Goal: Book appointment/travel/reservation

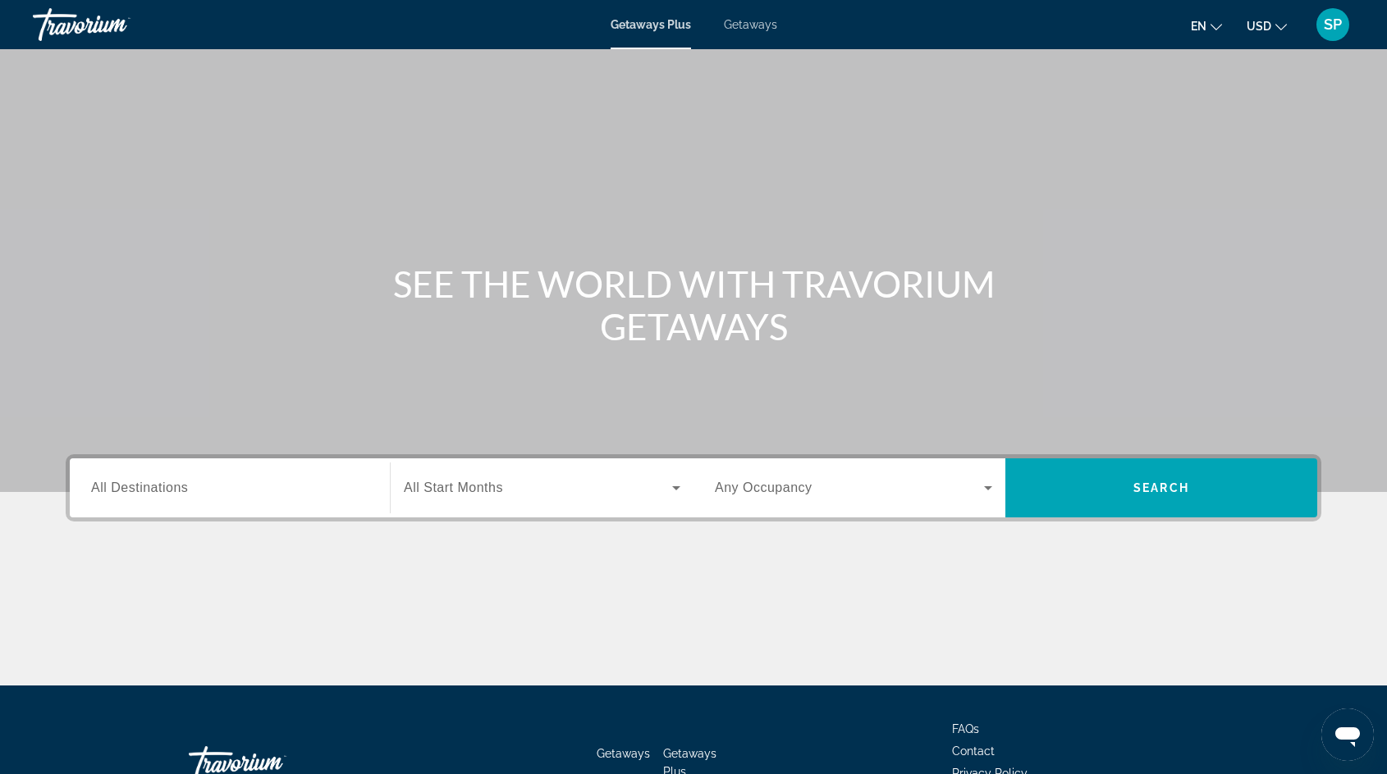
click at [735, 29] on span "Getaways" at bounding box center [750, 24] width 53 height 13
click at [151, 492] on span "All Destinations" at bounding box center [139, 488] width 97 height 14
click at [151, 492] on input "Destination All Destinations" at bounding box center [229, 489] width 277 height 20
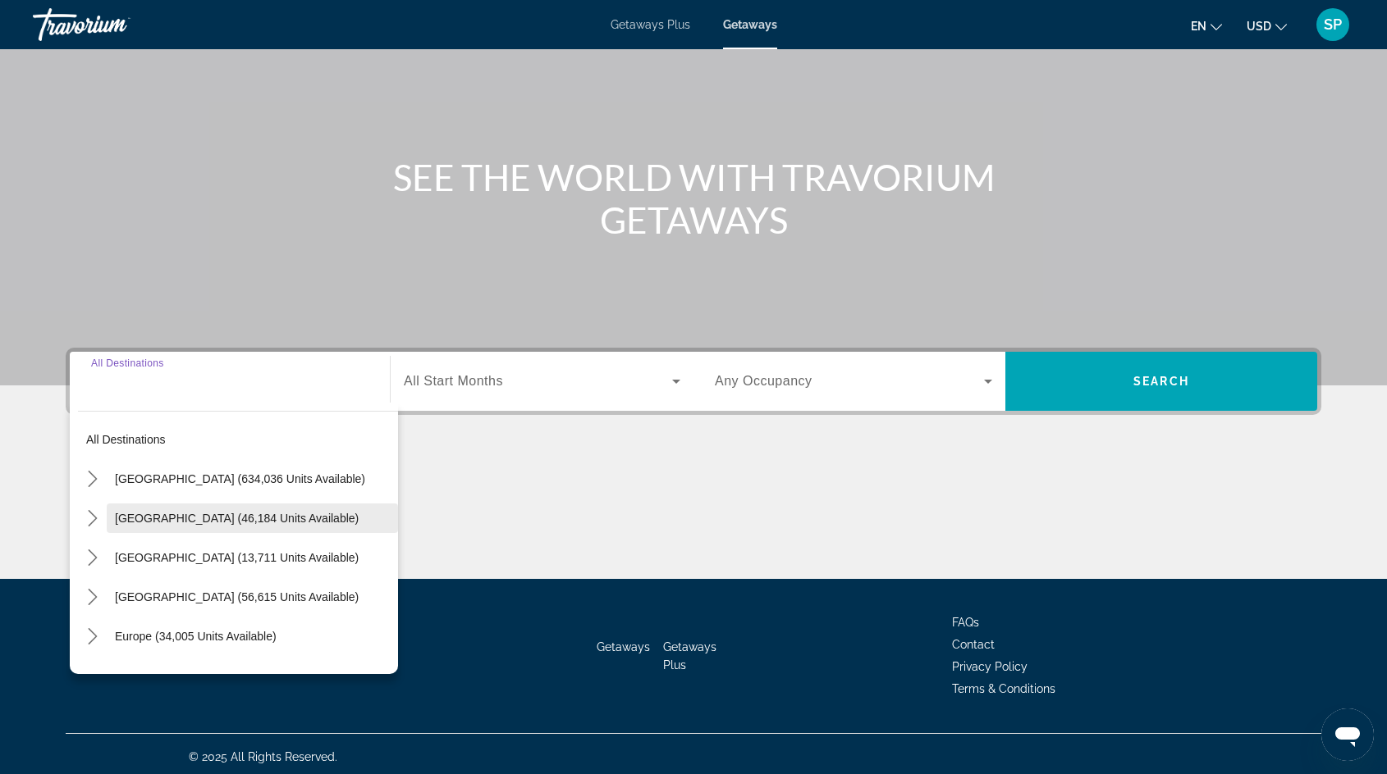
scroll to position [112, 0]
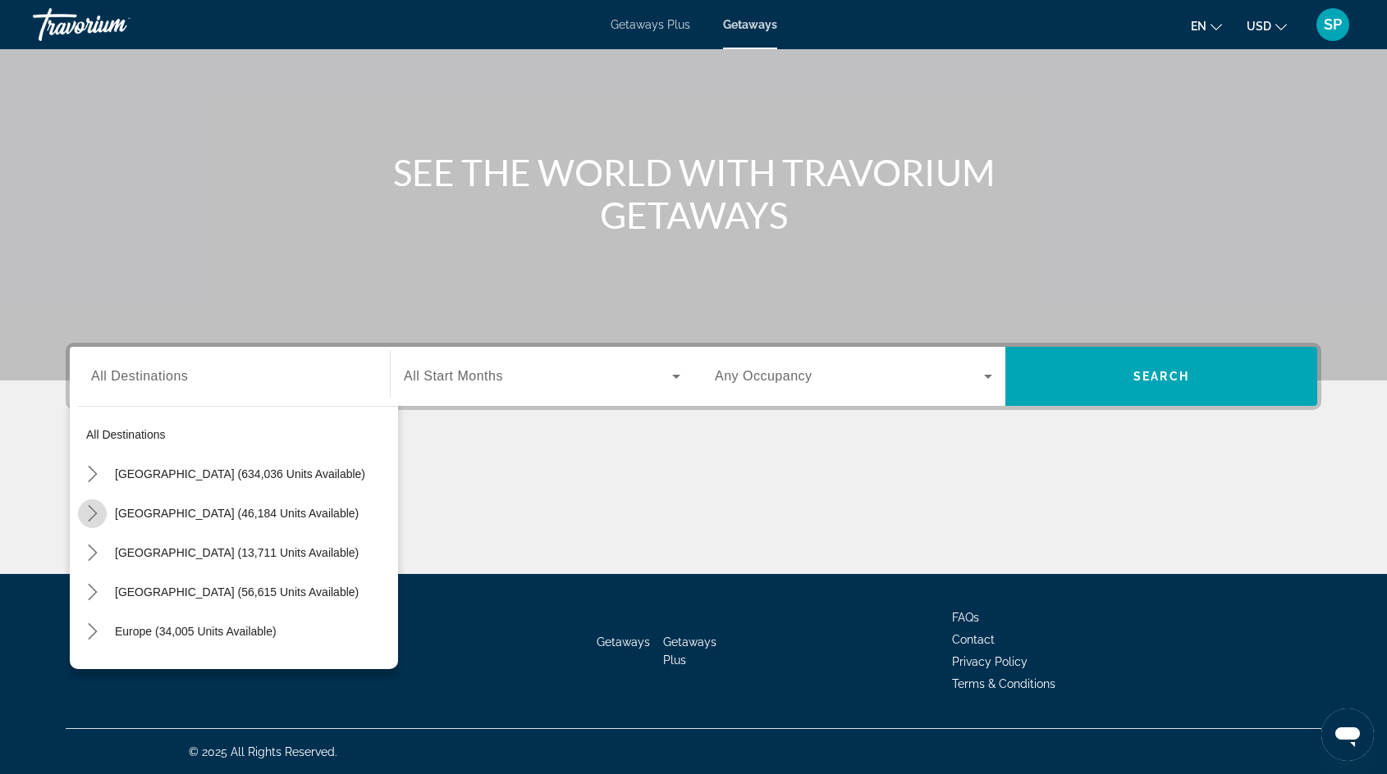
click at [94, 514] on icon "Toggle Mexico (46,184 units available) submenu" at bounding box center [93, 513] width 16 height 16
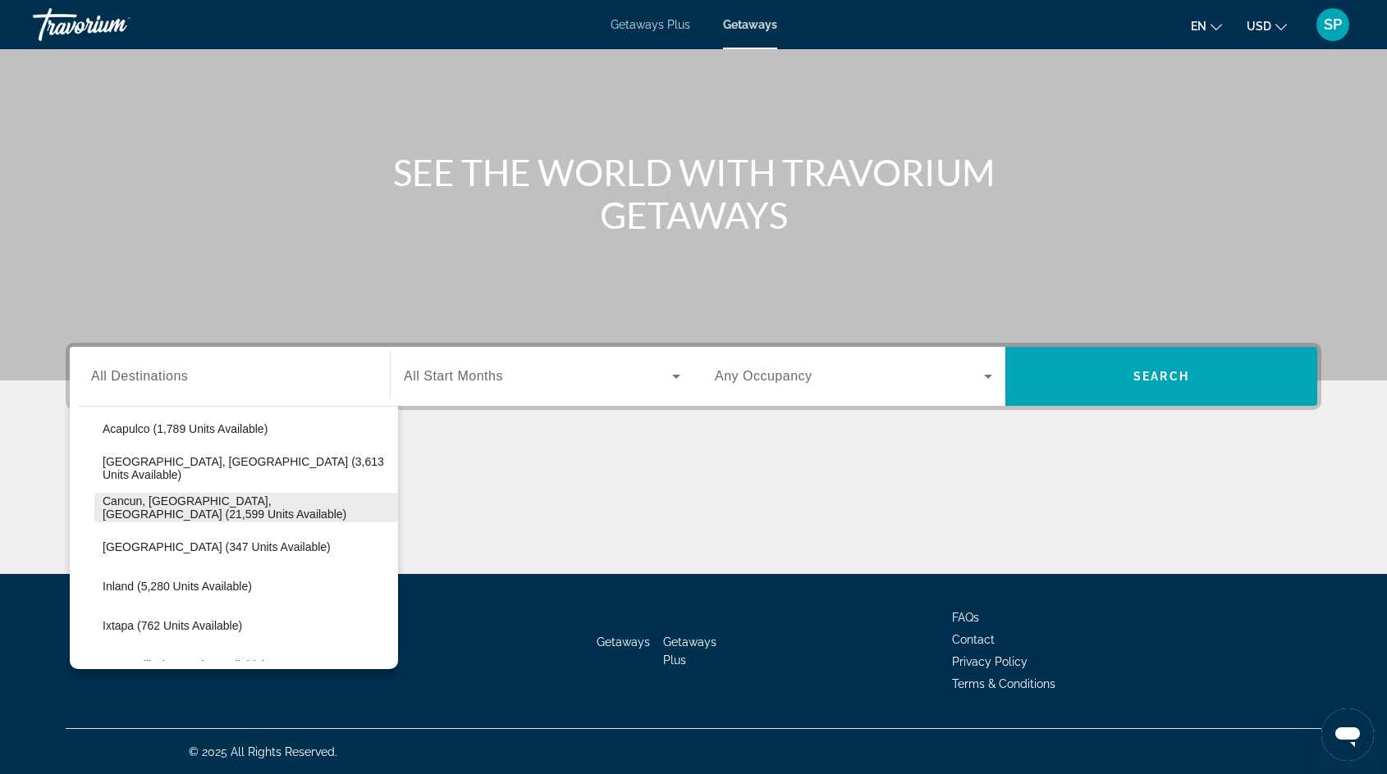
scroll to position [121, 0]
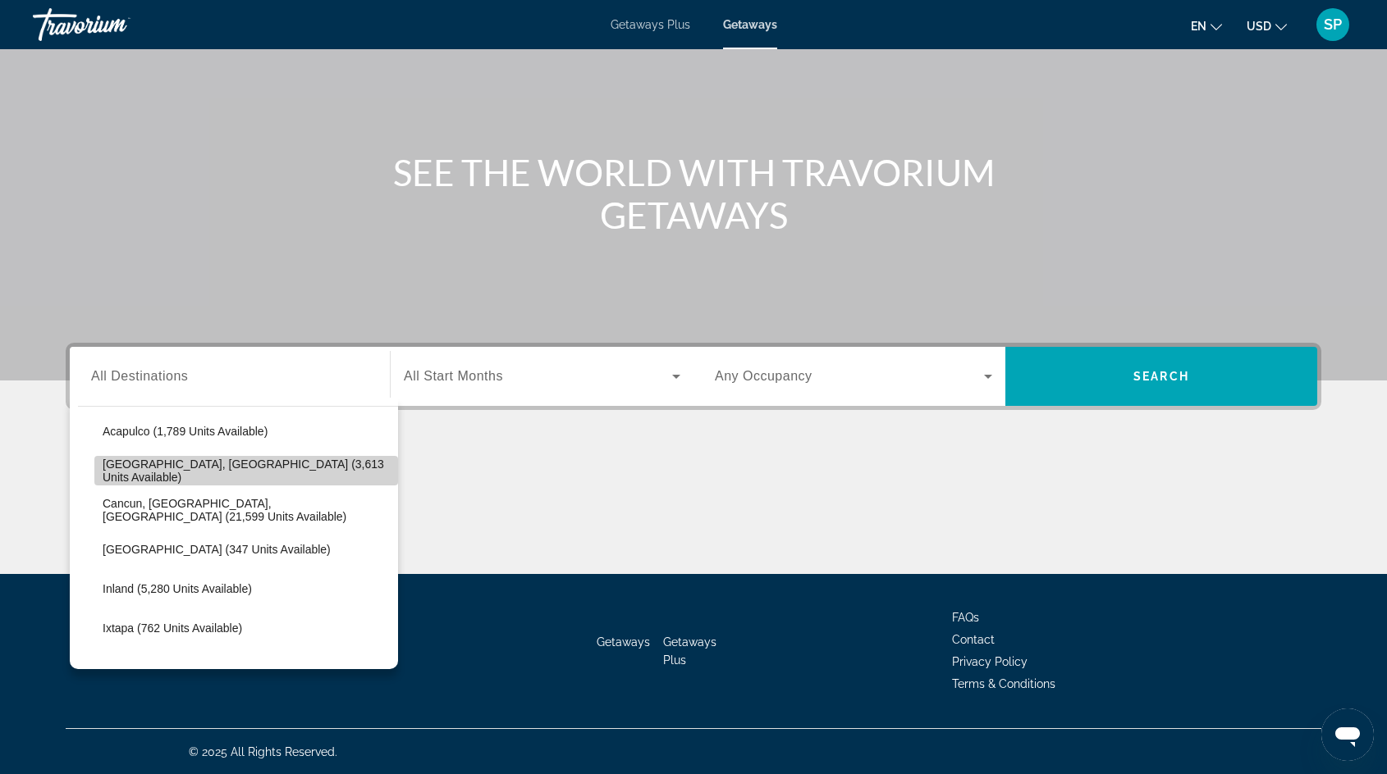
click at [180, 465] on span "[GEOGRAPHIC_DATA], [GEOGRAPHIC_DATA] (3,613 units available)" at bounding box center [246, 471] width 287 height 26
type input "**********"
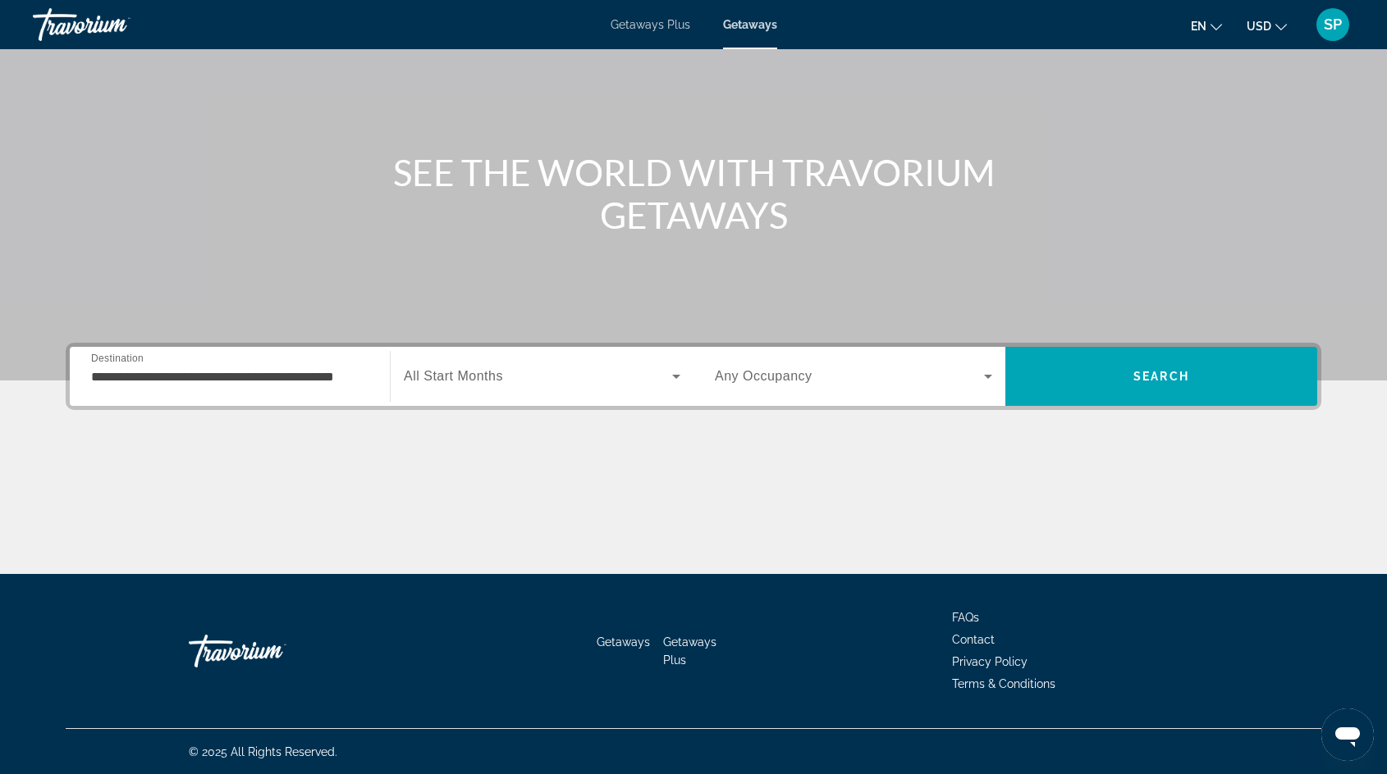
click at [491, 376] on span "All Start Months" at bounding box center [453, 376] width 99 height 14
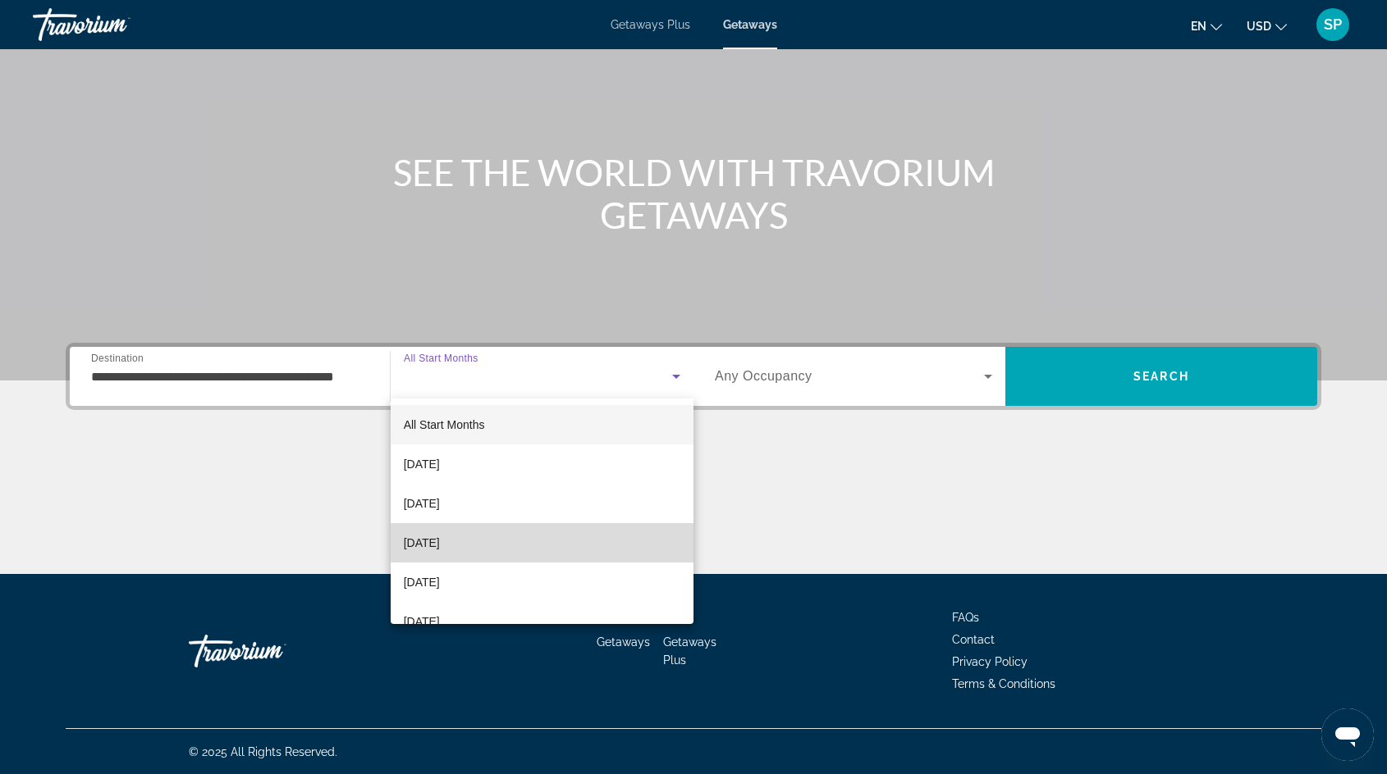
click at [436, 543] on span "[DATE]" at bounding box center [422, 543] width 36 height 20
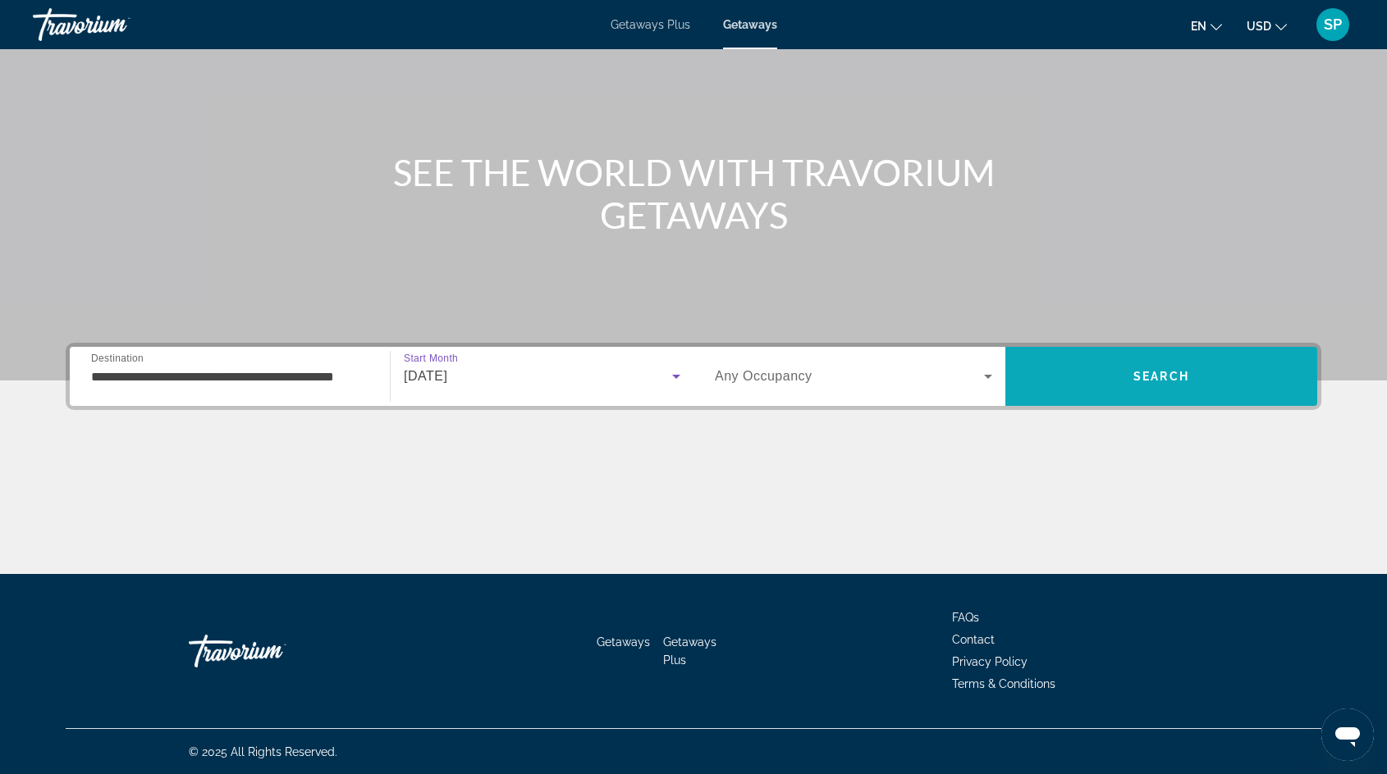
click at [1086, 367] on span "Search" at bounding box center [1161, 376] width 312 height 39
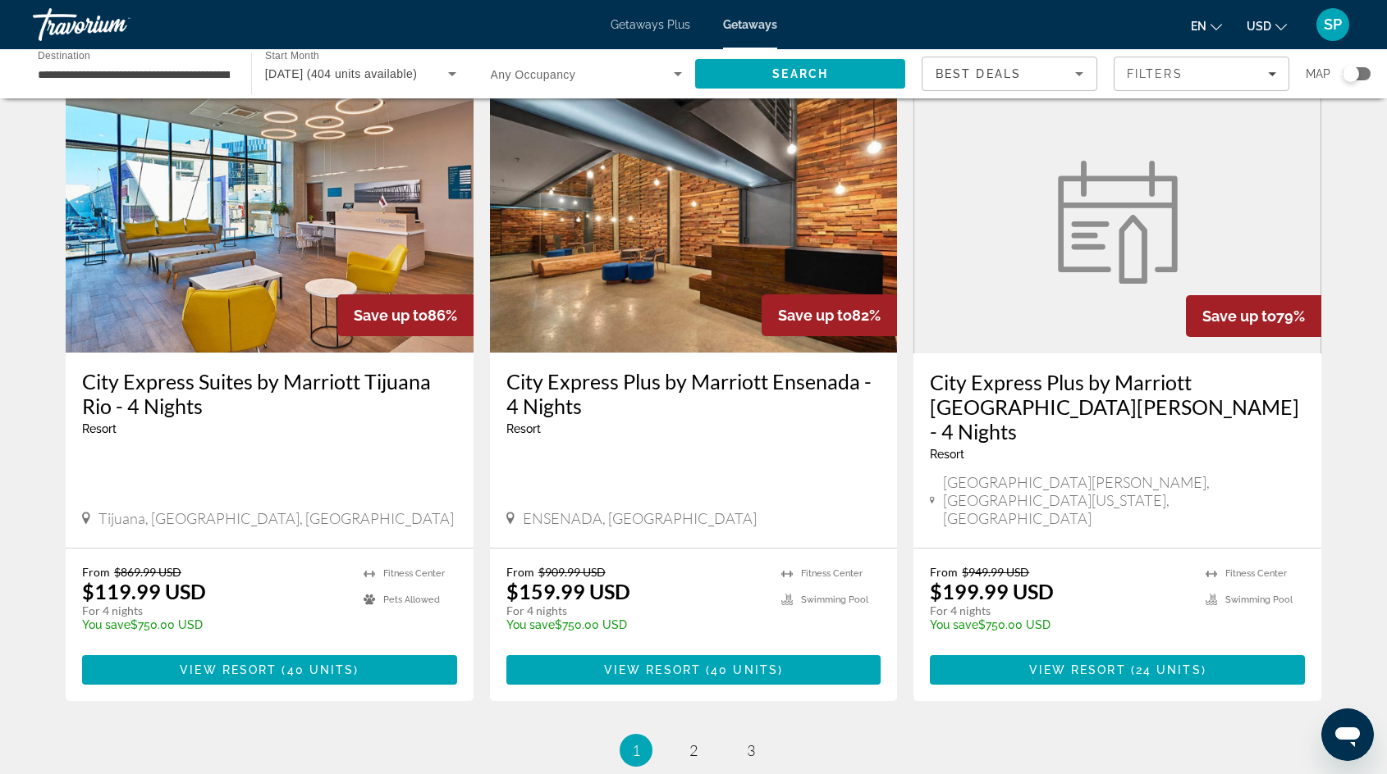
scroll to position [1930, 0]
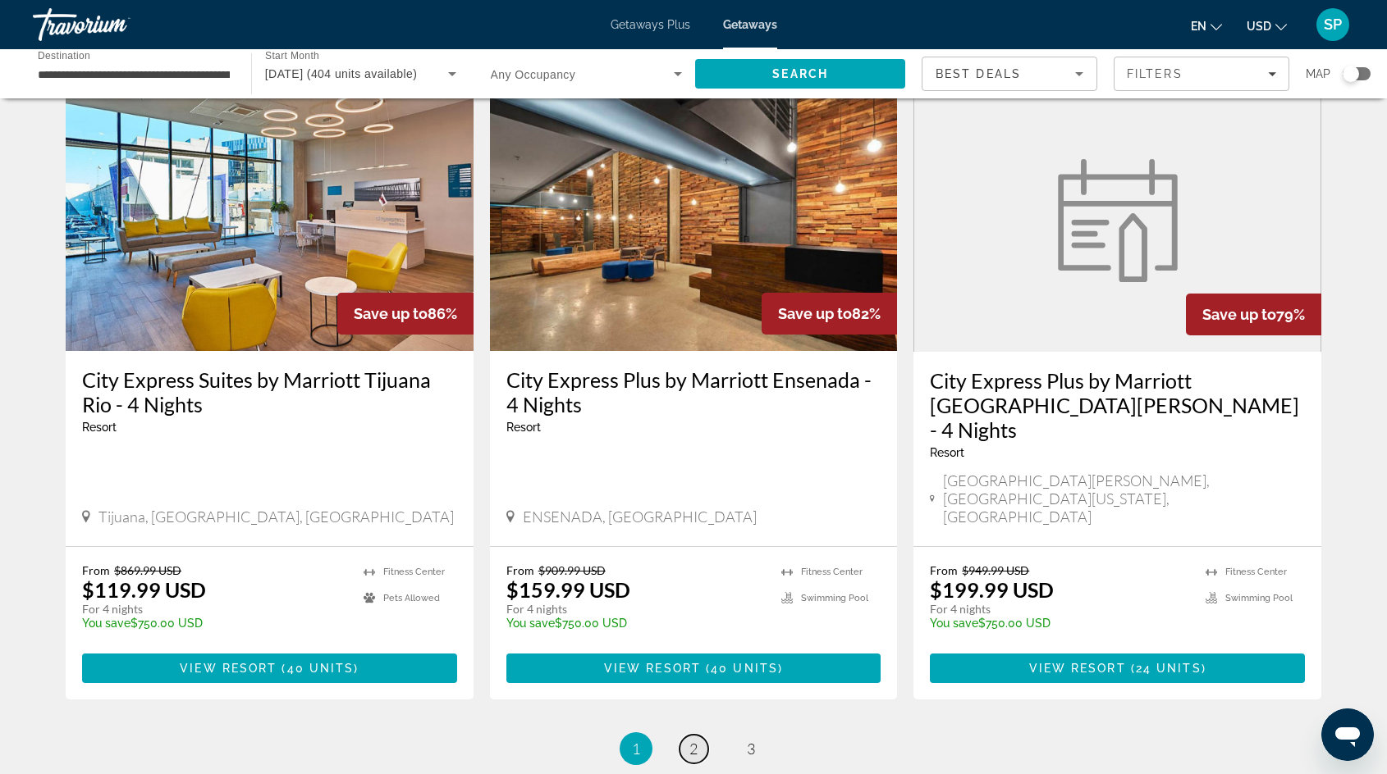
click at [695, 740] on span "2" at bounding box center [693, 749] width 8 height 18
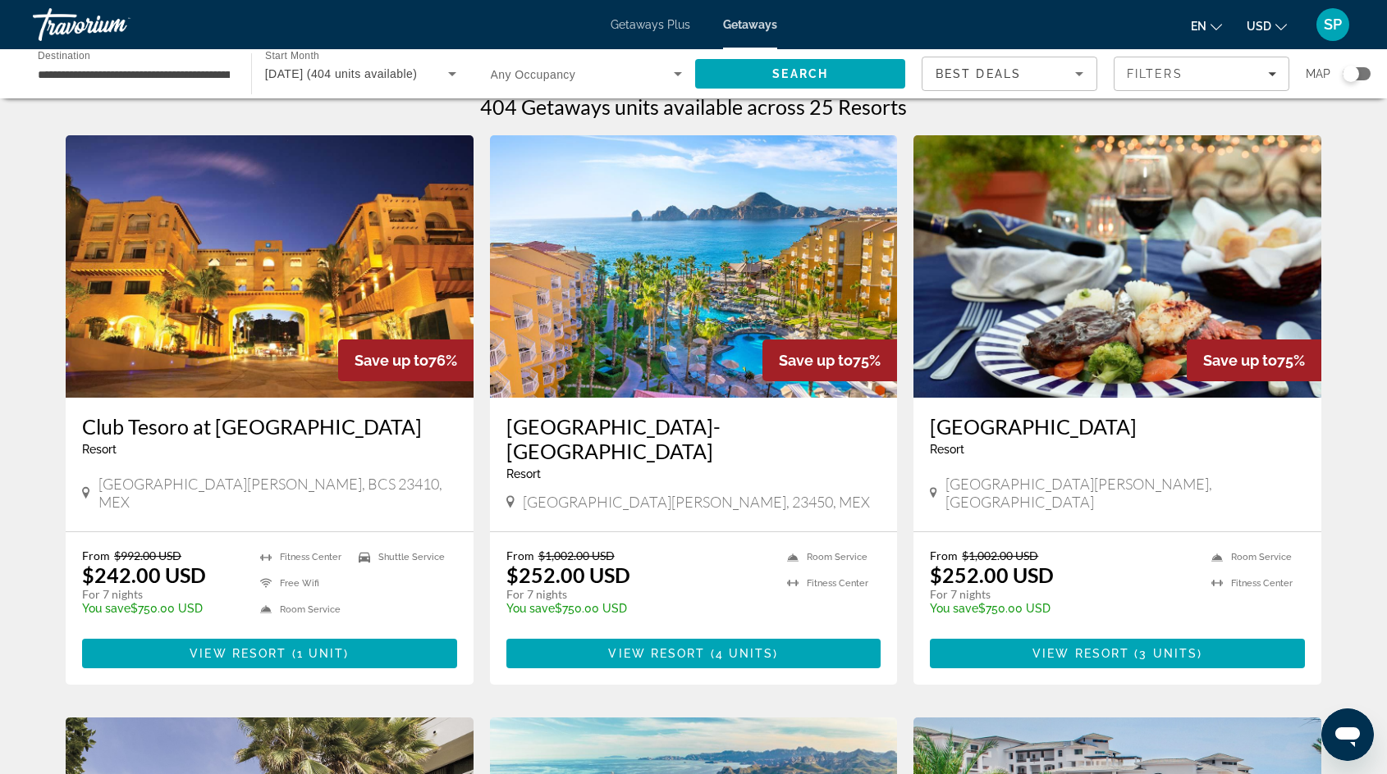
scroll to position [22, 0]
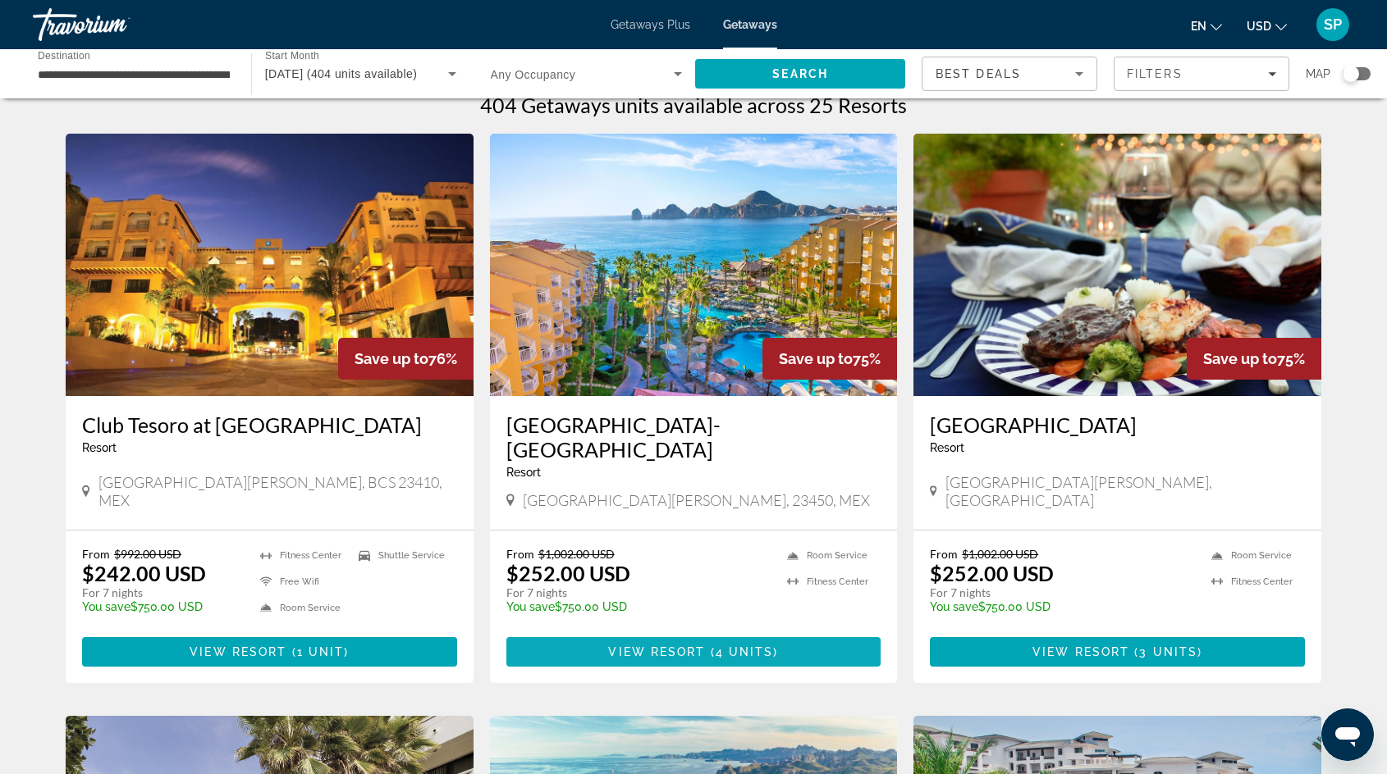
click at [715, 646] on span "( 4 units )" at bounding box center [742, 652] width 73 height 13
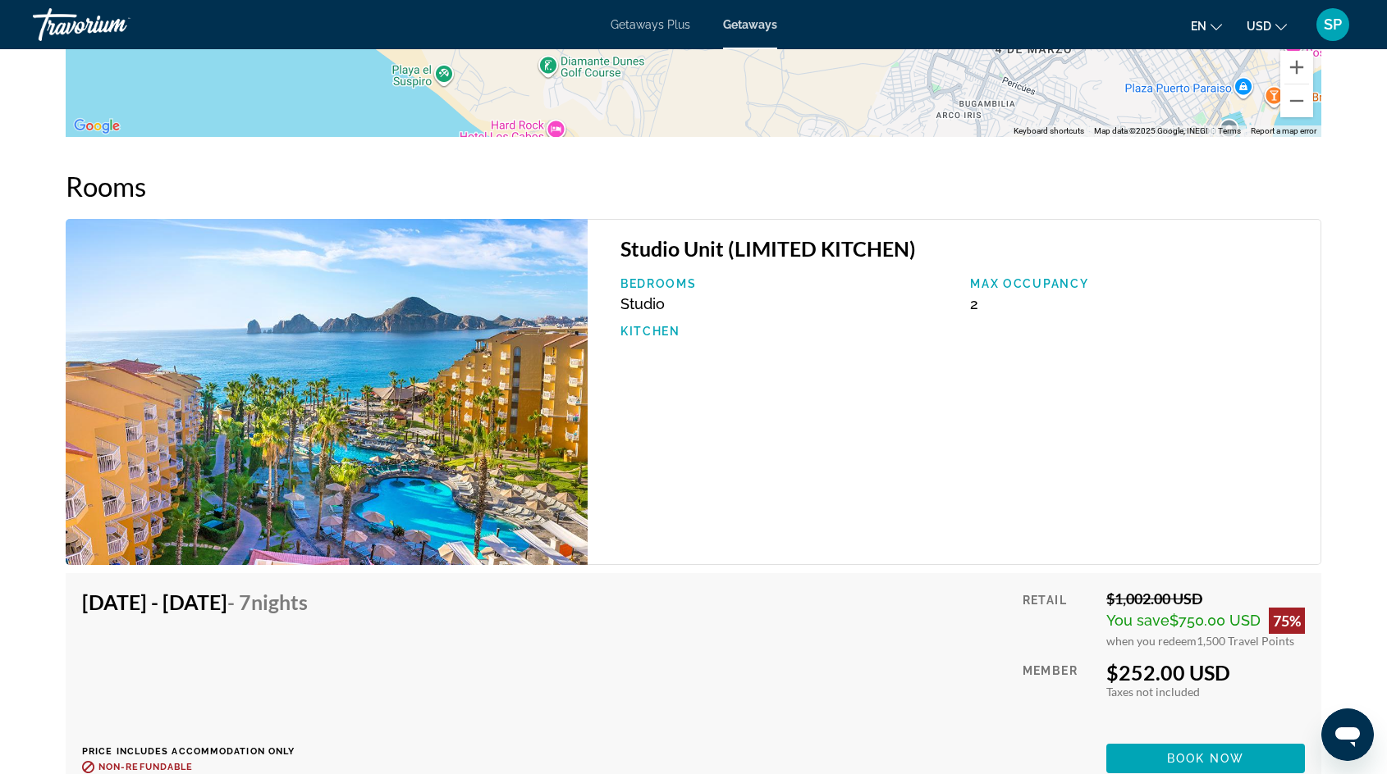
scroll to position [2607, 0]
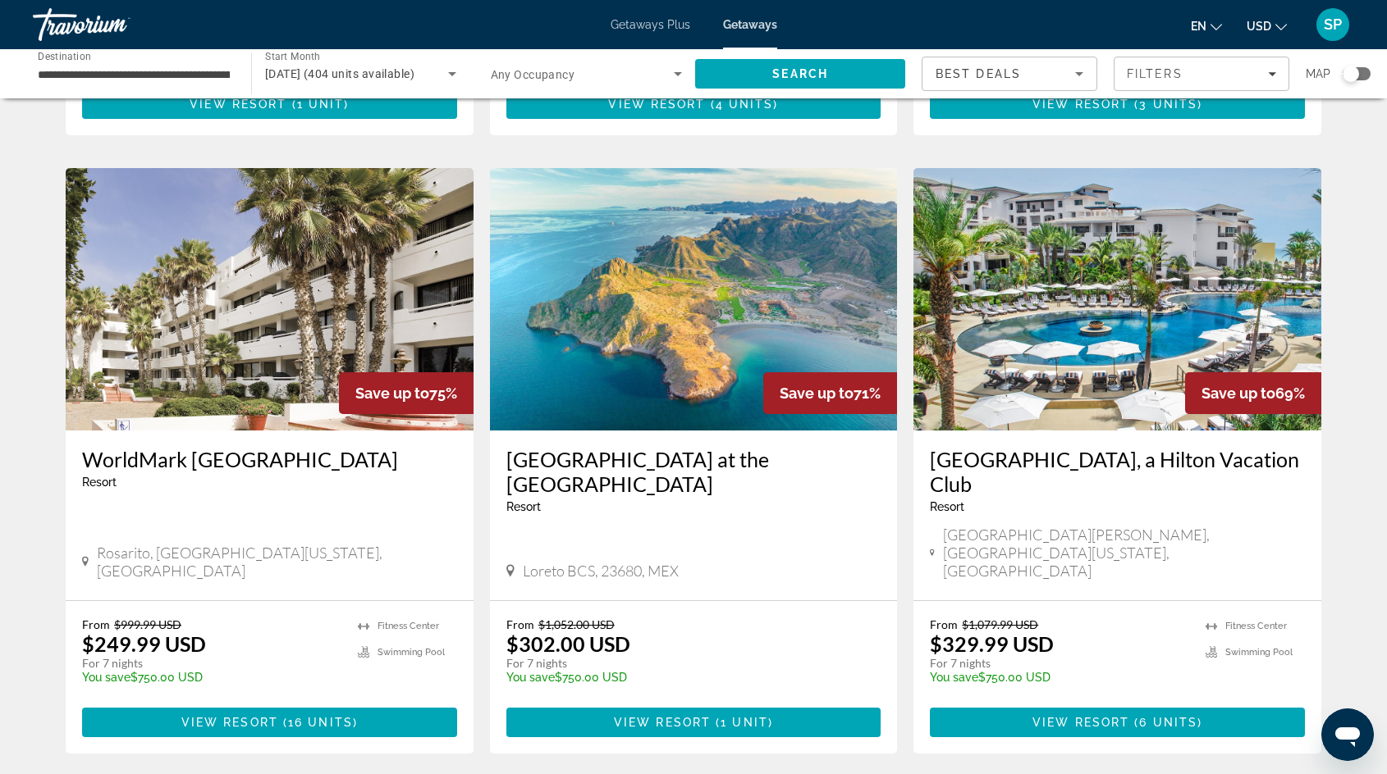
scroll to position [571, 0]
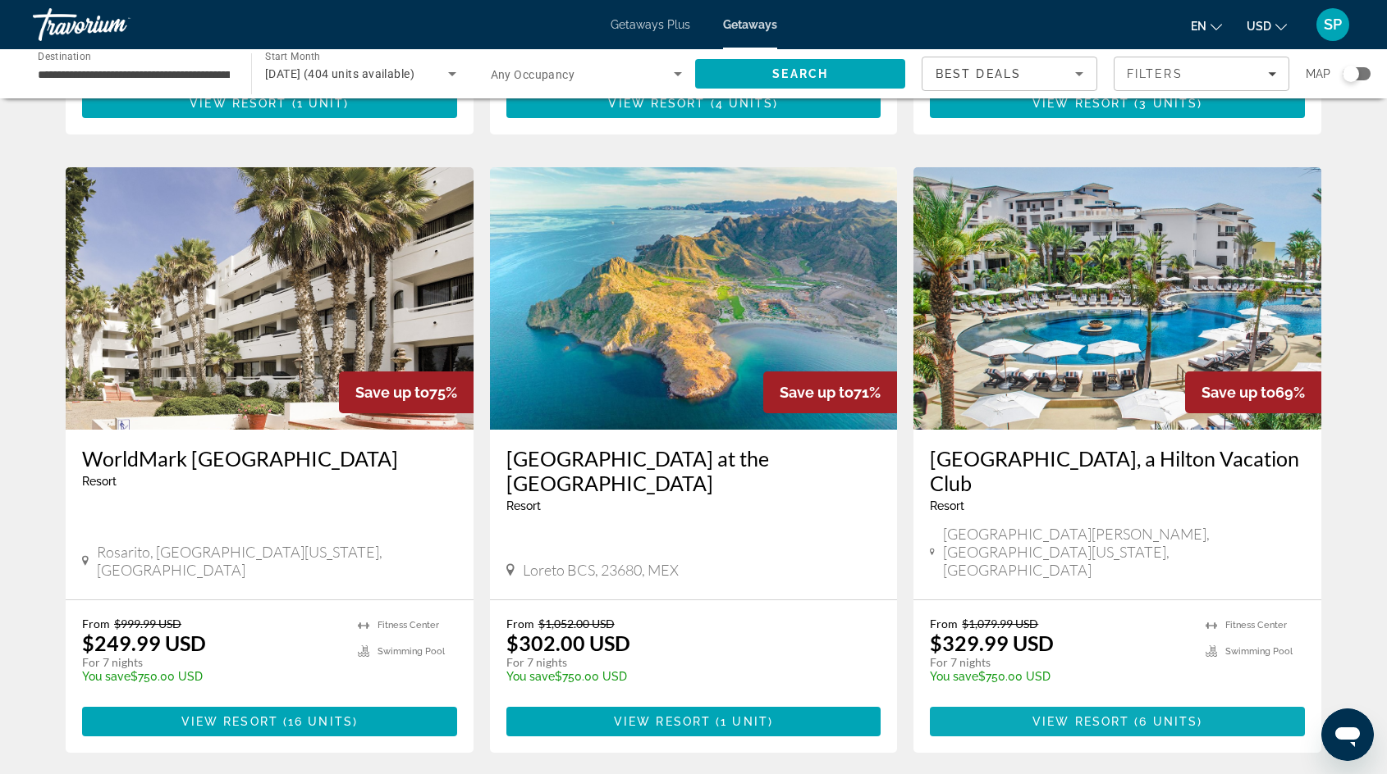
click at [1094, 715] on span "View Resort" at bounding box center [1080, 721] width 97 height 13
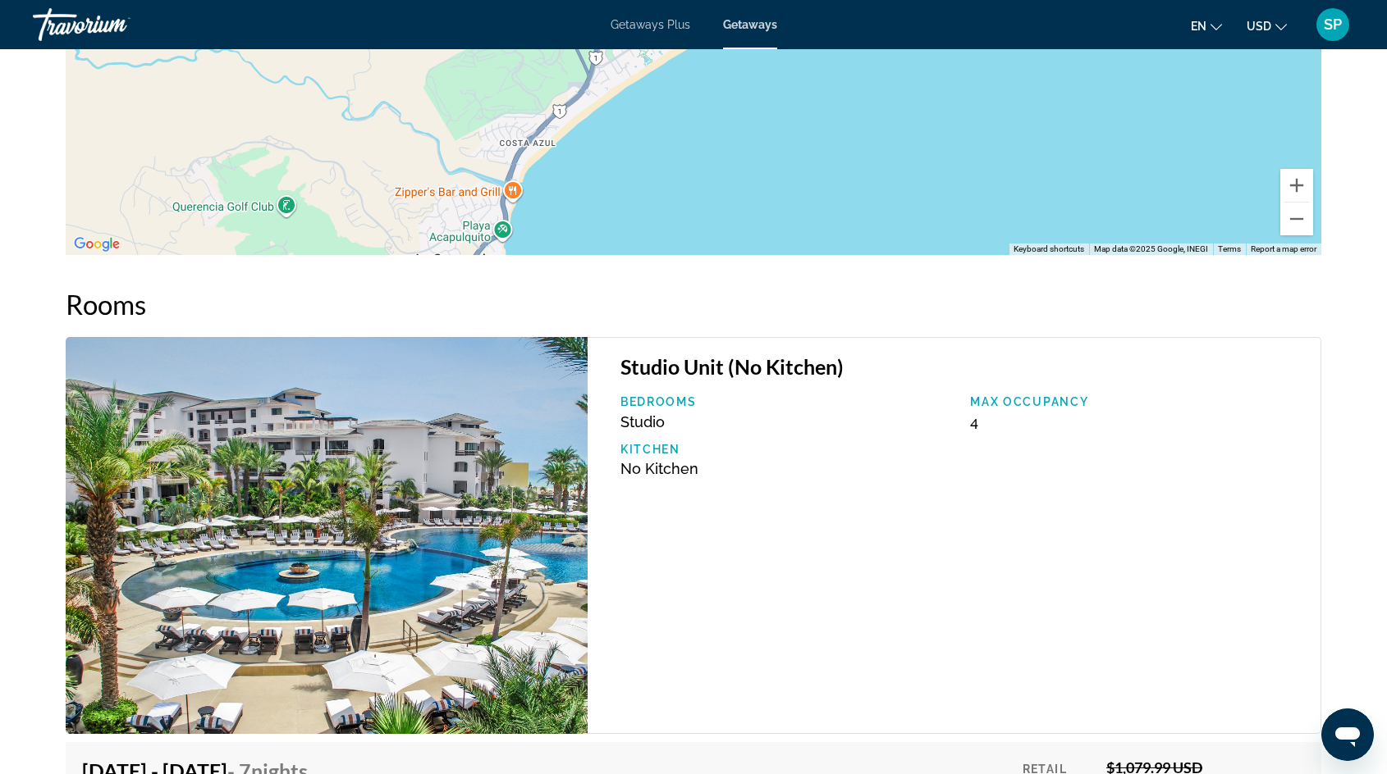
scroll to position [1846, 0]
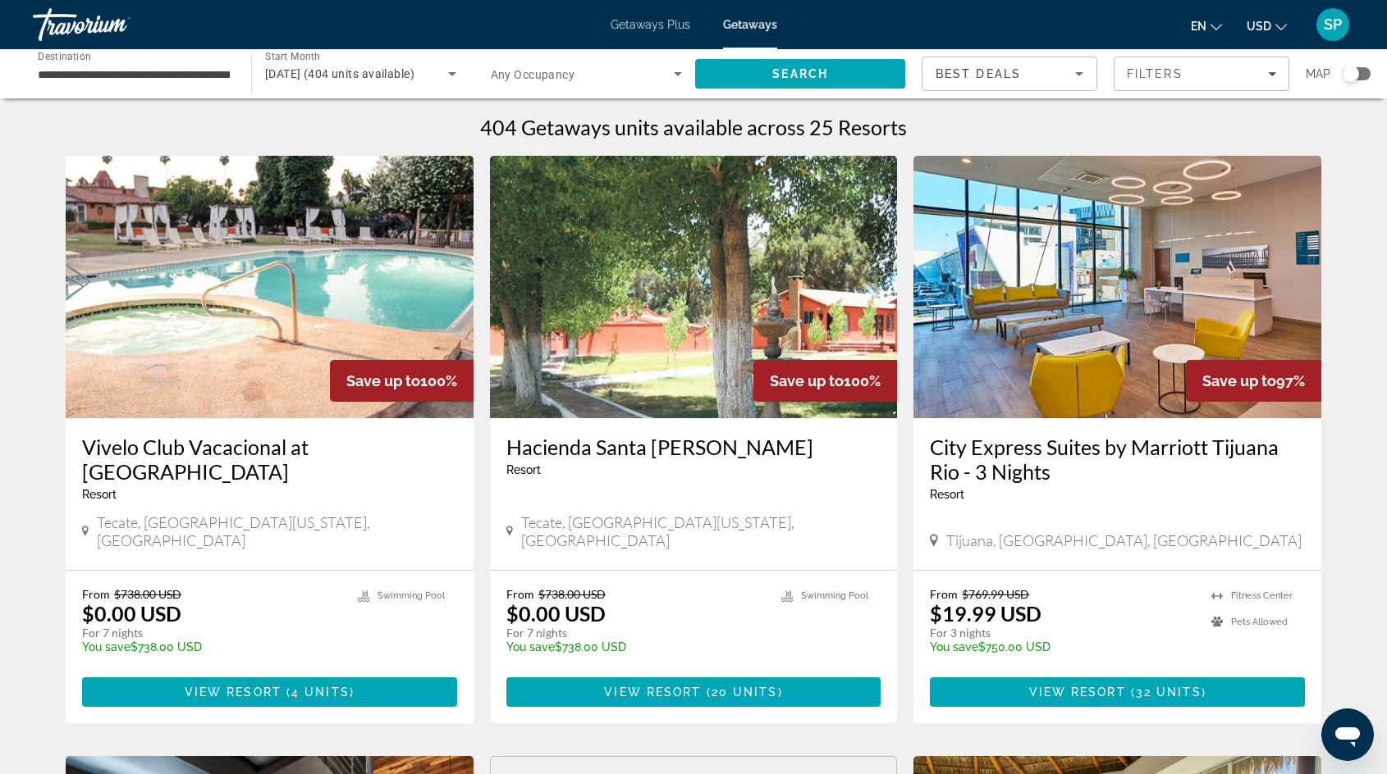
click at [677, 76] on icon "Search widget" at bounding box center [678, 74] width 20 height 20
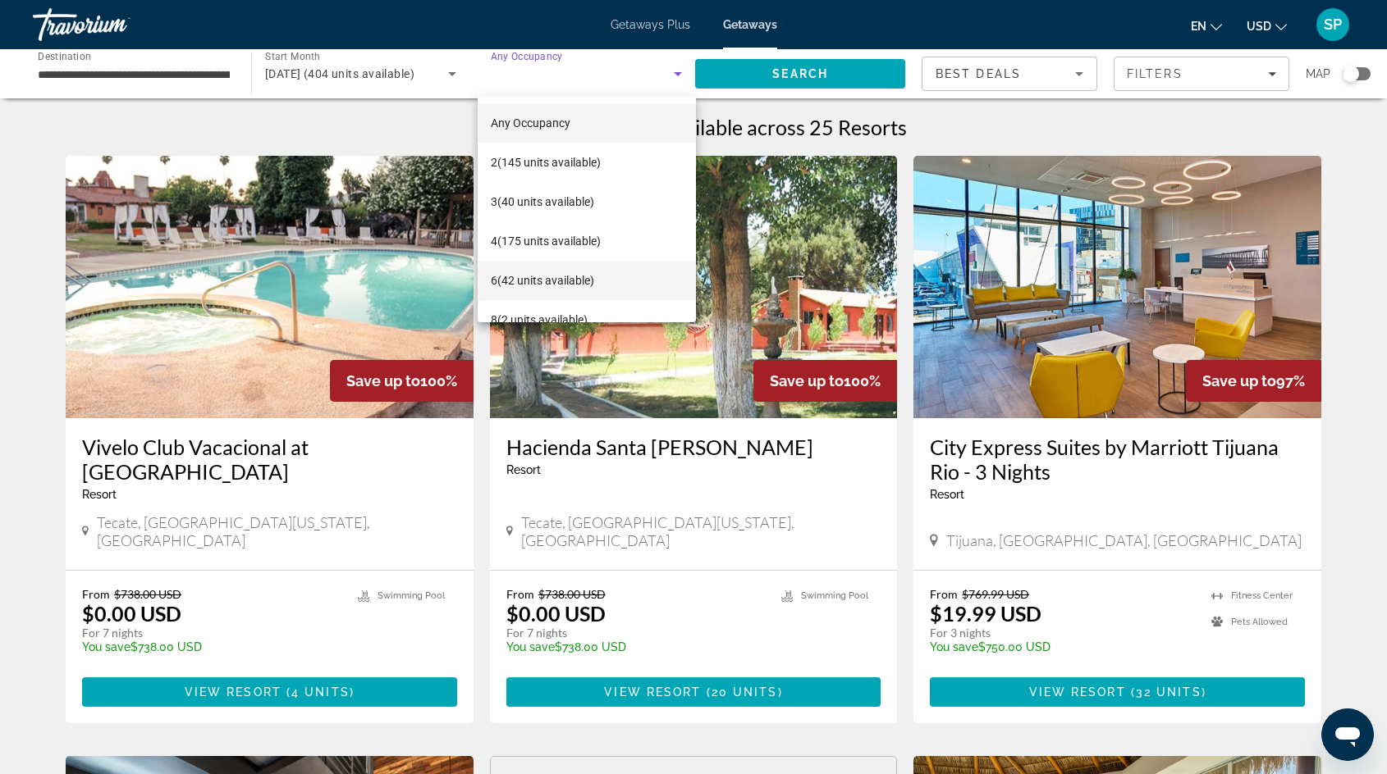
click at [535, 287] on span "6 (42 units available)" at bounding box center [542, 281] width 103 height 20
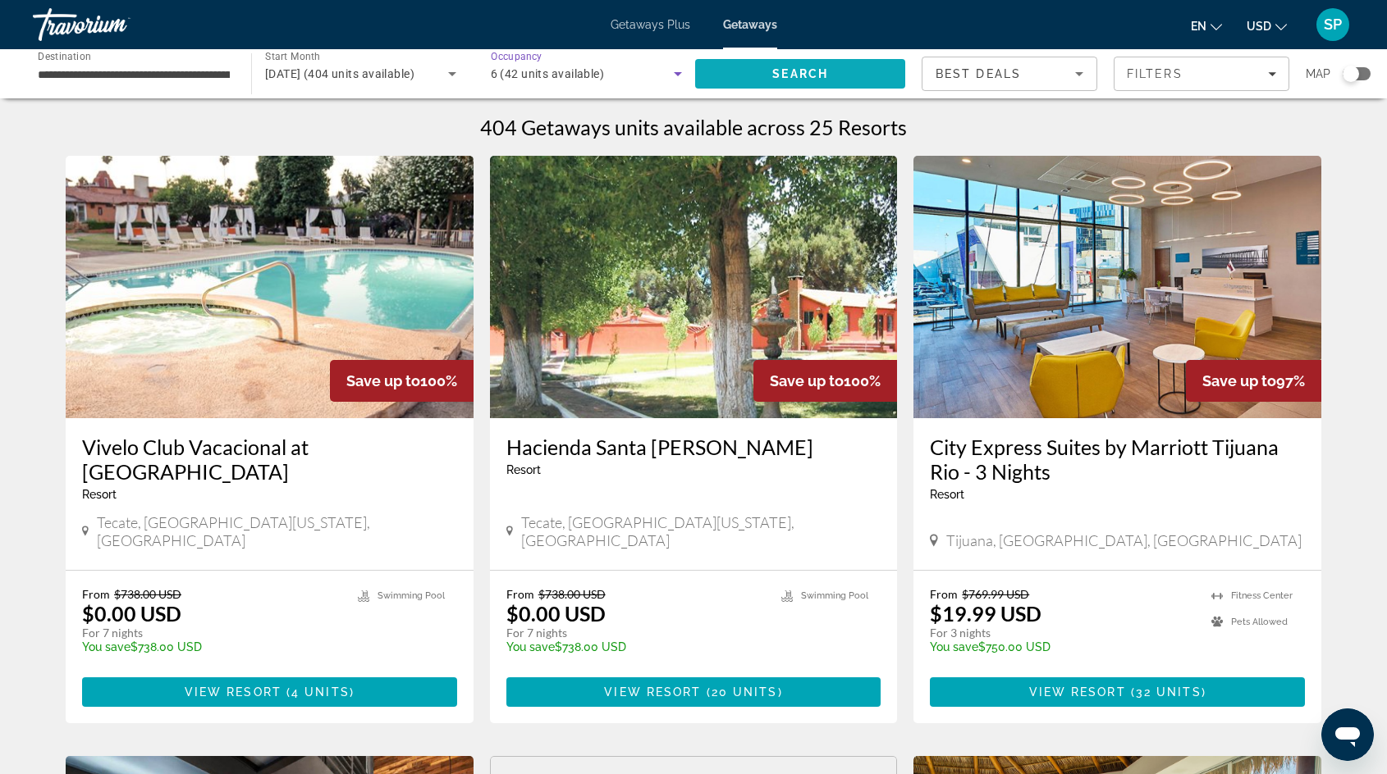
click at [807, 64] on span "Search" at bounding box center [800, 73] width 210 height 39
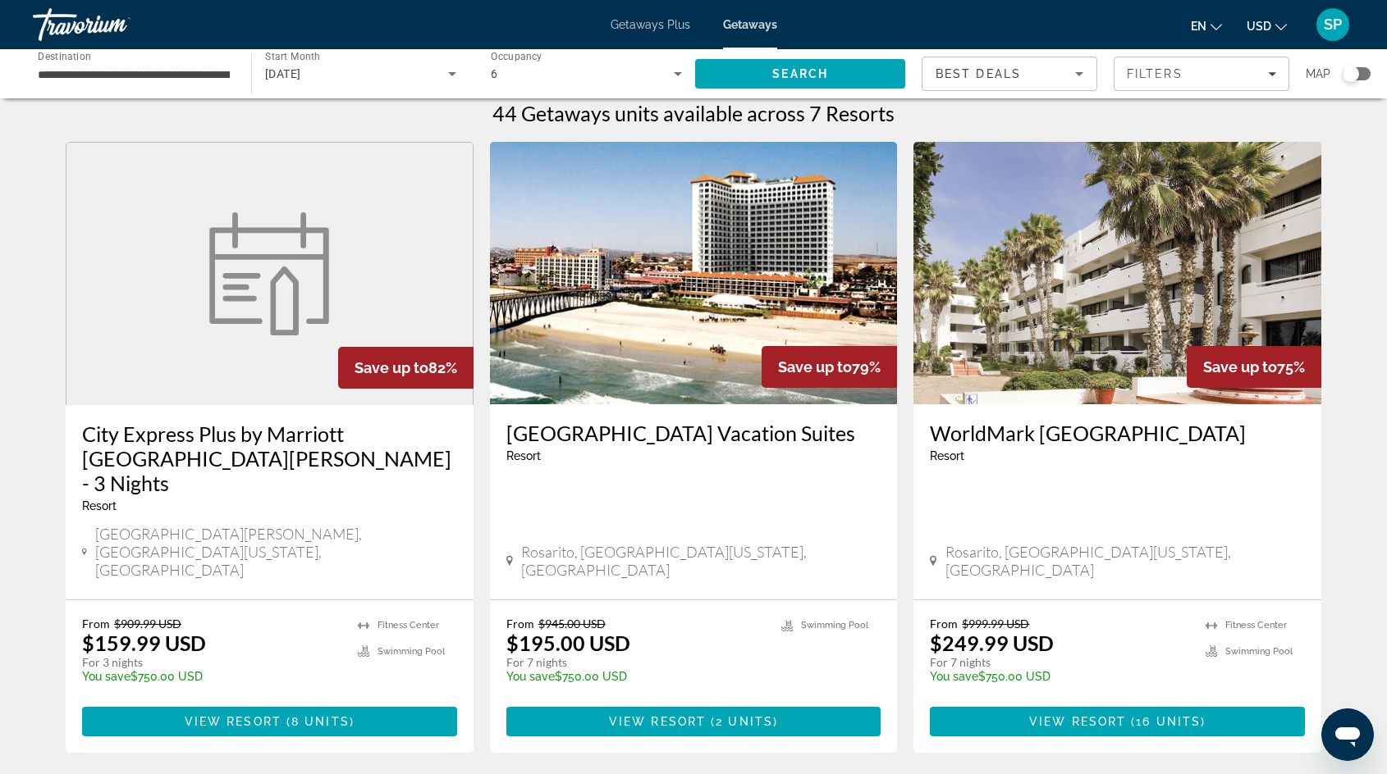
scroll to position [8, 0]
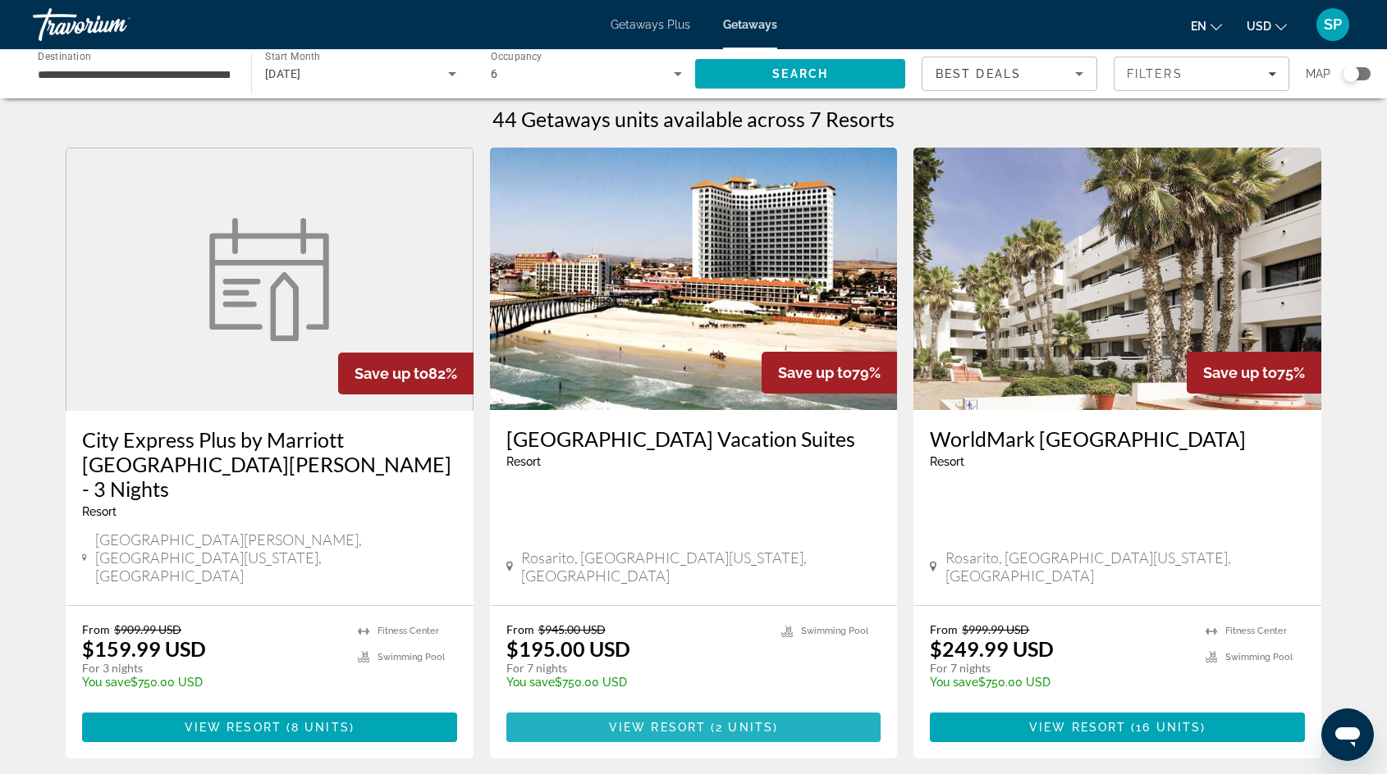
click at [646, 721] on span "View Resort" at bounding box center [657, 727] width 97 height 13
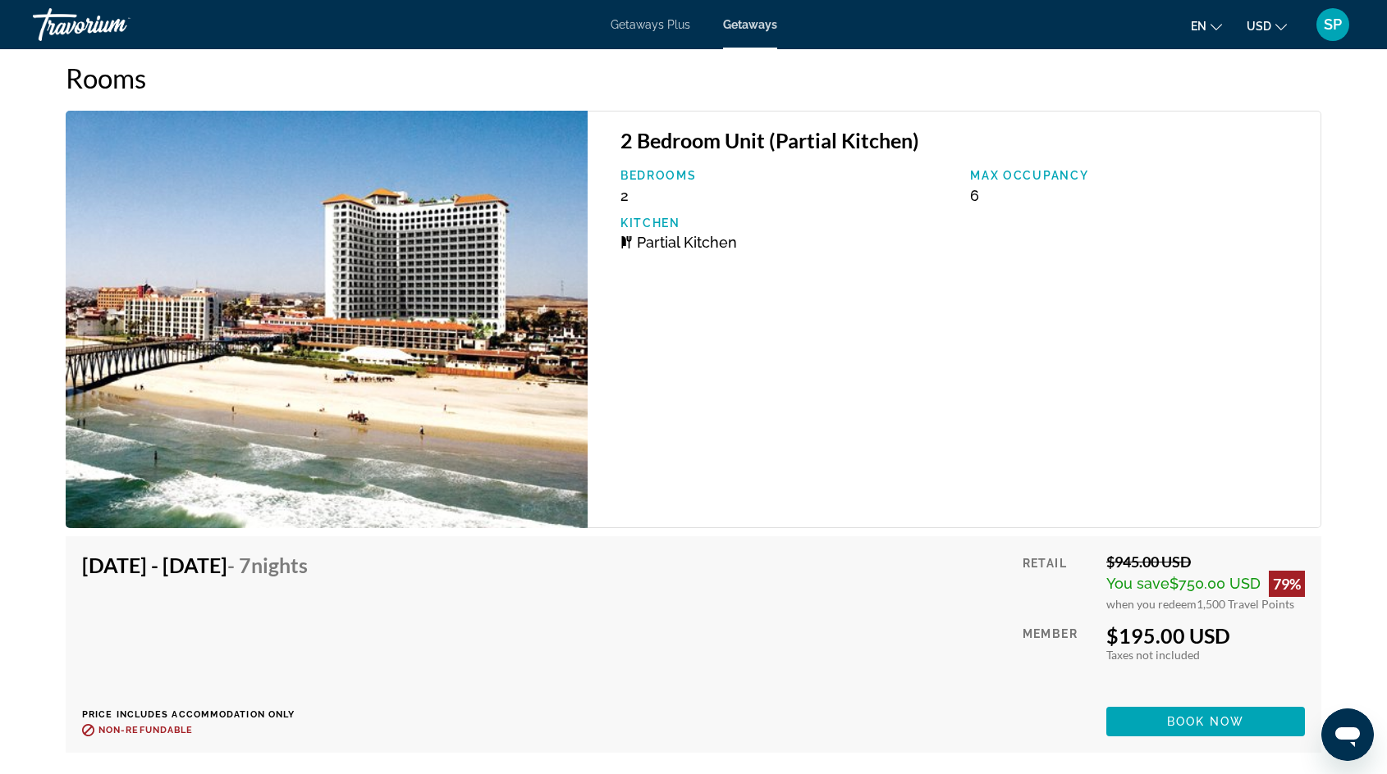
scroll to position [2629, 0]
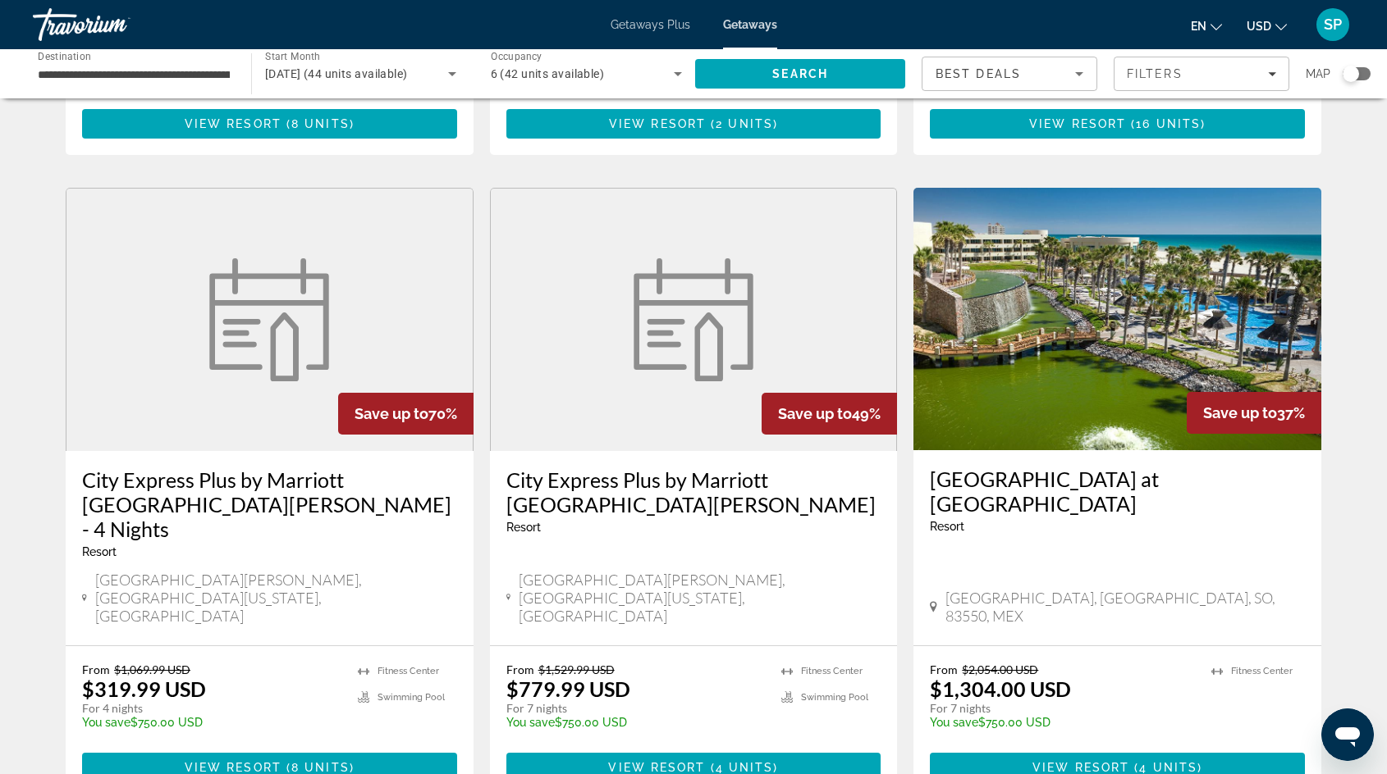
scroll to position [620, 0]
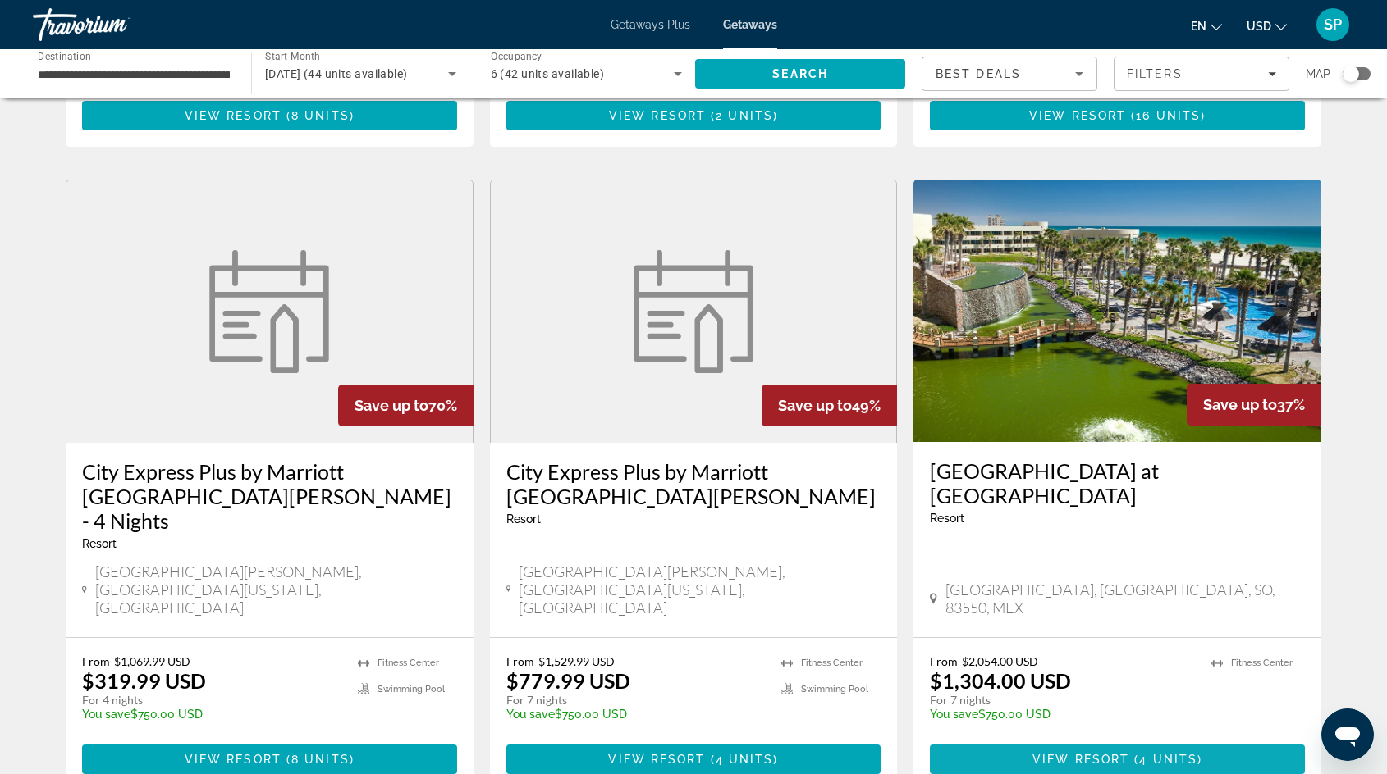
click at [1106, 753] on span "View Resort" at bounding box center [1080, 759] width 97 height 13
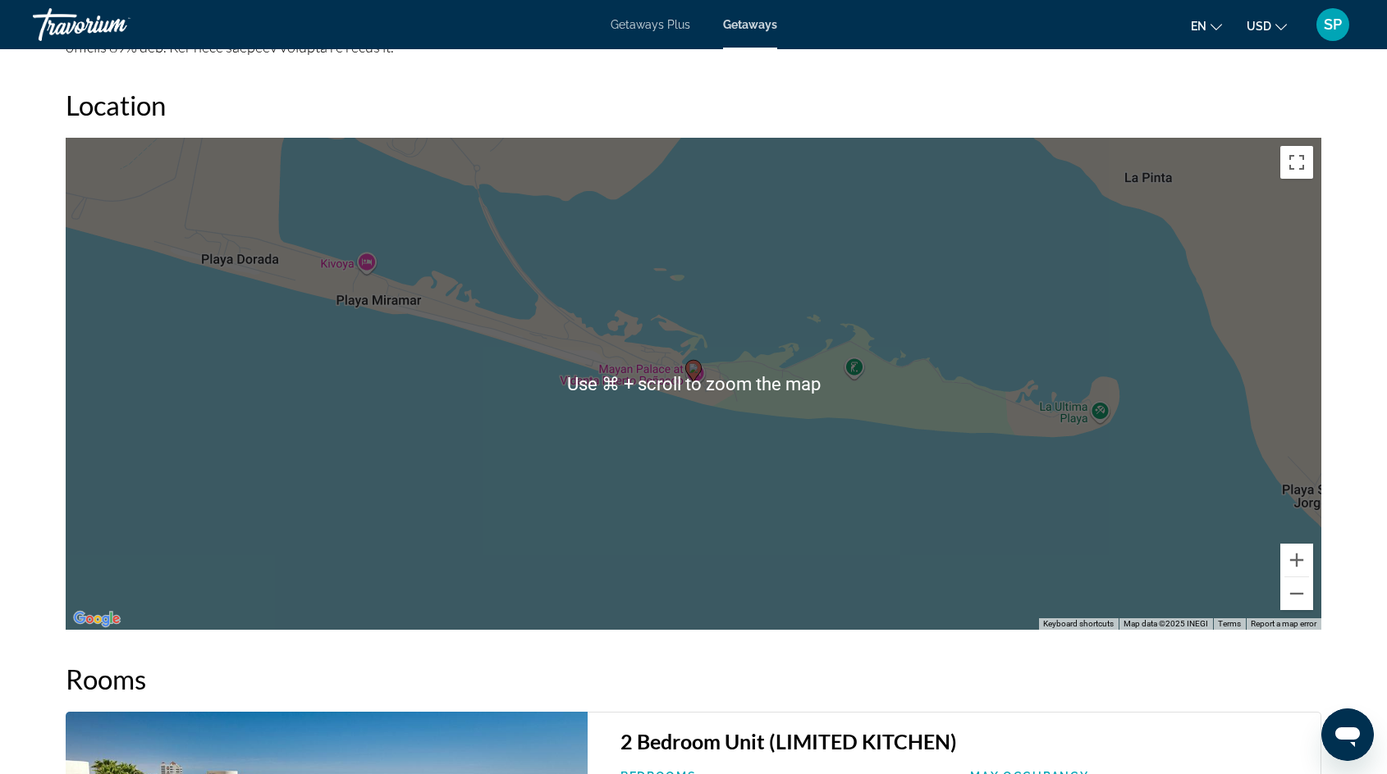
scroll to position [2004, 0]
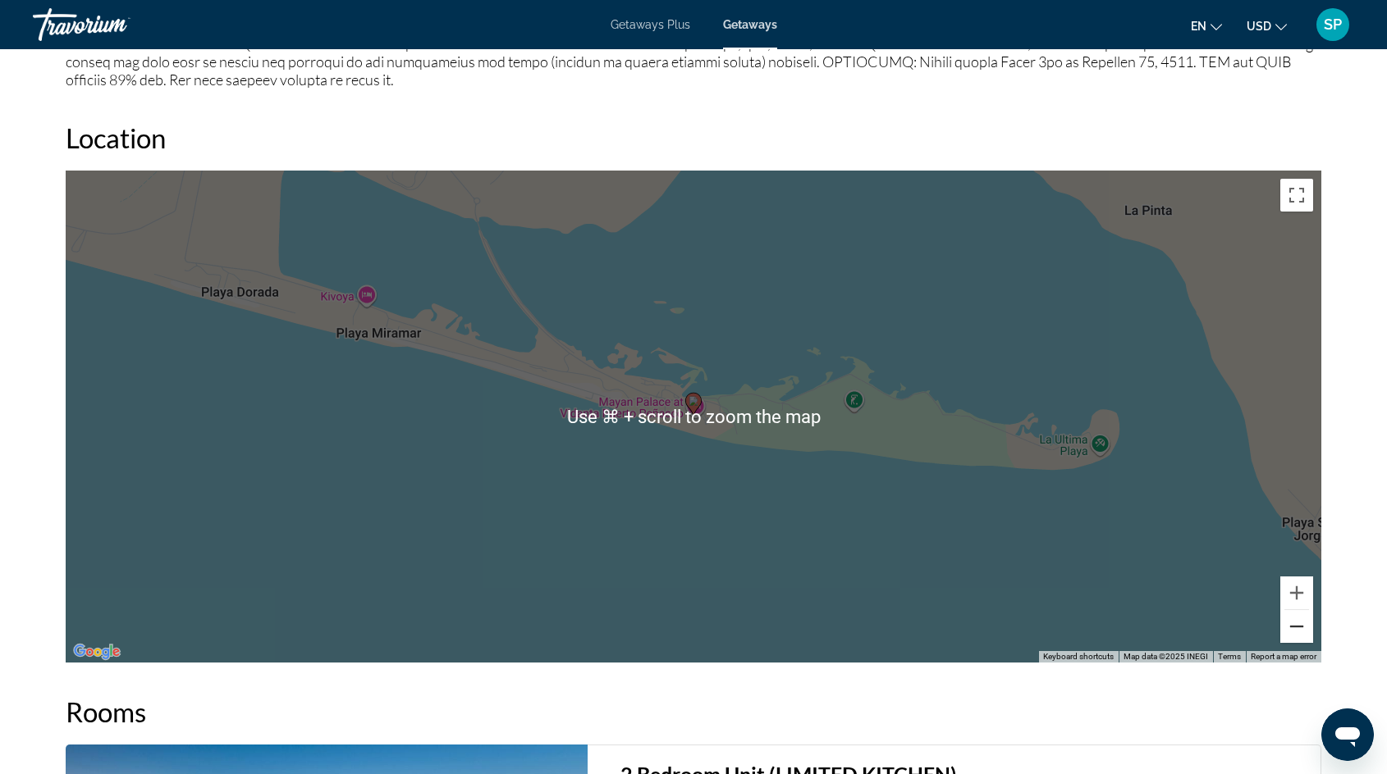
click at [1293, 617] on button "Zoom out" at bounding box center [1296, 626] width 33 height 33
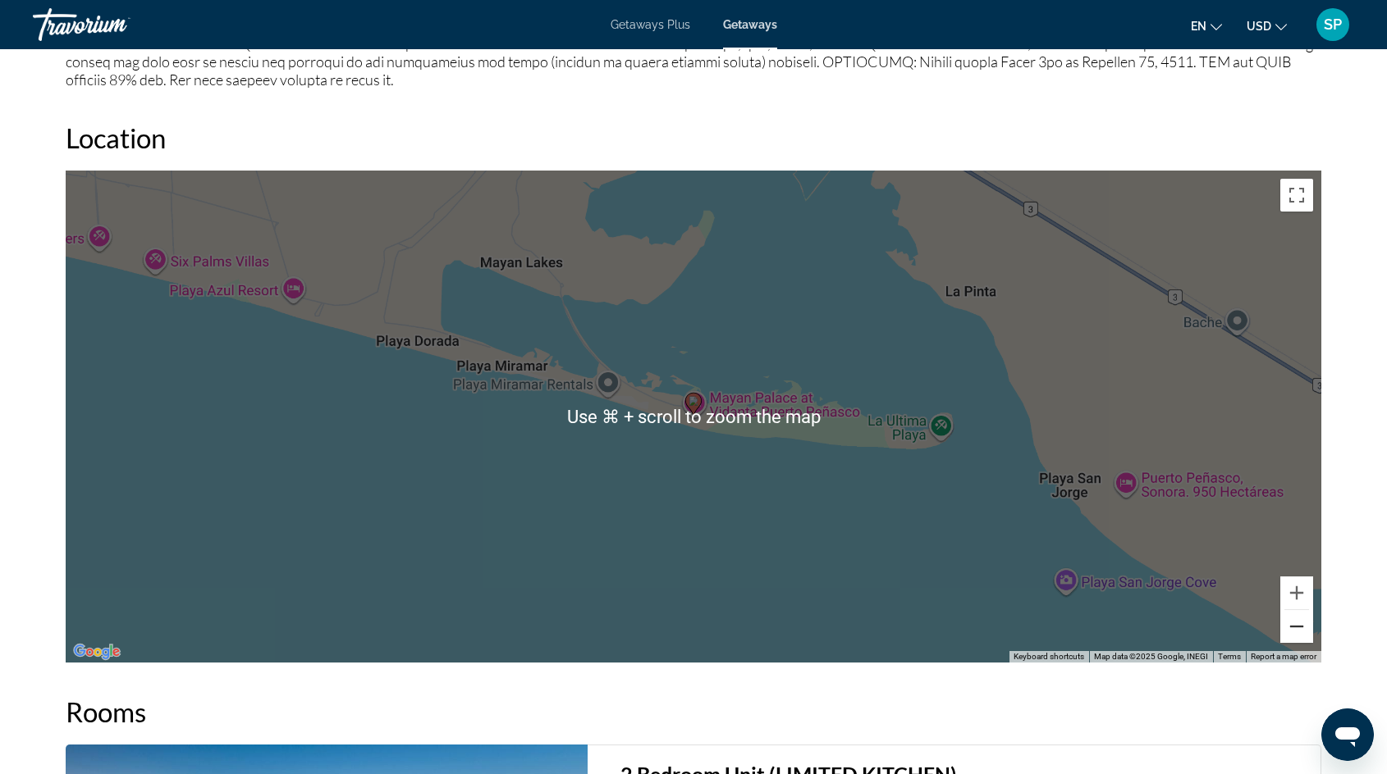
click at [1293, 617] on button "Zoom out" at bounding box center [1296, 626] width 33 height 33
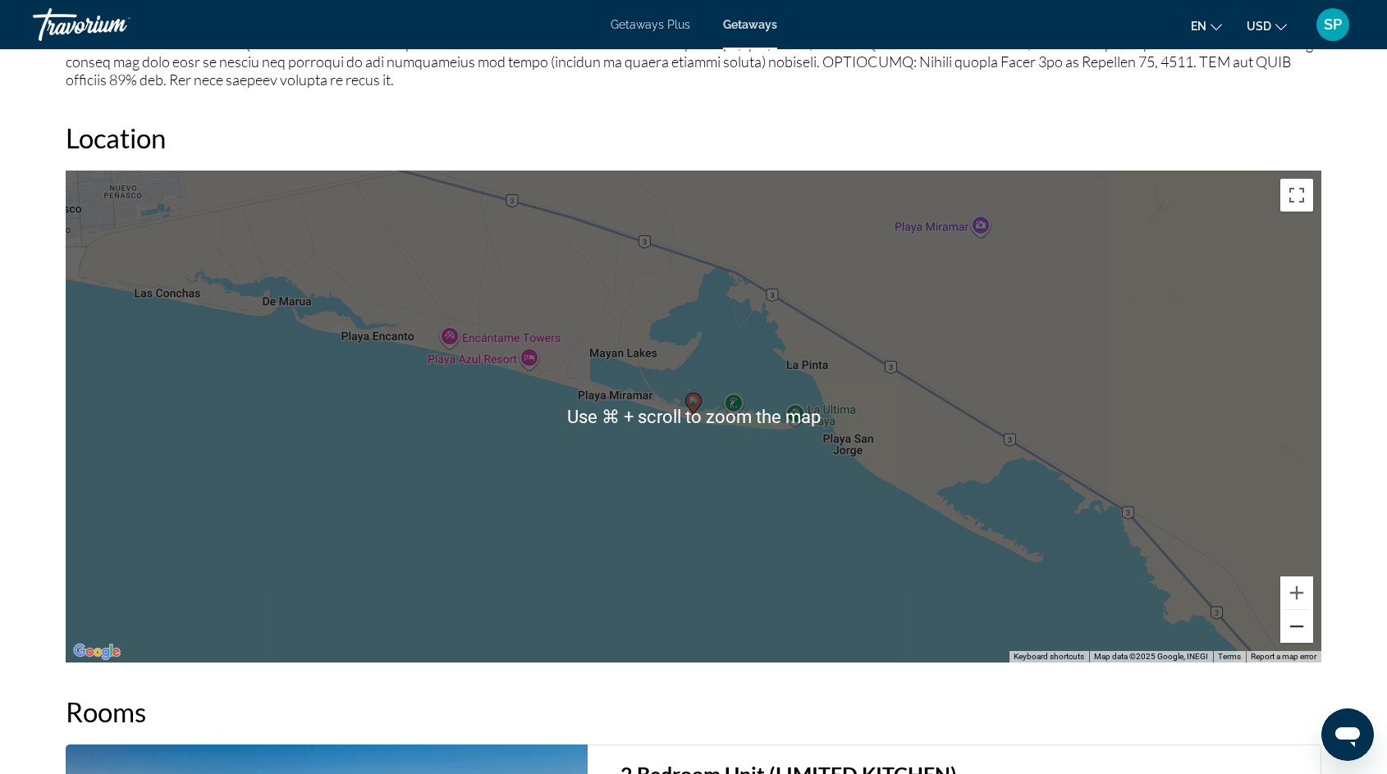
click at [1293, 617] on button "Zoom out" at bounding box center [1296, 626] width 33 height 33
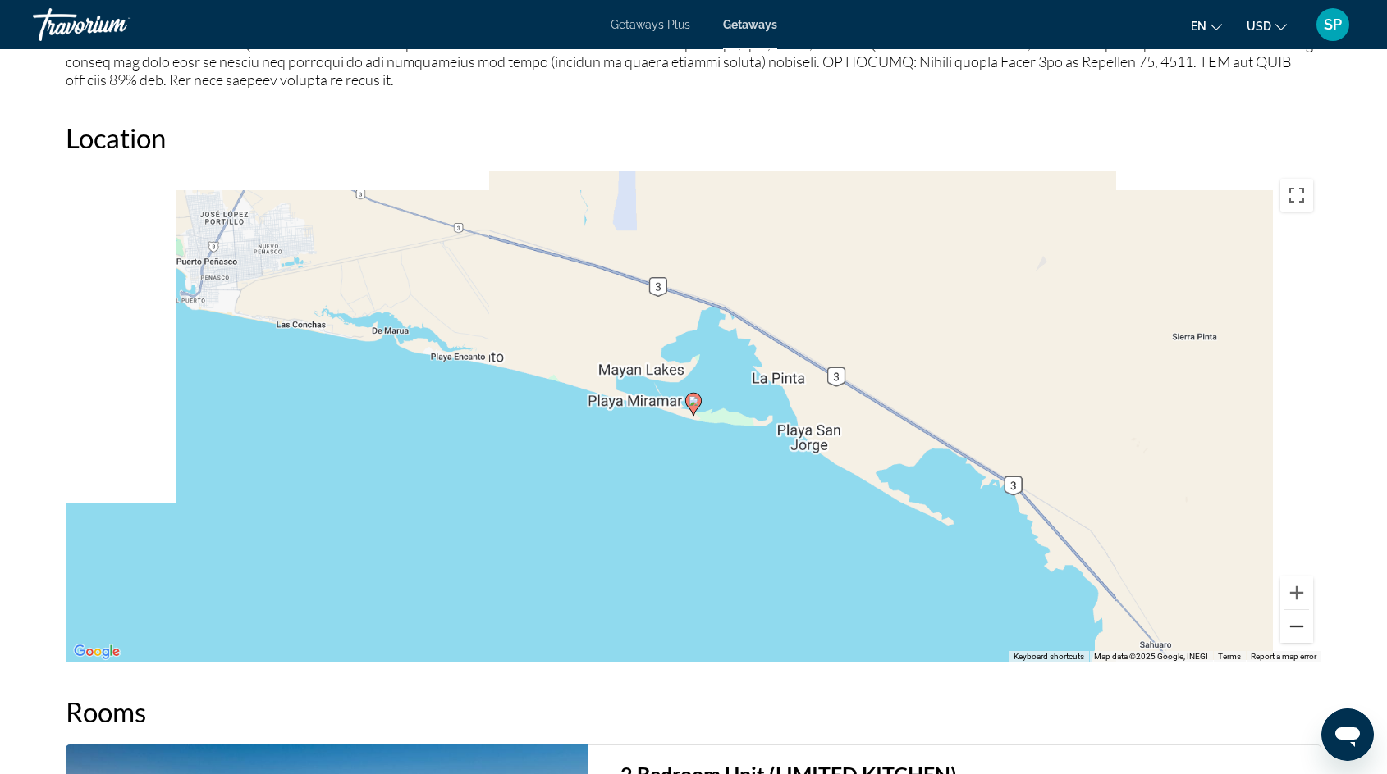
click at [1293, 617] on button "Zoom out" at bounding box center [1296, 626] width 33 height 33
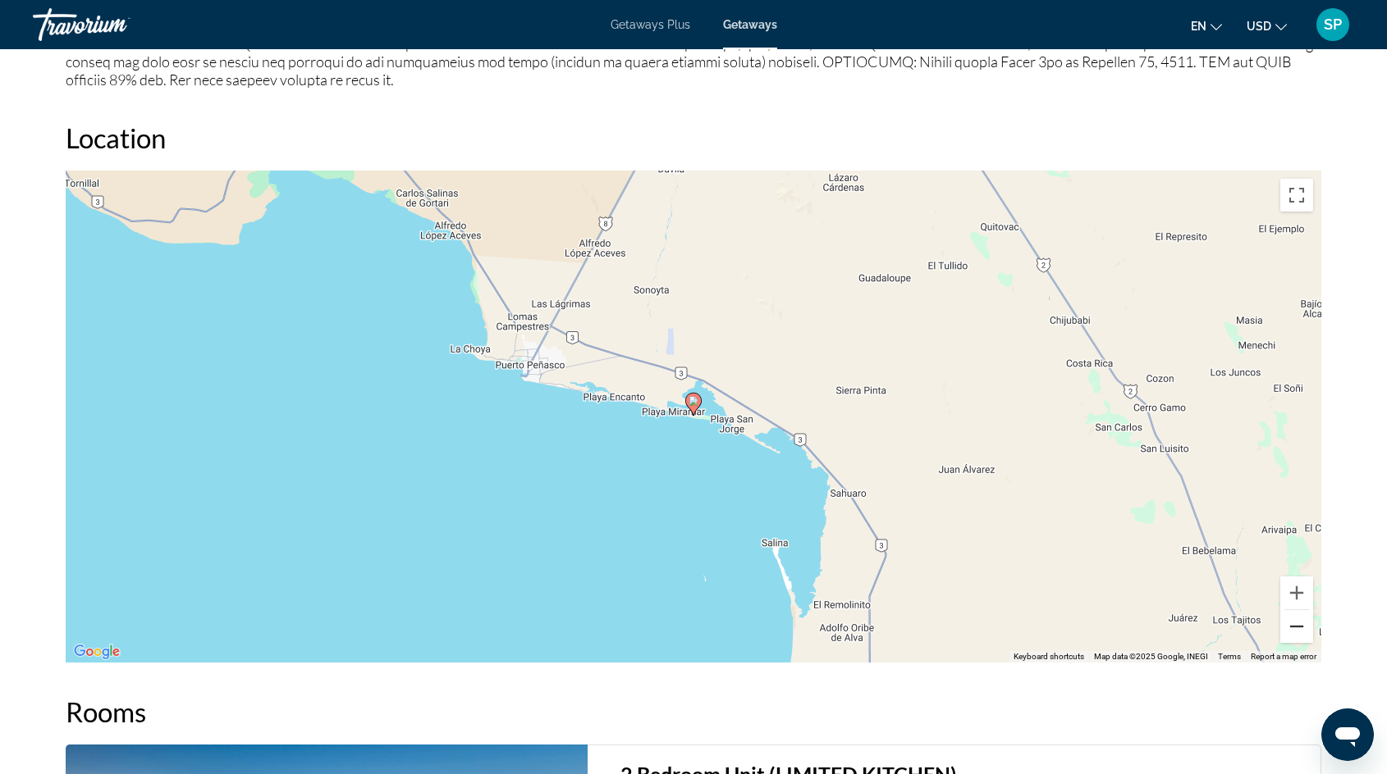
click at [1293, 617] on button "Zoom out" at bounding box center [1296, 626] width 33 height 33
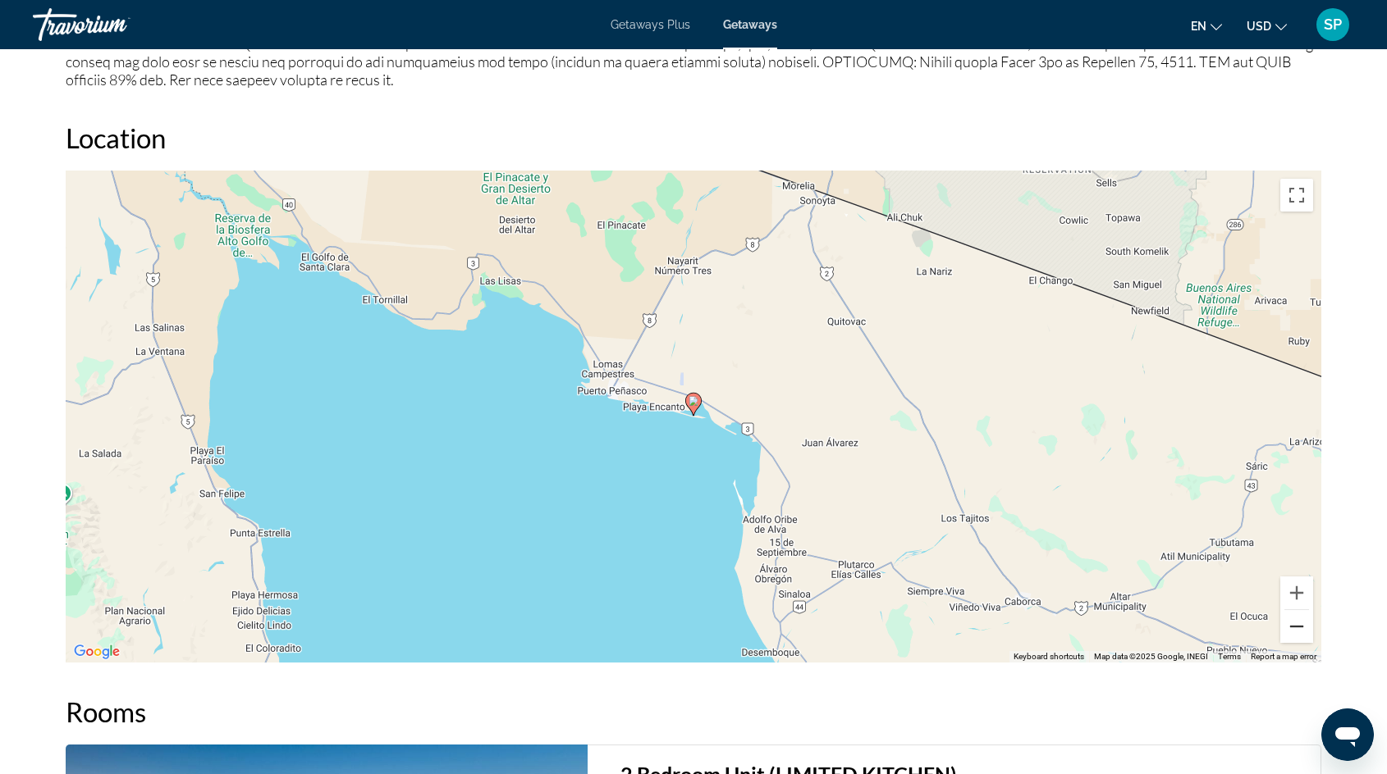
click at [1293, 617] on button "Zoom out" at bounding box center [1296, 626] width 33 height 33
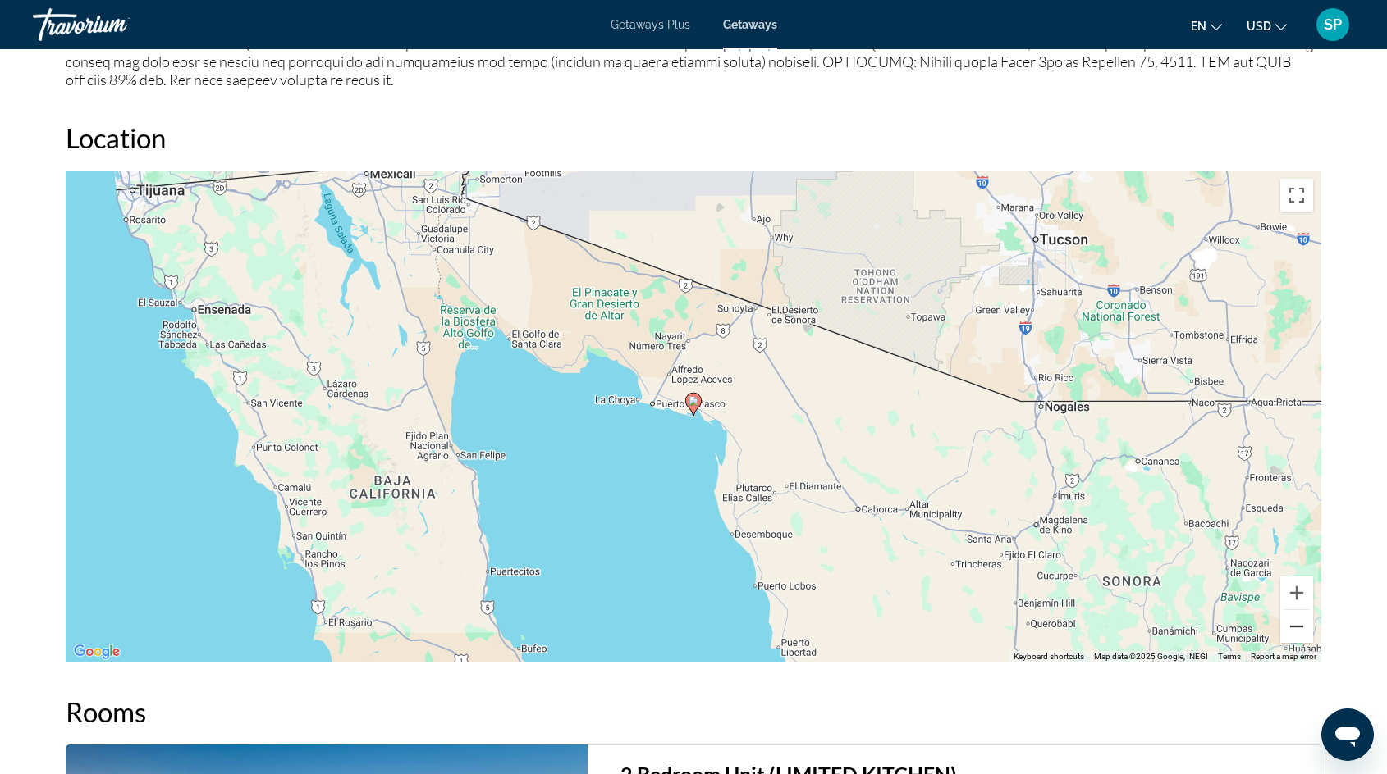
click at [1293, 617] on button "Zoom out" at bounding box center [1296, 626] width 33 height 33
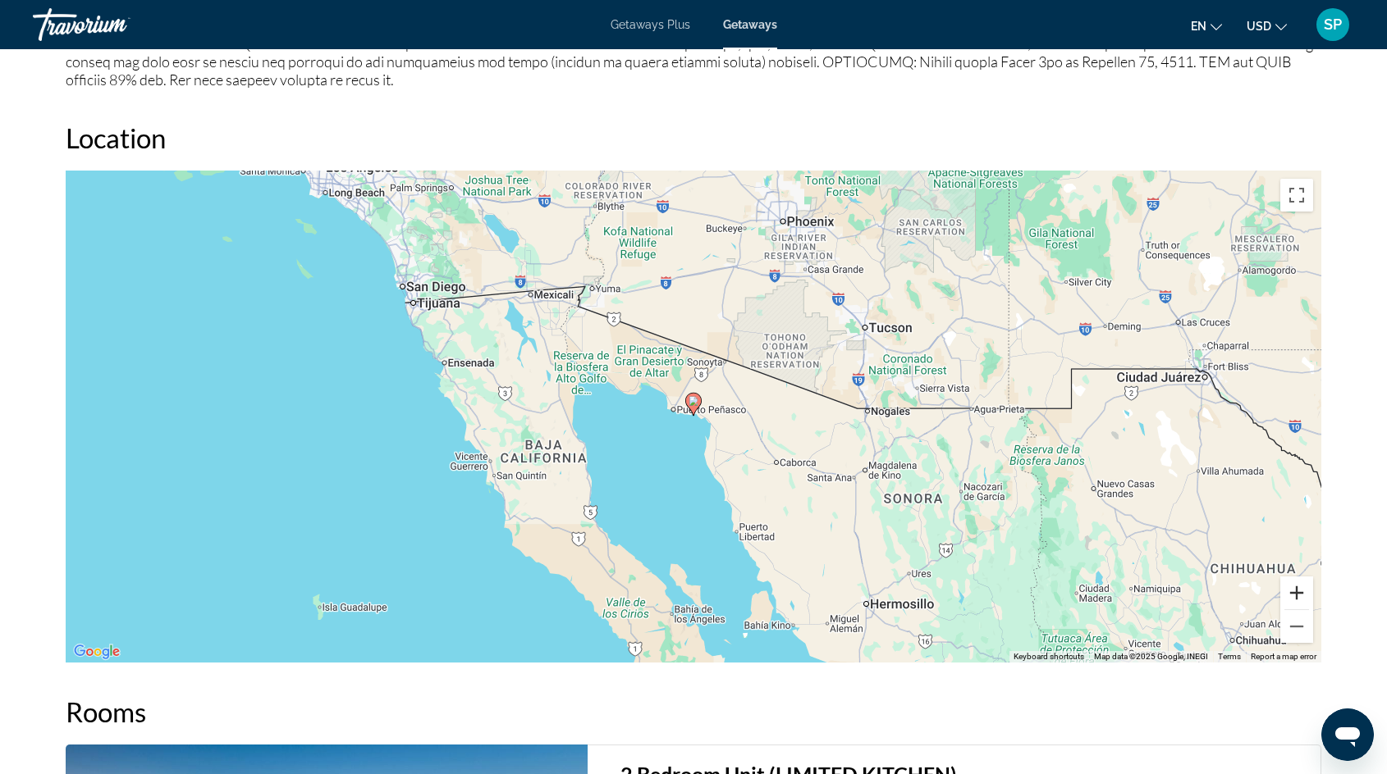
click at [1297, 577] on button "Zoom in" at bounding box center [1296, 593] width 33 height 33
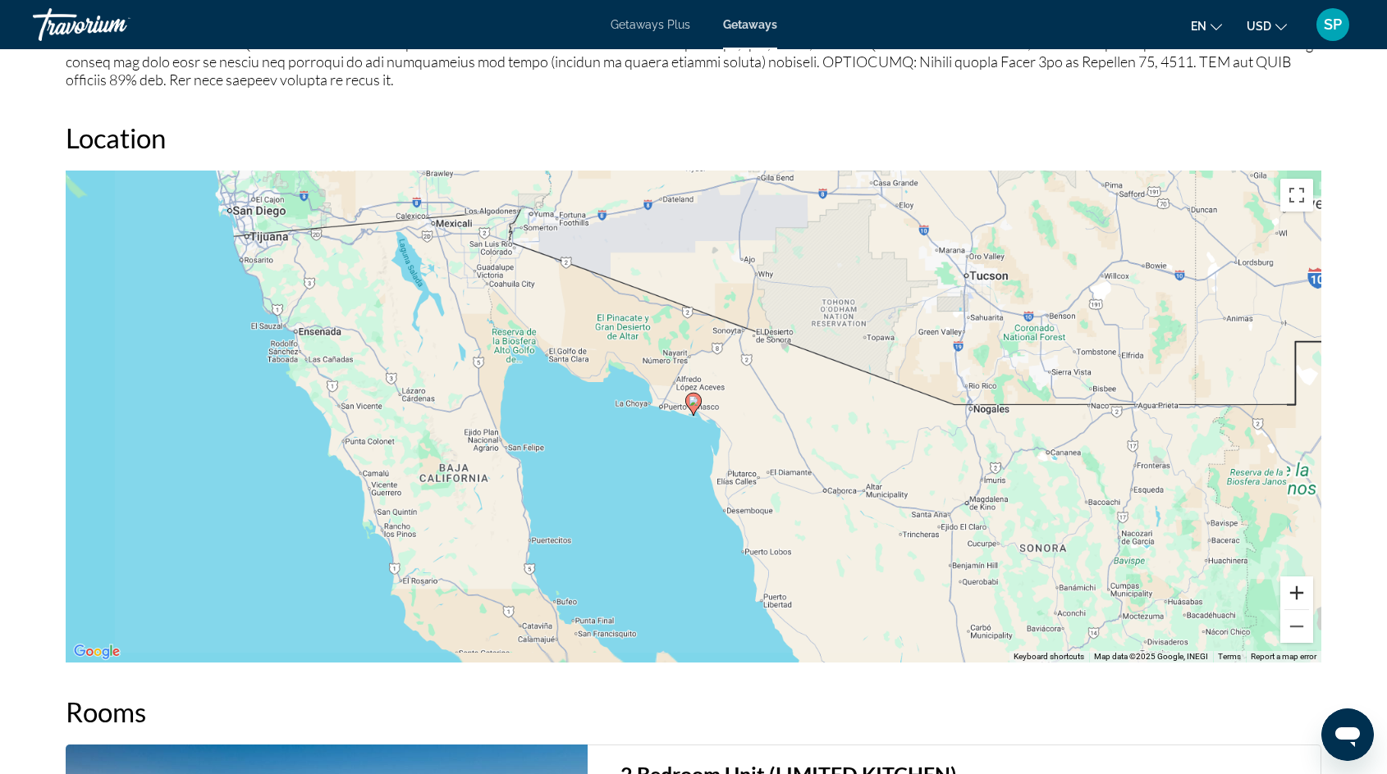
click at [1297, 577] on button "Zoom in" at bounding box center [1296, 593] width 33 height 33
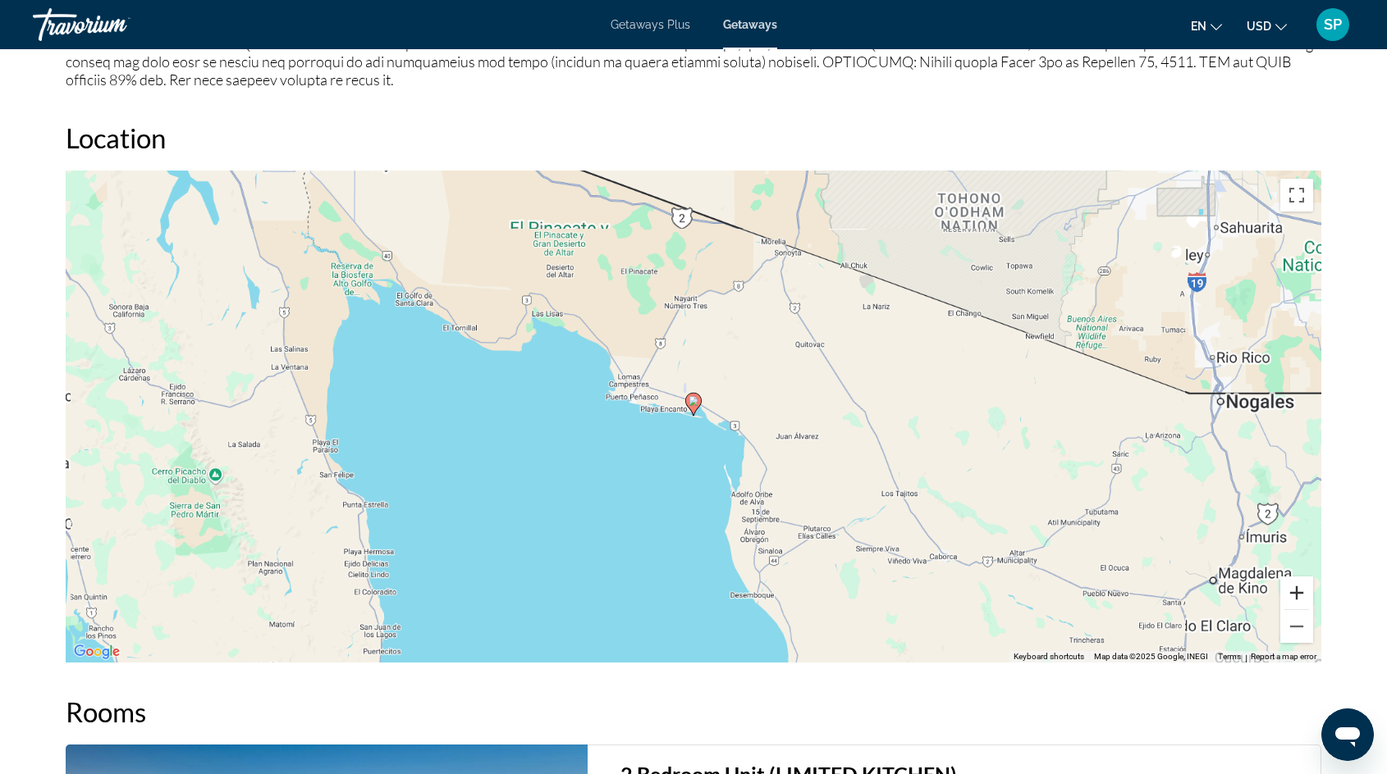
click at [1297, 577] on button "Zoom in" at bounding box center [1296, 593] width 33 height 33
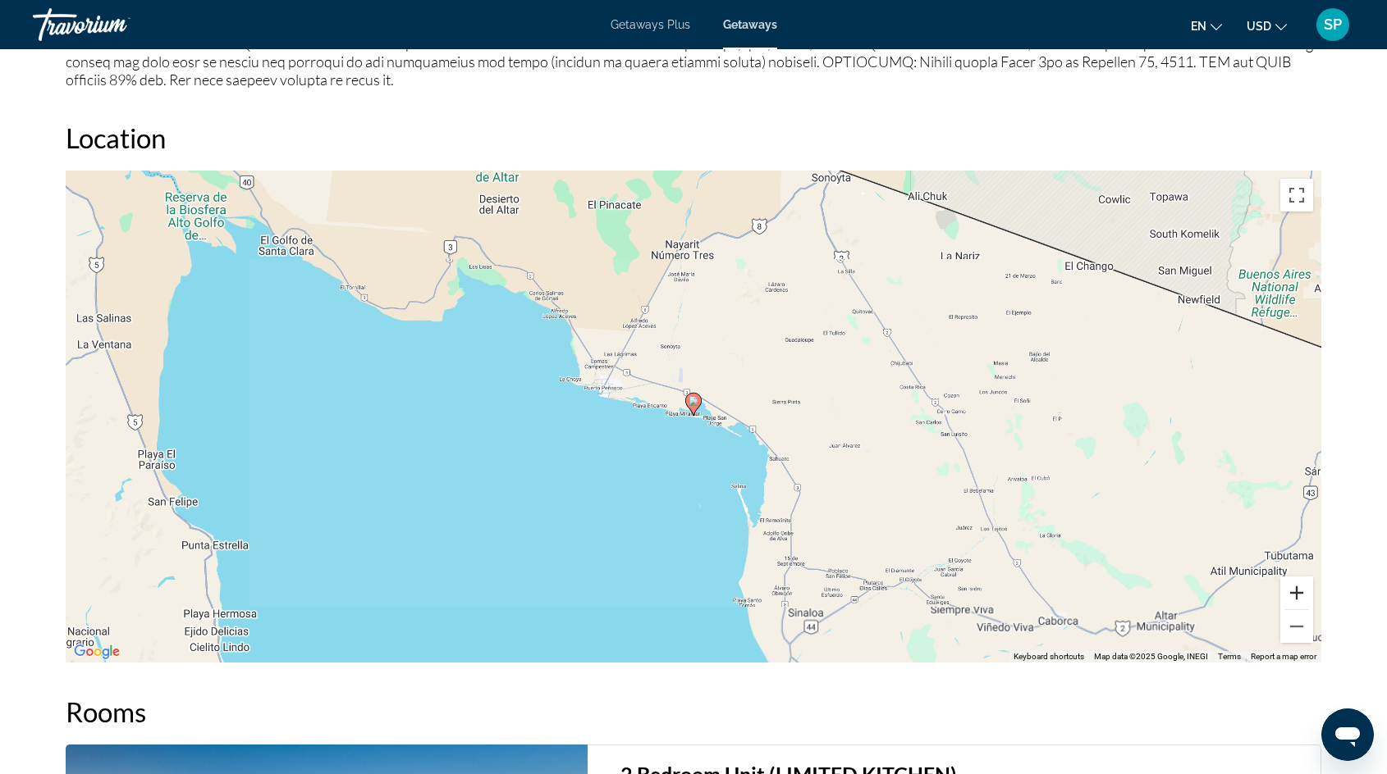
click at [1297, 577] on button "Zoom in" at bounding box center [1296, 593] width 33 height 33
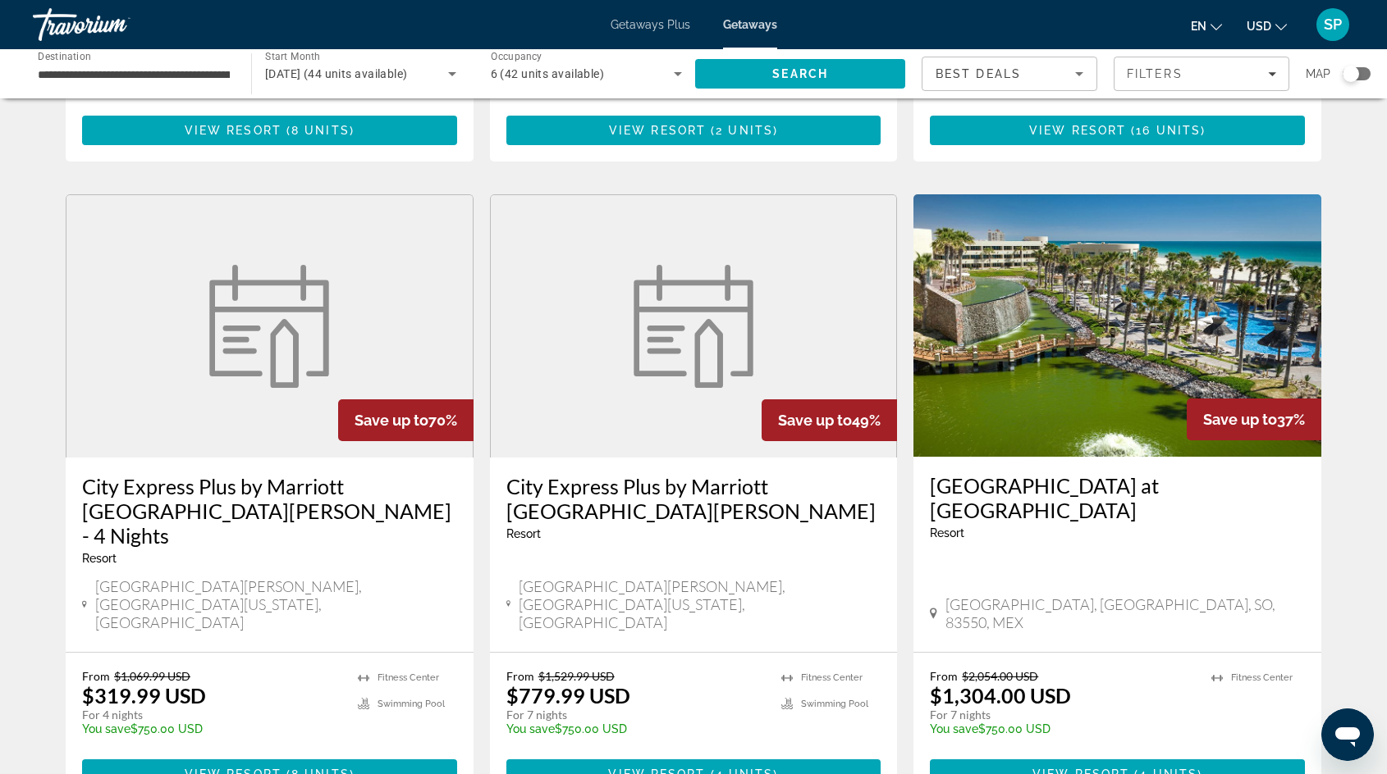
scroll to position [650, 0]
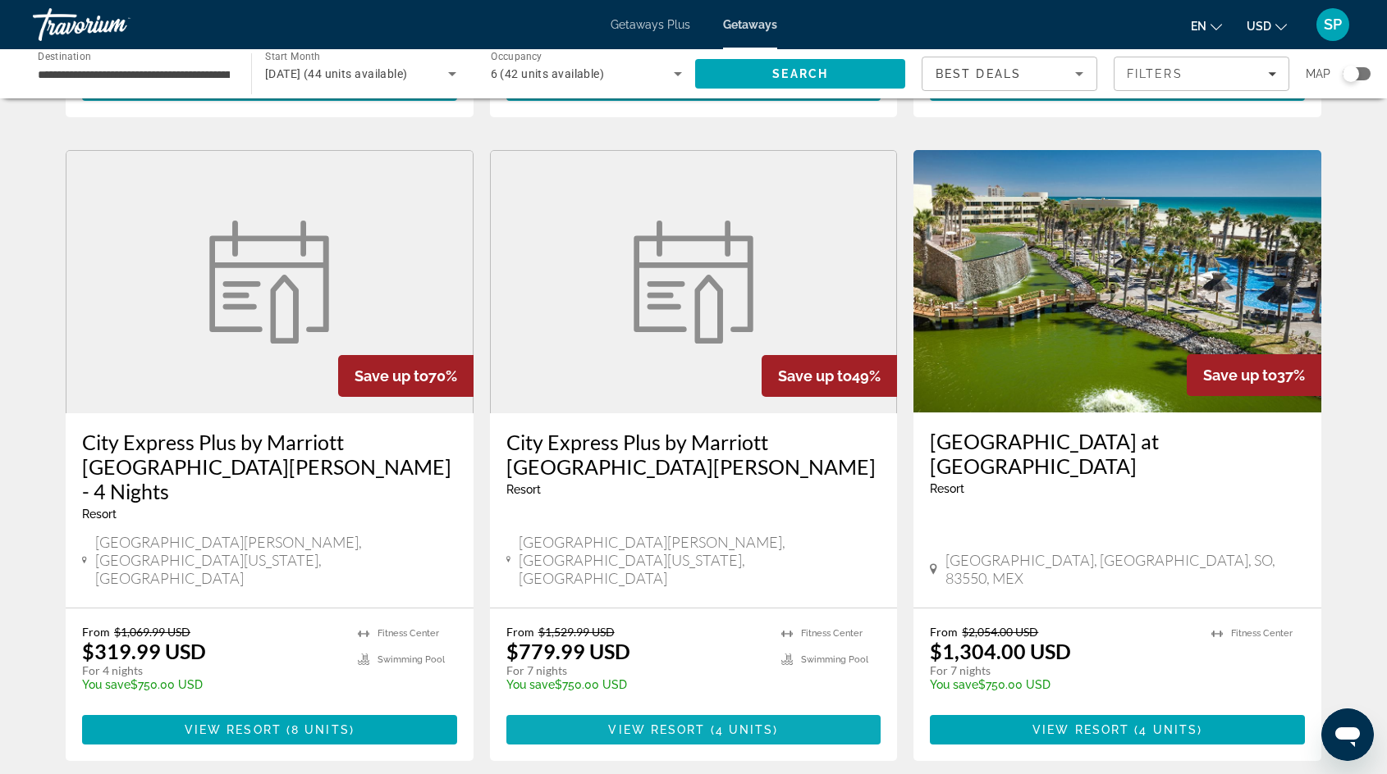
click at [611, 710] on span "Main content" at bounding box center [693, 729] width 375 height 39
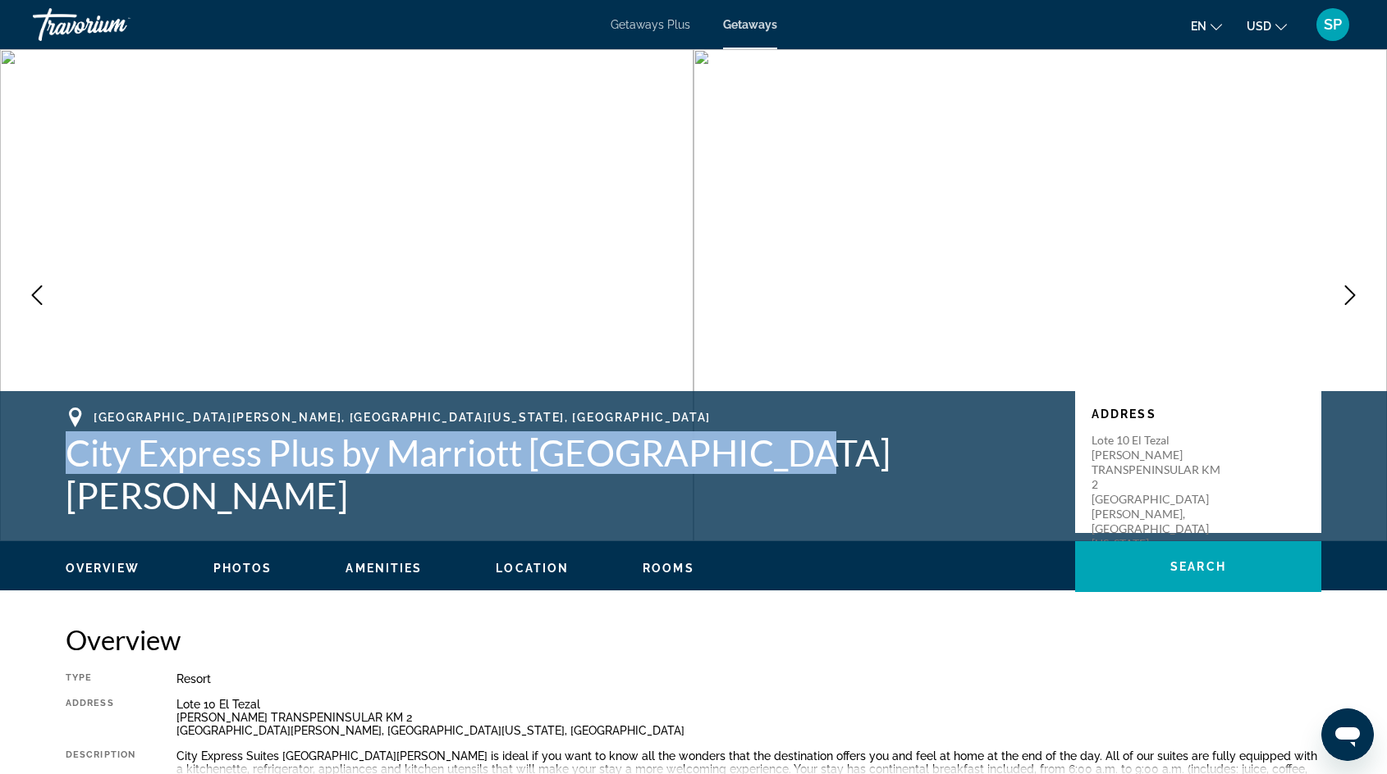
drag, startPoint x: 789, startPoint y: 477, endPoint x: 60, endPoint y: 476, distance: 729.4
click at [60, 476] on div "[GEOGRAPHIC_DATA][PERSON_NAME], [GEOGRAPHIC_DATA][US_STATE], [GEOGRAPHIC_DATA] …" at bounding box center [693, 462] width 1321 height 109
copy h1 "City Express Plus by Marriott [GEOGRAPHIC_DATA][PERSON_NAME]"
click at [834, 502] on div "[GEOGRAPHIC_DATA][PERSON_NAME], [GEOGRAPHIC_DATA][US_STATE], [GEOGRAPHIC_DATA] …" at bounding box center [693, 462] width 1321 height 109
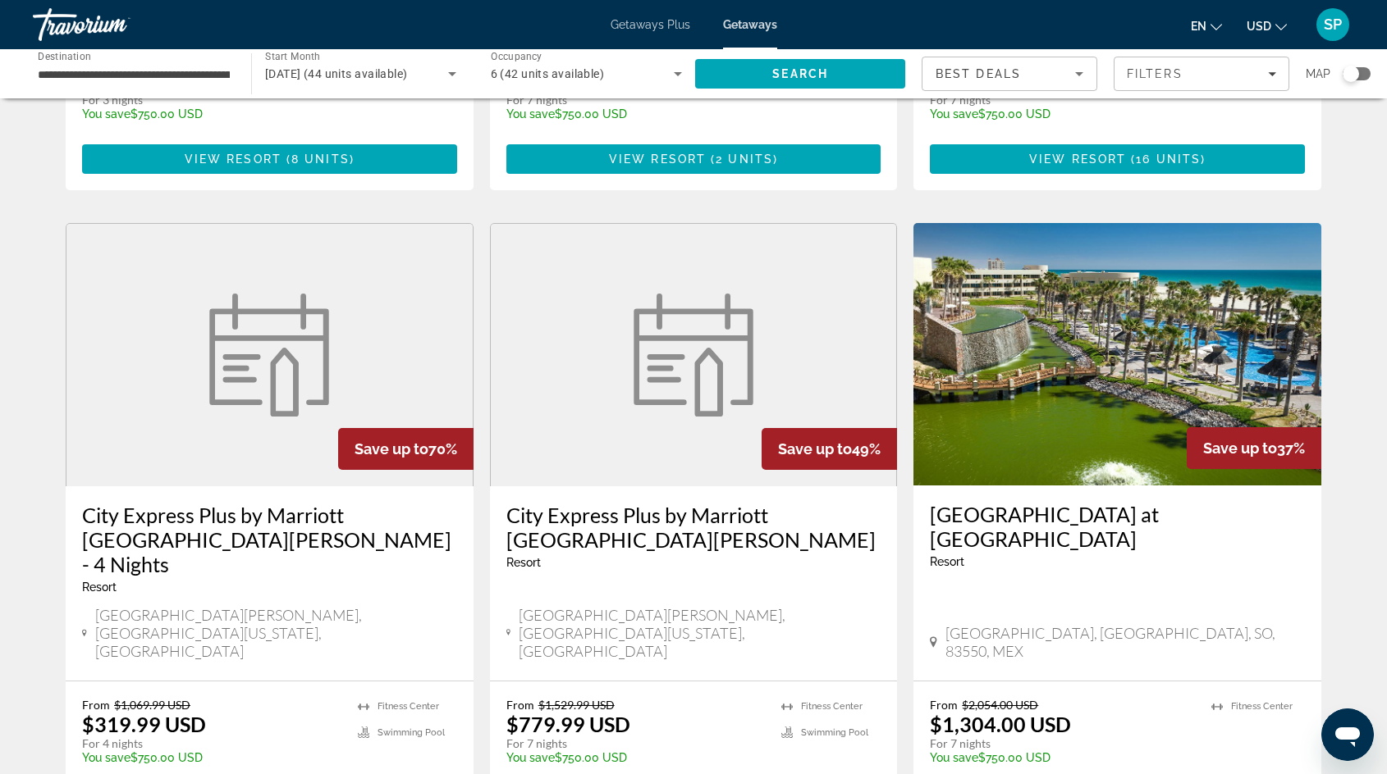
scroll to position [592, 0]
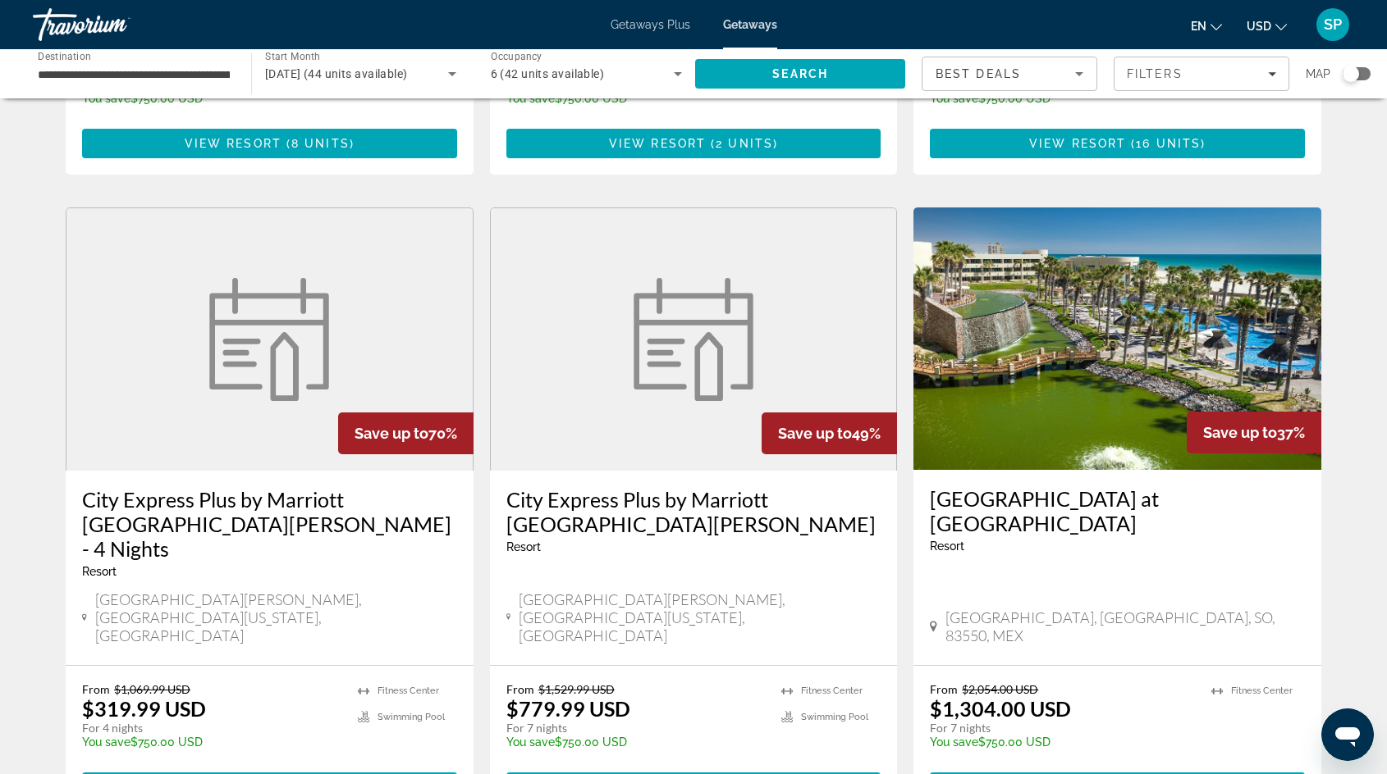
drag, startPoint x: 1309, startPoint y: 434, endPoint x: 934, endPoint y: 437, distance: 375.8
click at [934, 470] on div "[GEOGRAPHIC_DATA] at [GEOGRAPHIC_DATA] - This is an adults only resort [GEOGRAP…" at bounding box center [1117, 567] width 408 height 195
copy h3 "[GEOGRAPHIC_DATA] at [GEOGRAPHIC_DATA]"
click at [1067, 774] on span "View Resort" at bounding box center [1080, 787] width 97 height 13
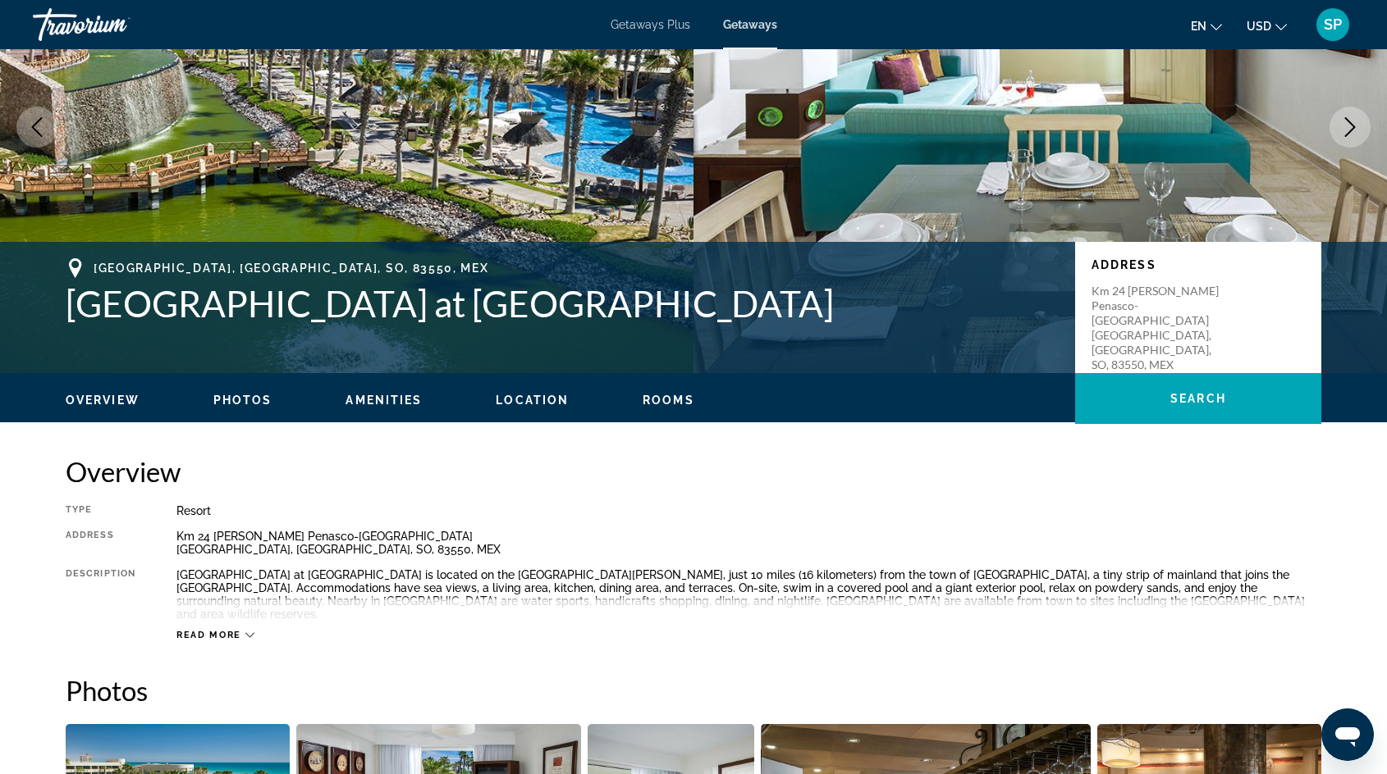
scroll to position [141, 0]
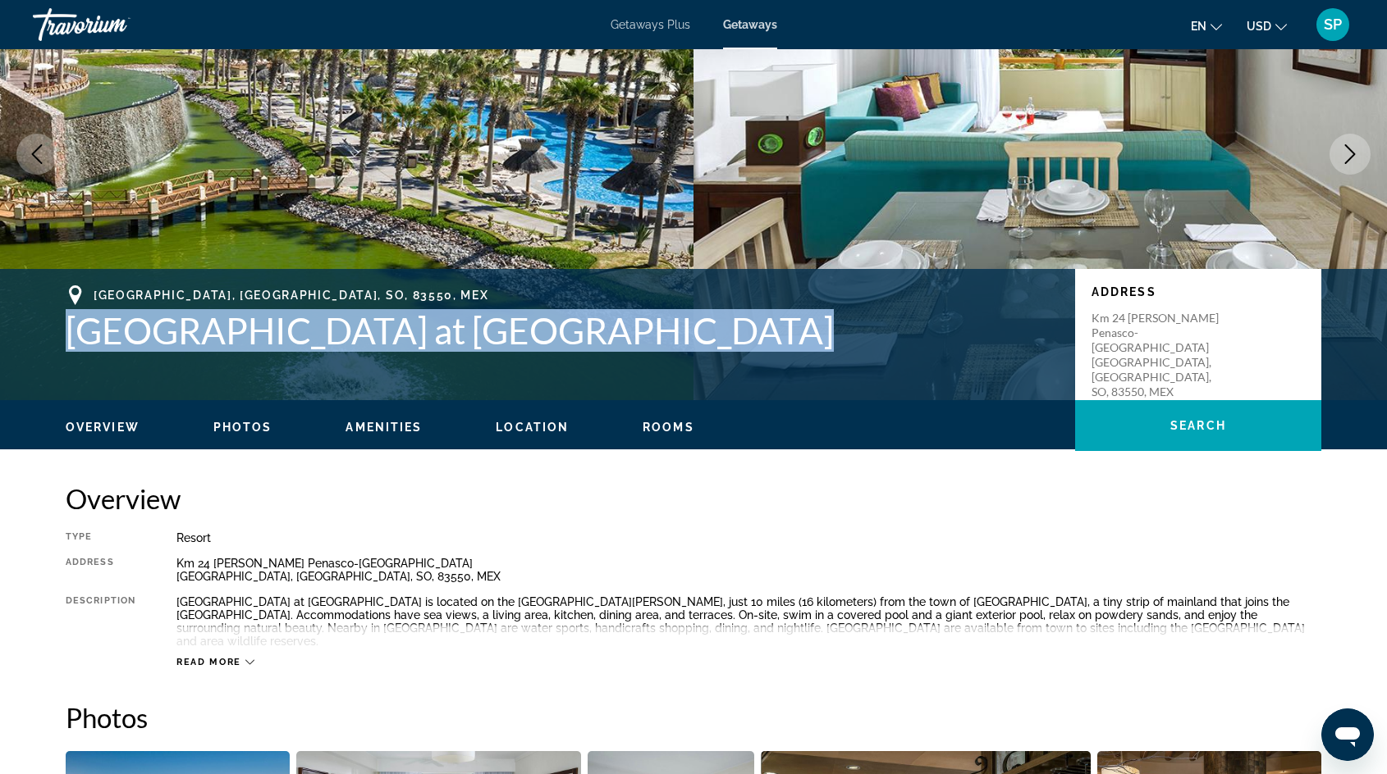
drag, startPoint x: 713, startPoint y: 336, endPoint x: 50, endPoint y: 327, distance: 663.0
click at [50, 327] on div "[GEOGRAPHIC_DATA], [GEOGRAPHIC_DATA] at [GEOGRAPHIC_DATA] Address Km [GEOGRAPHI…" at bounding box center [693, 335] width 1321 height 98
copy h1 "[GEOGRAPHIC_DATA] at [GEOGRAPHIC_DATA]"
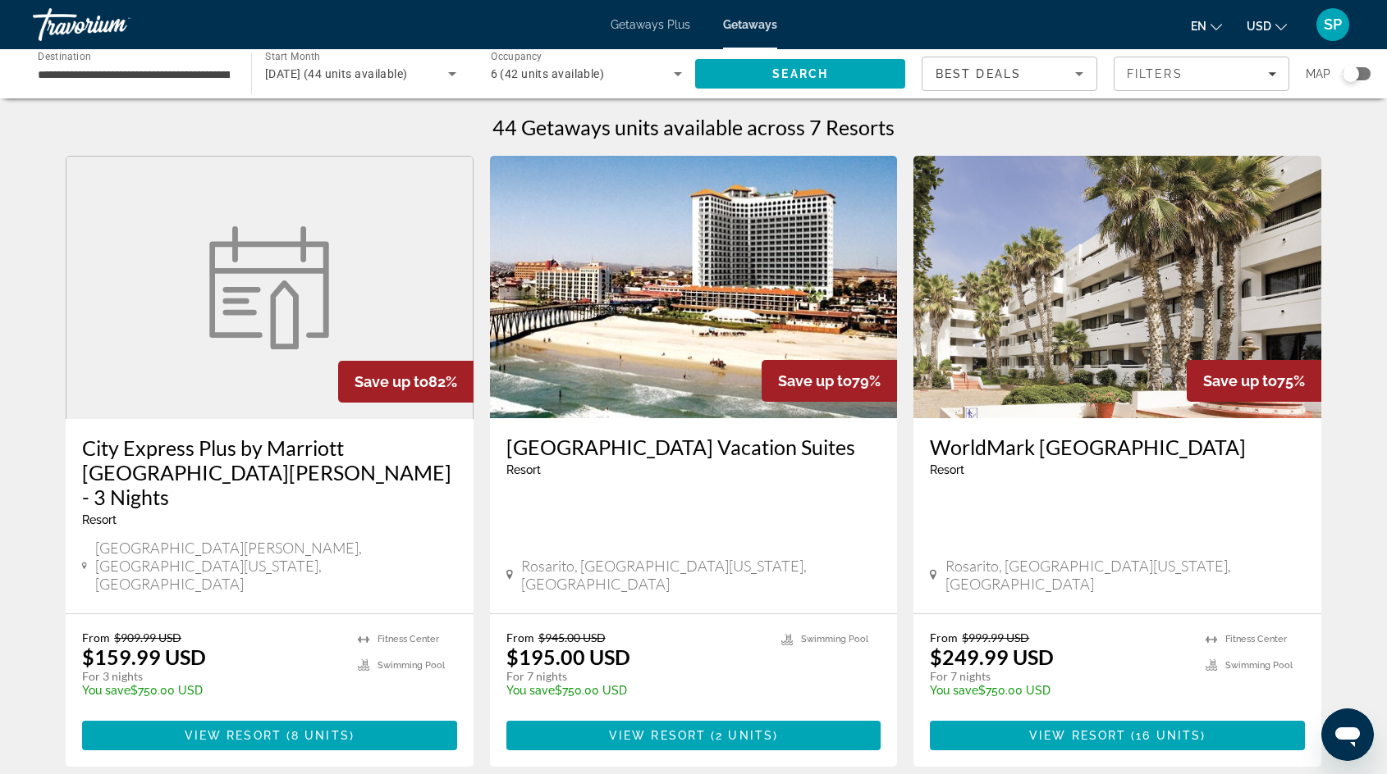
click at [748, 25] on span "Getaways" at bounding box center [750, 24] width 54 height 13
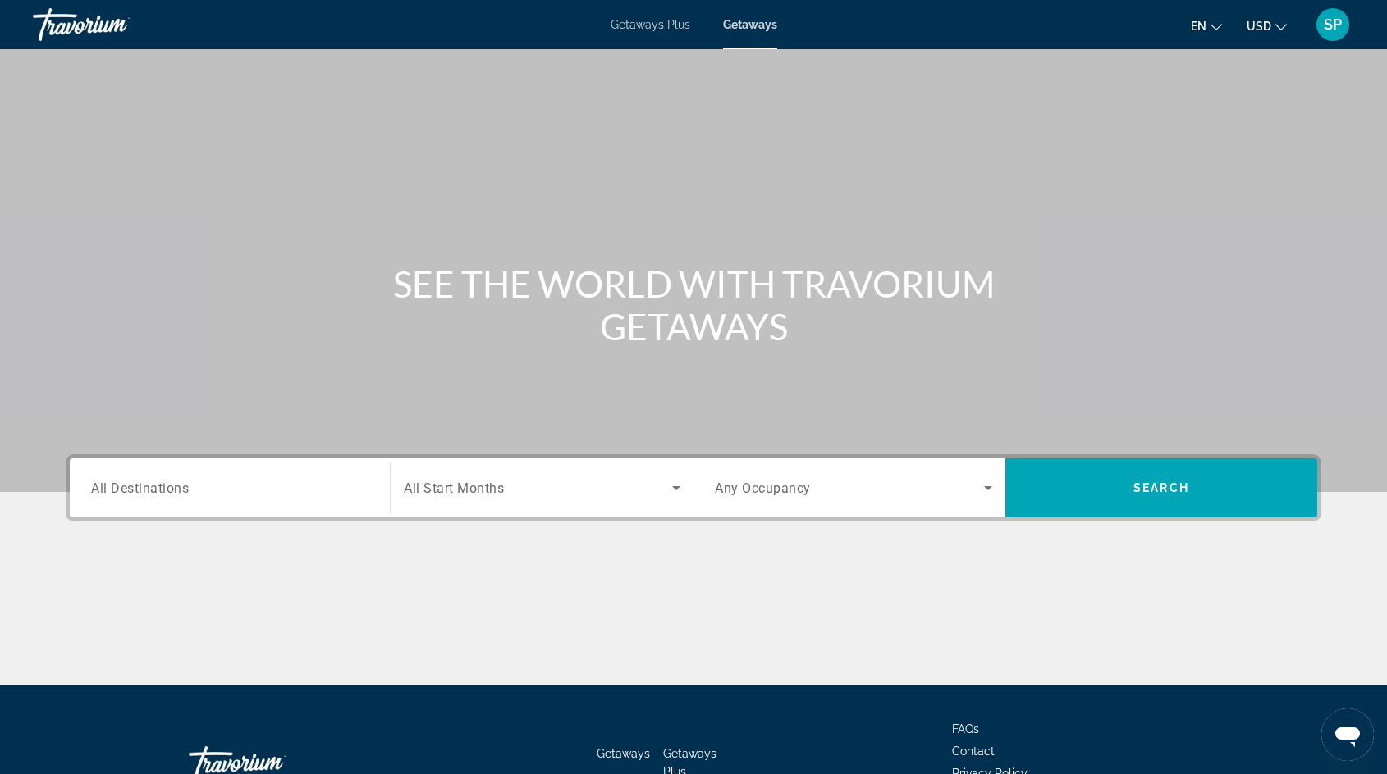
click at [153, 496] on input "Destination All Destinations" at bounding box center [229, 489] width 277 height 20
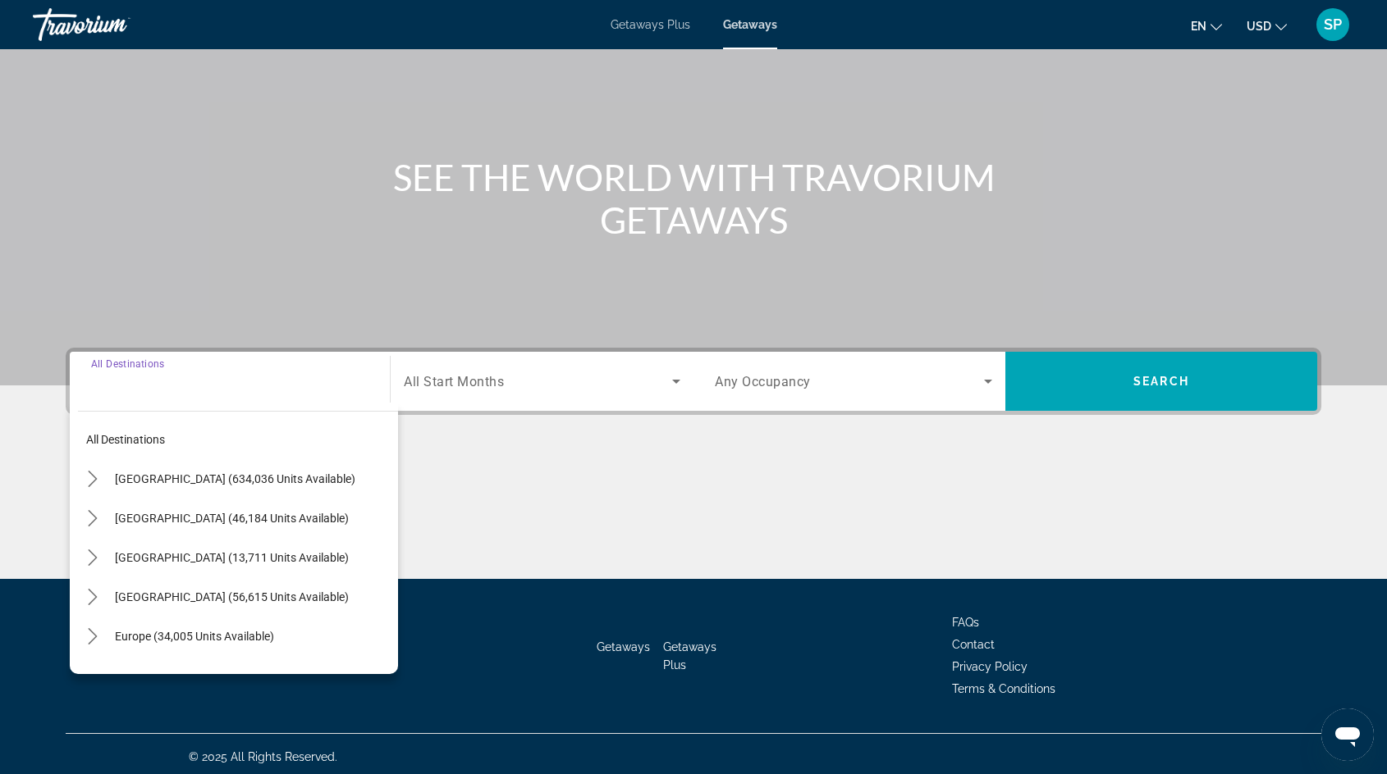
scroll to position [112, 0]
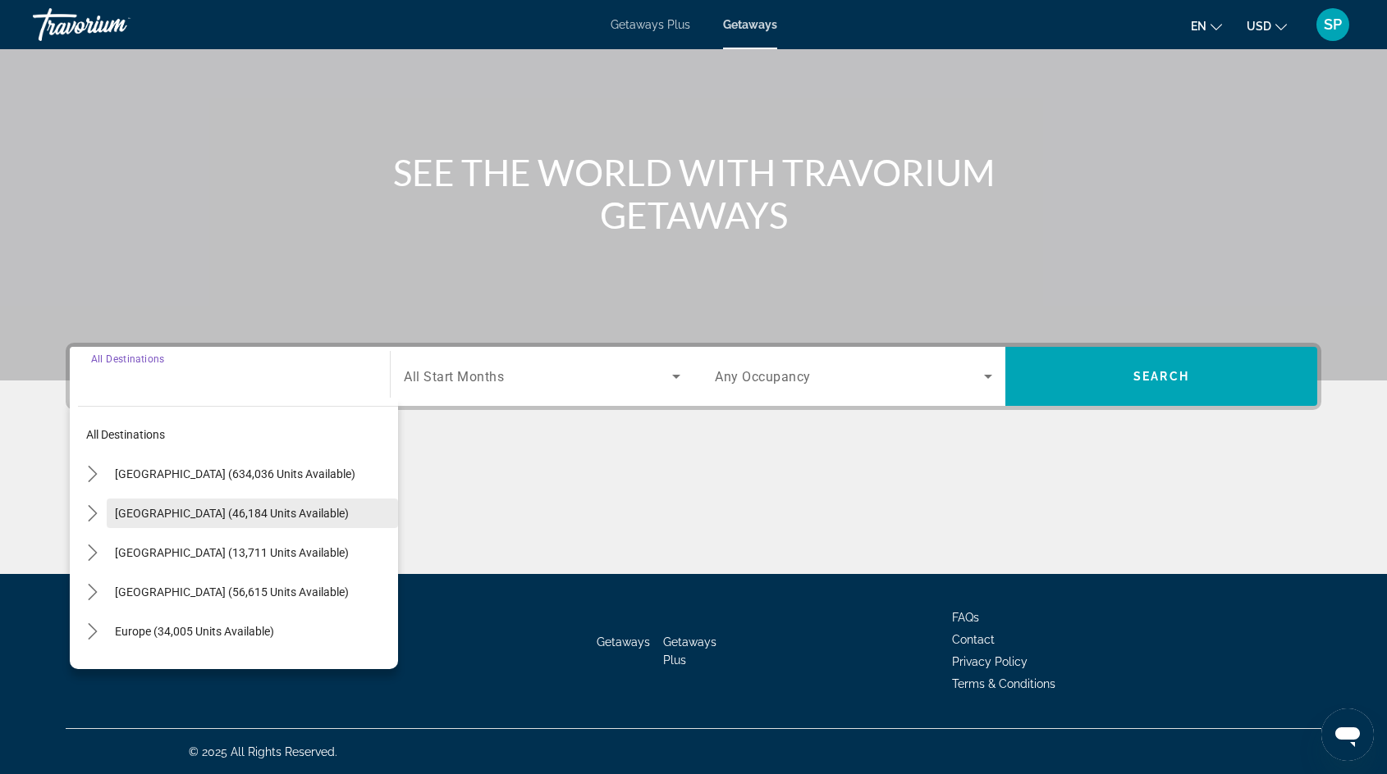
click at [148, 514] on span "[GEOGRAPHIC_DATA] (46,184 units available)" at bounding box center [232, 513] width 234 height 13
type input "**********"
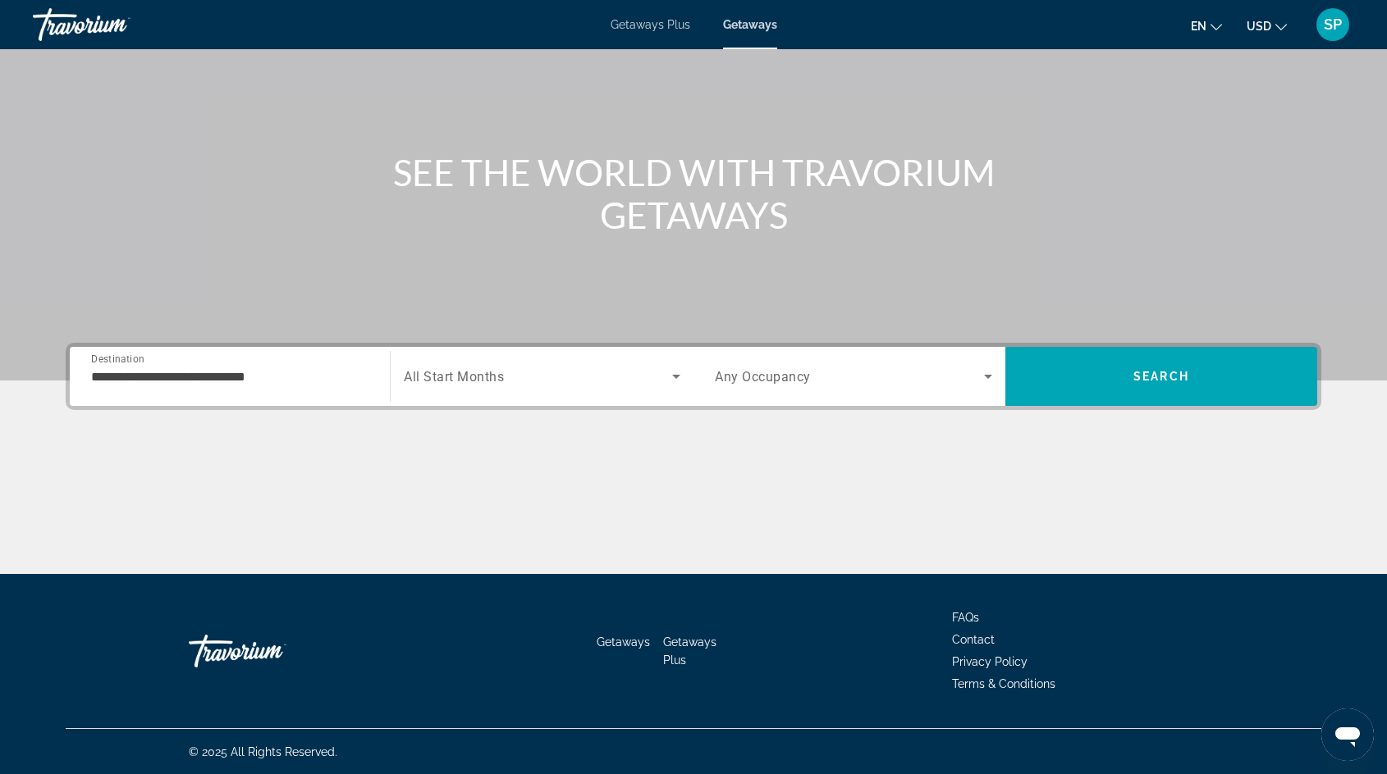
click at [507, 390] on div "Search widget" at bounding box center [542, 377] width 276 height 46
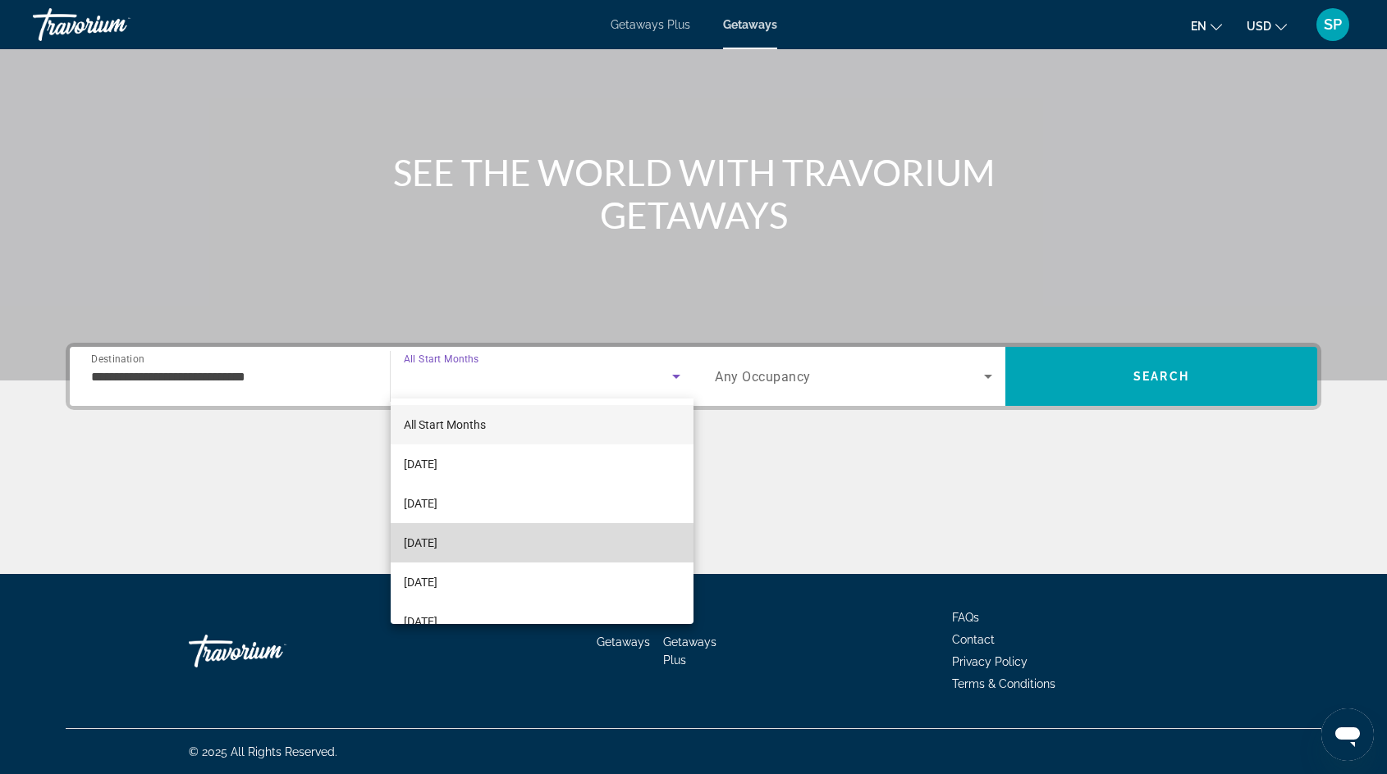
click at [437, 545] on span "[DATE]" at bounding box center [421, 543] width 34 height 20
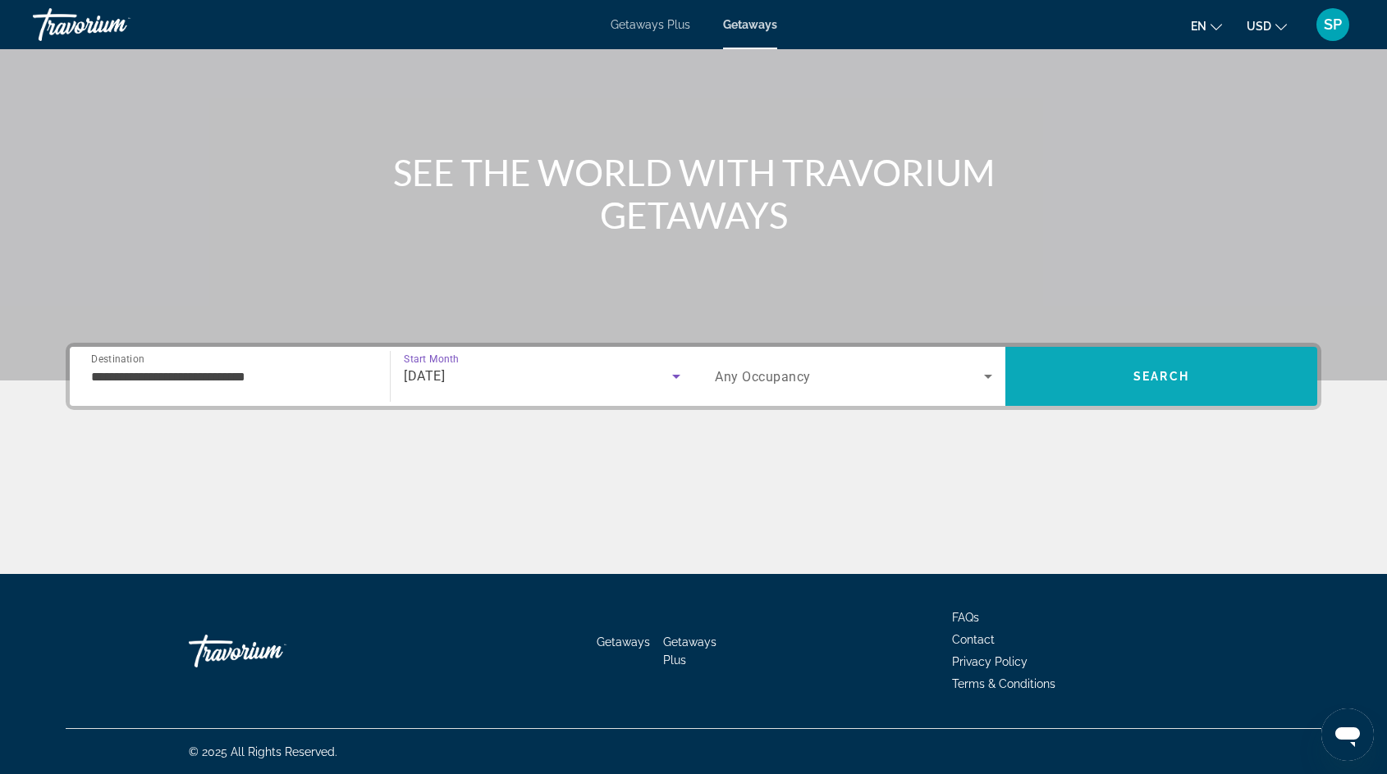
click at [1085, 362] on span "Search" at bounding box center [1161, 376] width 312 height 39
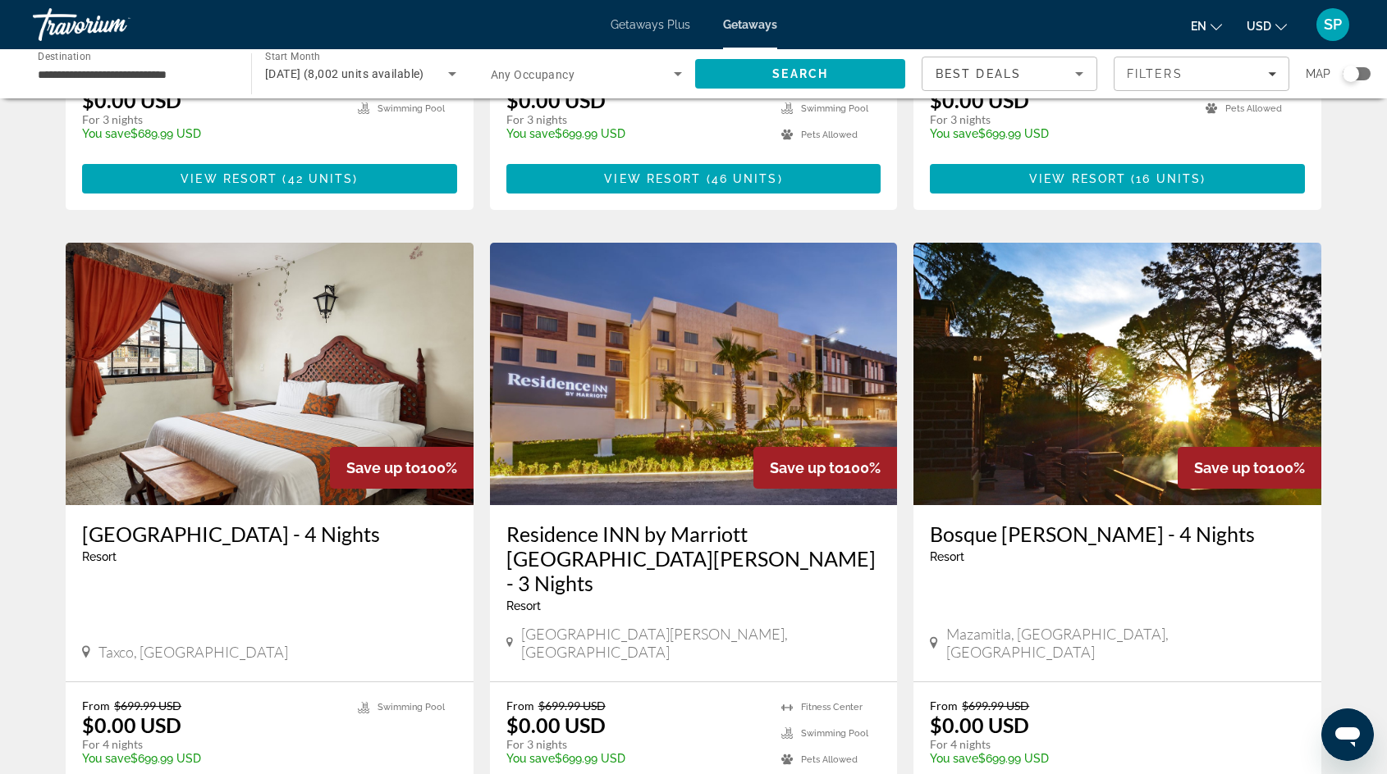
scroll to position [1953, 0]
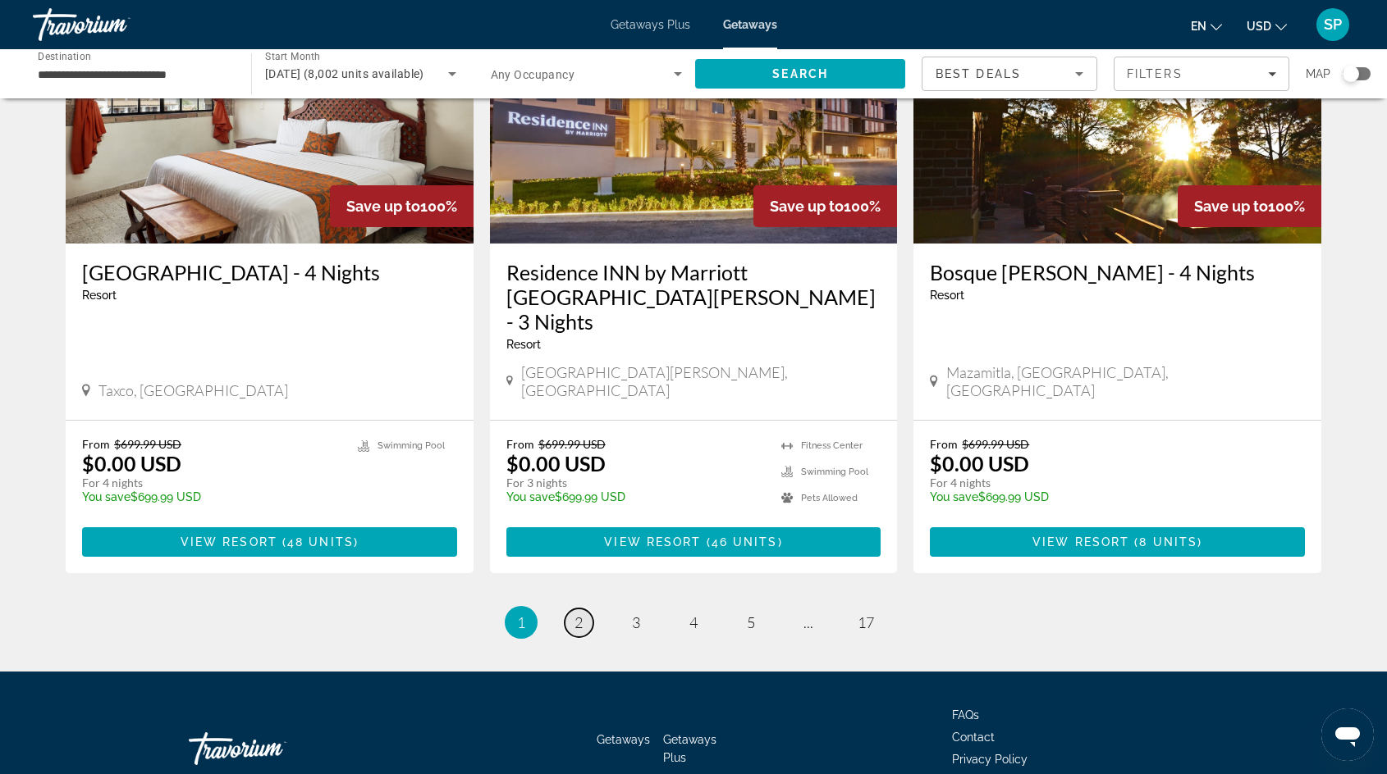
click at [583, 609] on link "page 2" at bounding box center [578, 623] width 29 height 29
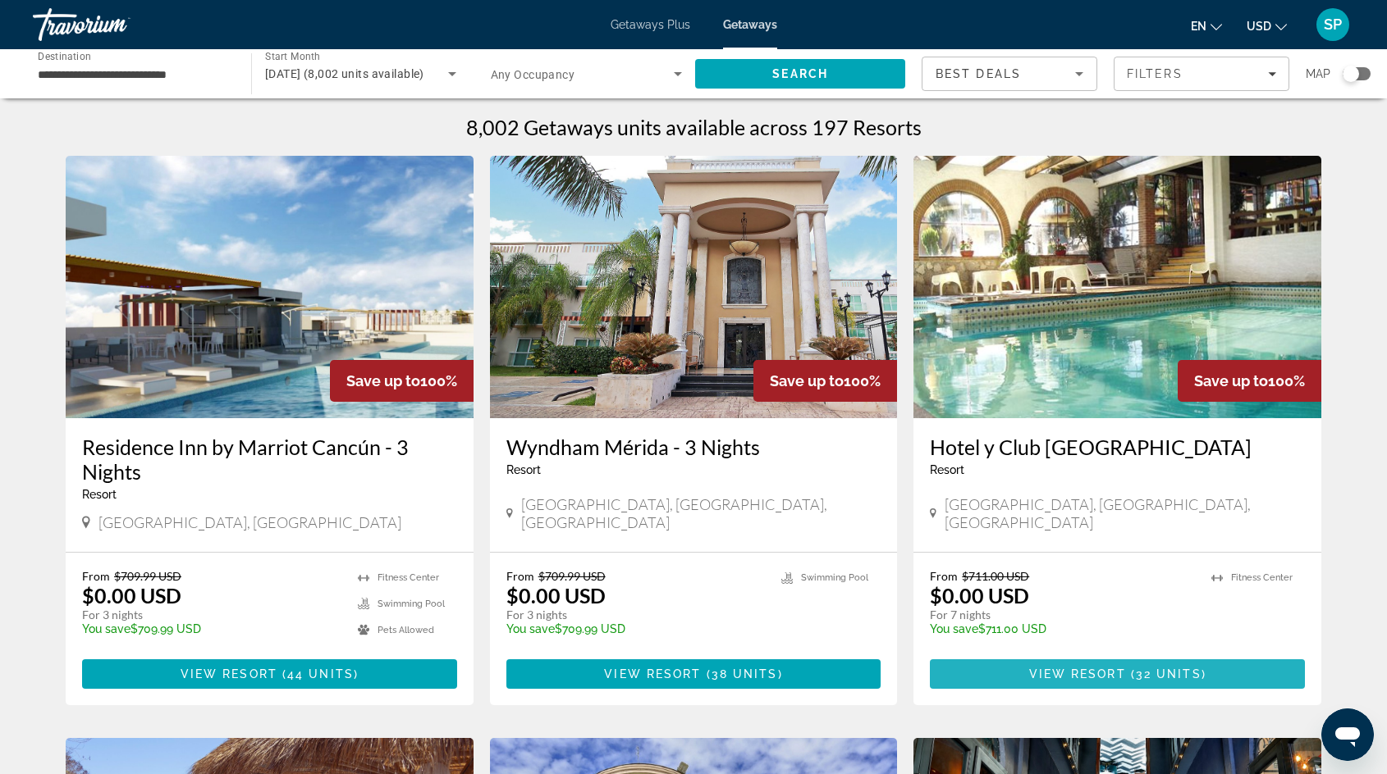
click at [1043, 668] on span "View Resort" at bounding box center [1077, 674] width 97 height 13
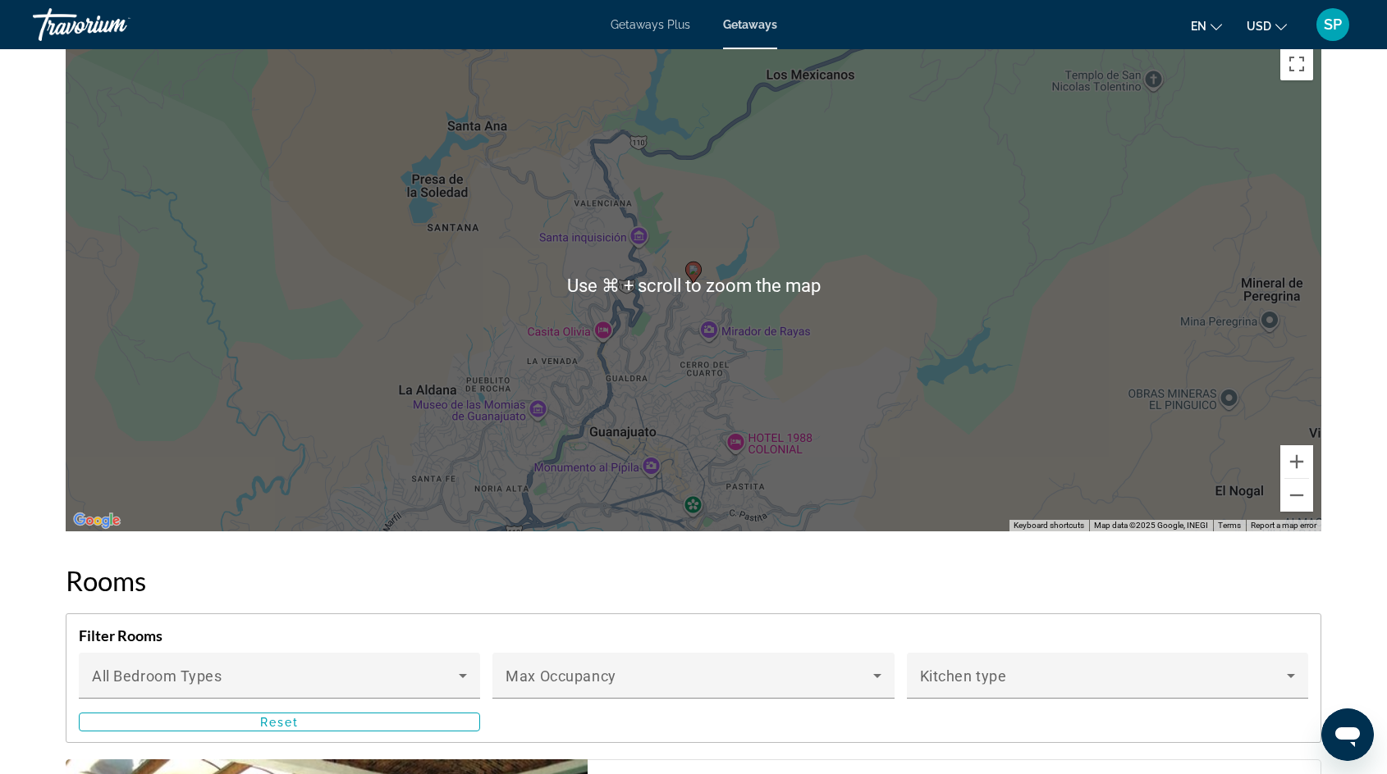
scroll to position [2361, 0]
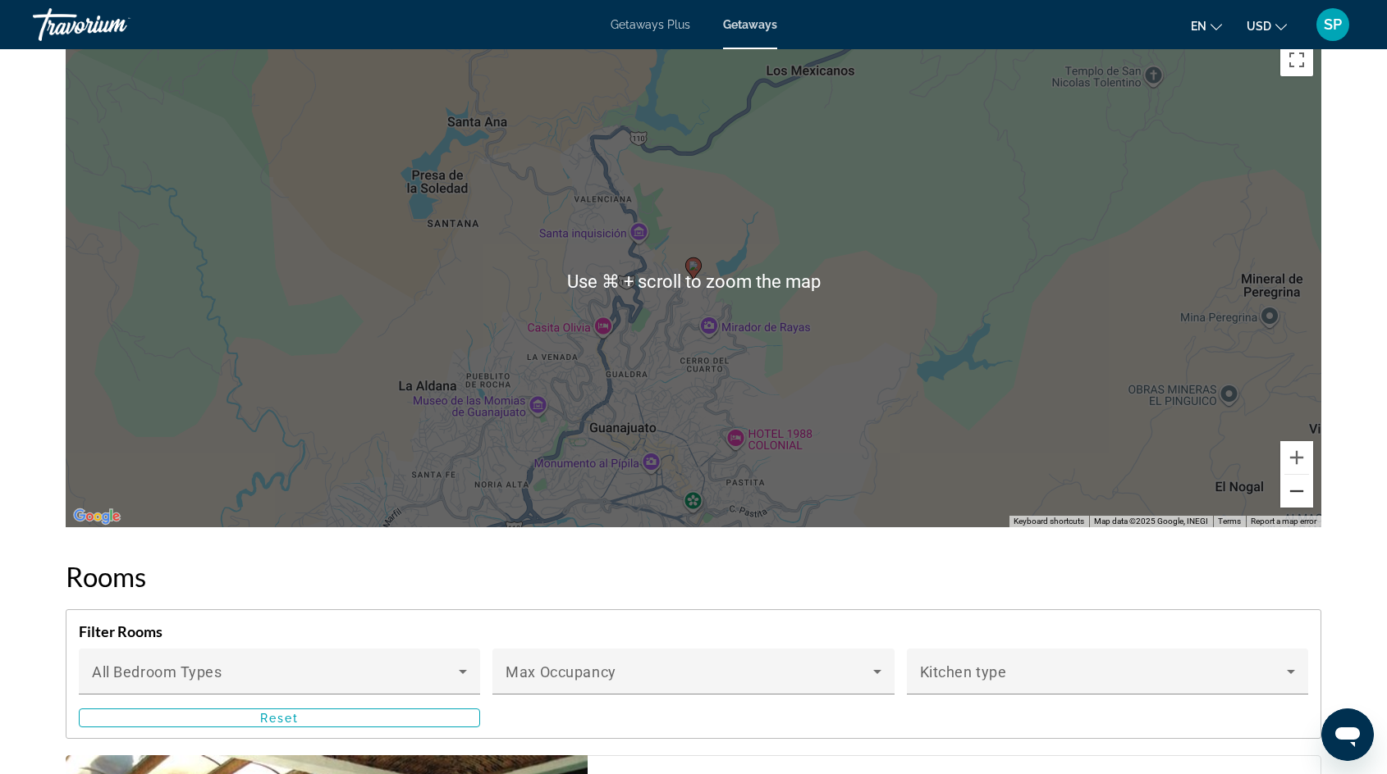
click at [1295, 496] on button "Zoom out" at bounding box center [1296, 491] width 33 height 33
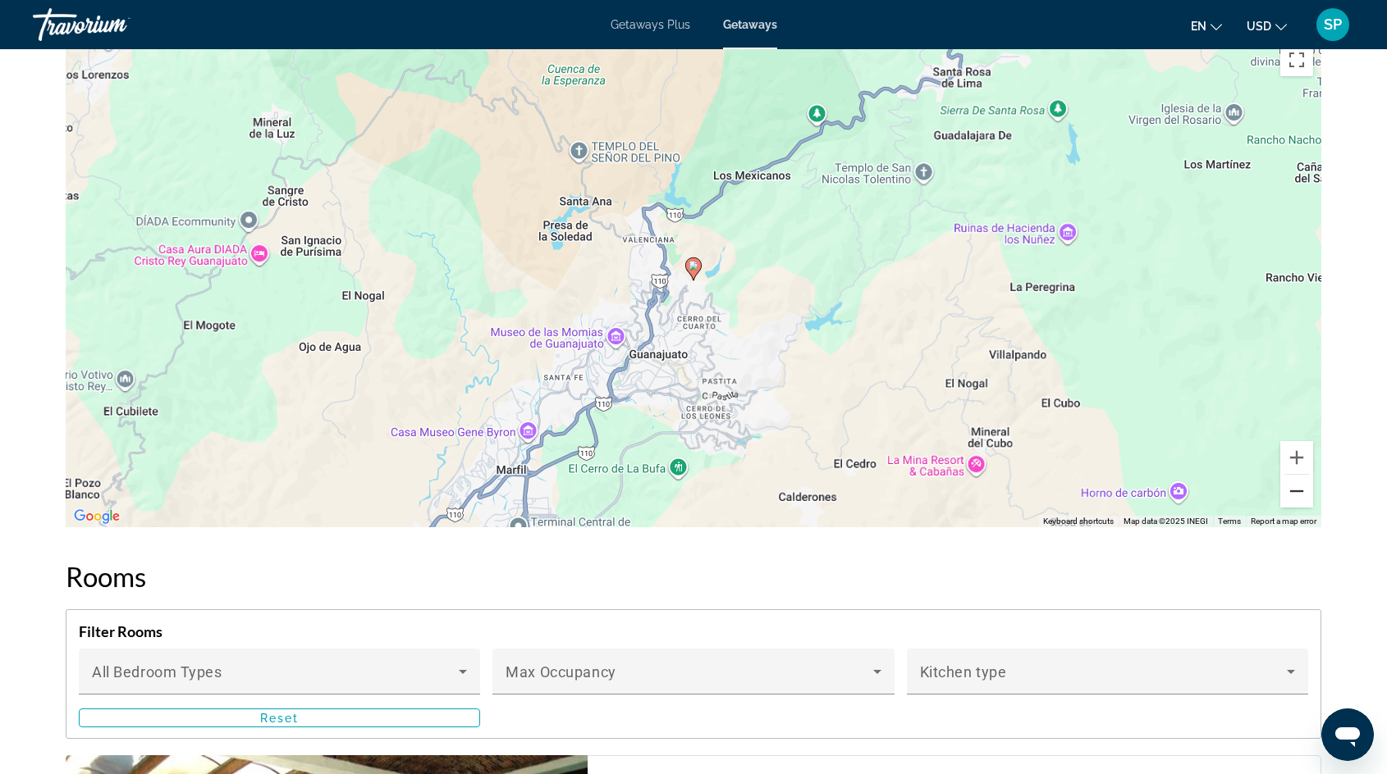
click at [1295, 496] on button "Zoom out" at bounding box center [1296, 491] width 33 height 33
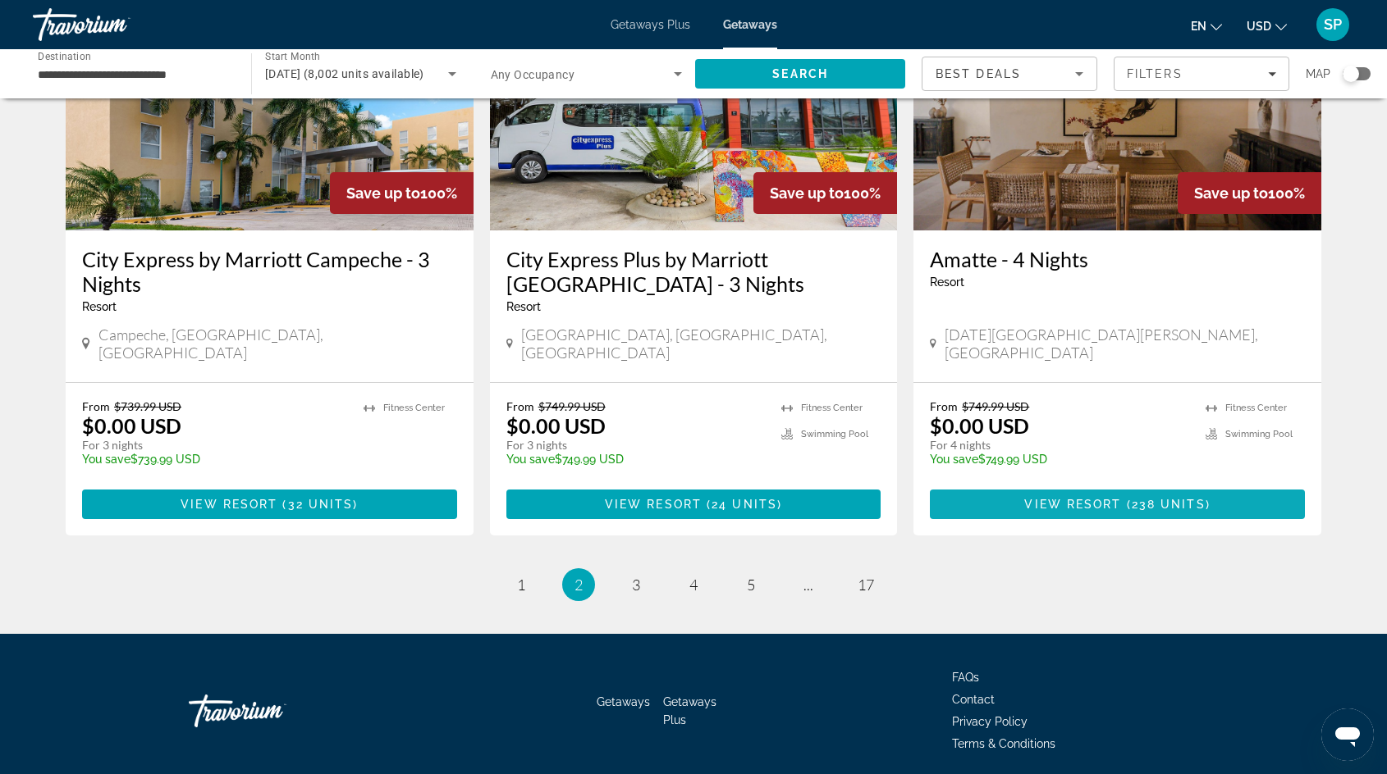
scroll to position [1976, 0]
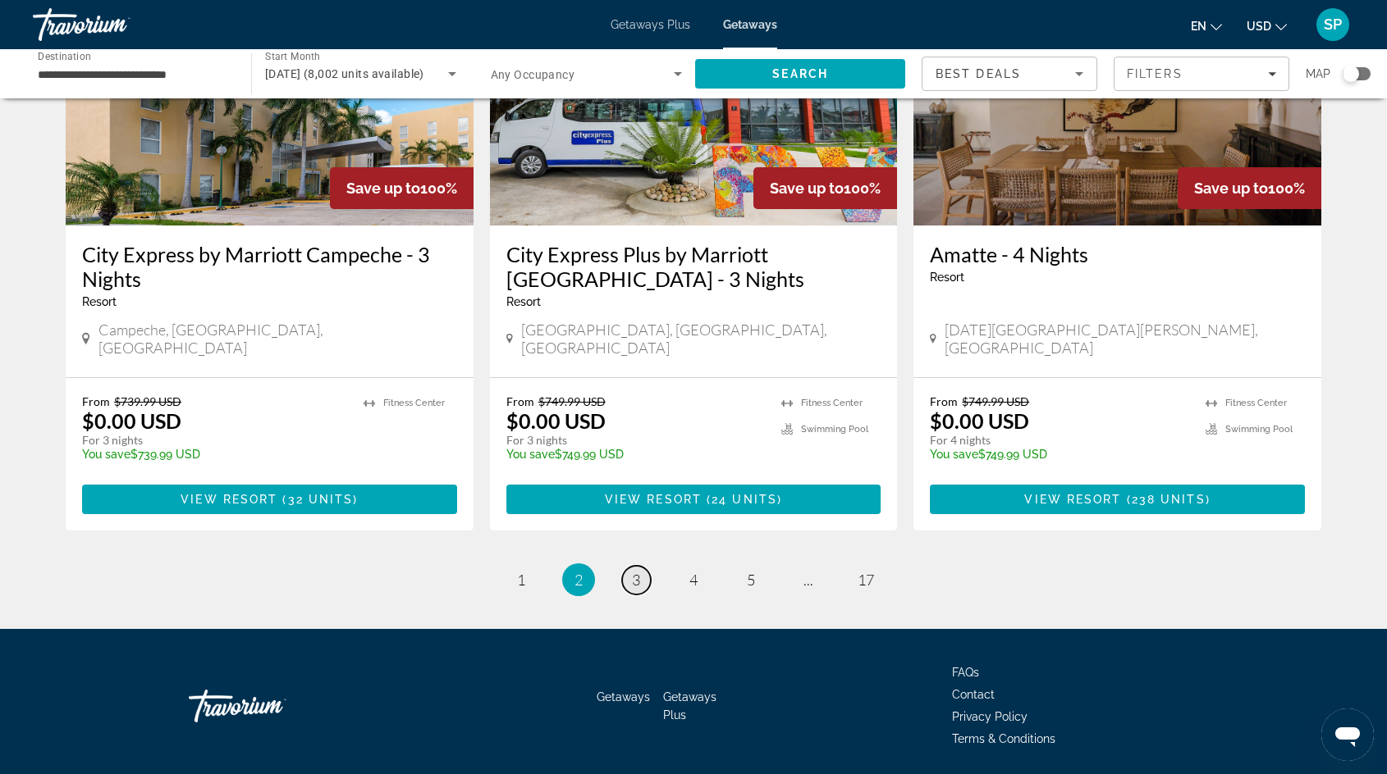
click at [633, 571] on span "3" at bounding box center [636, 580] width 8 height 18
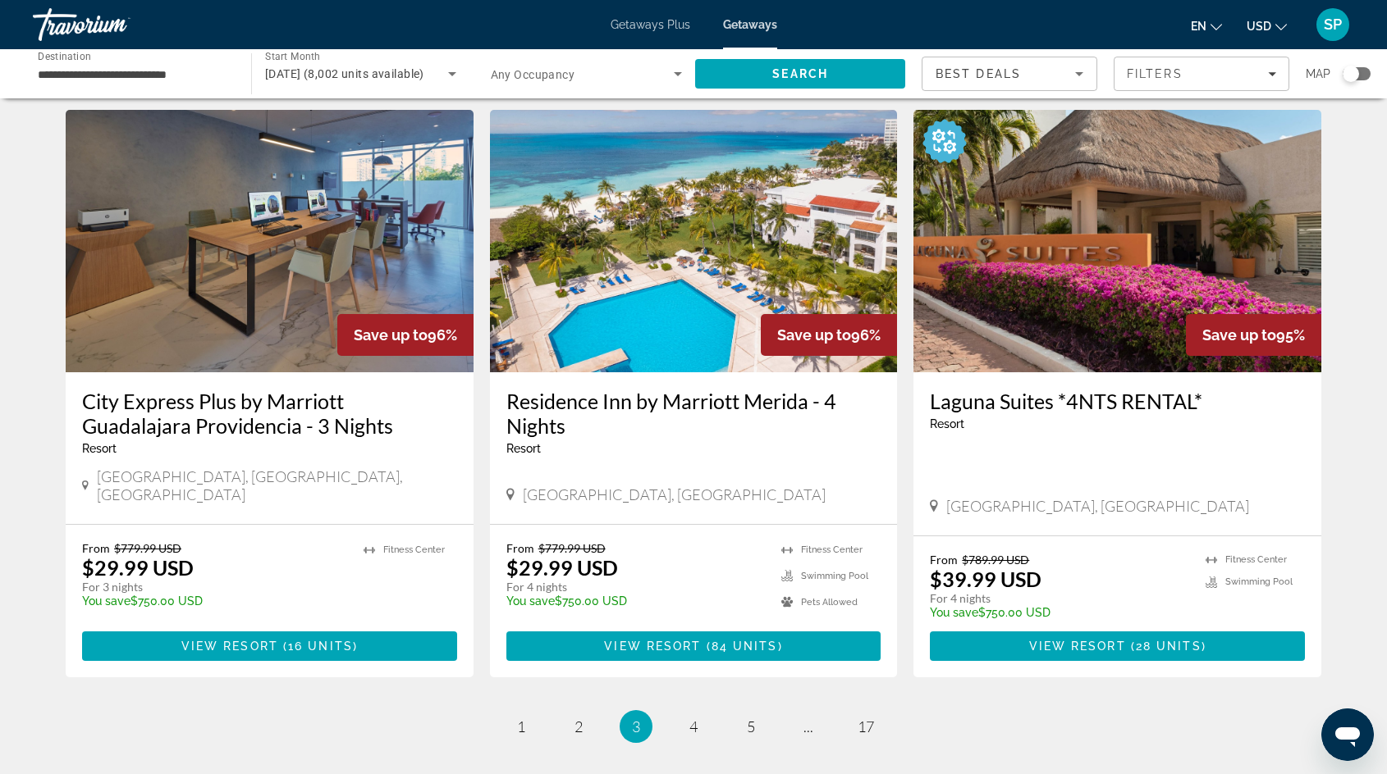
scroll to position [1822, 0]
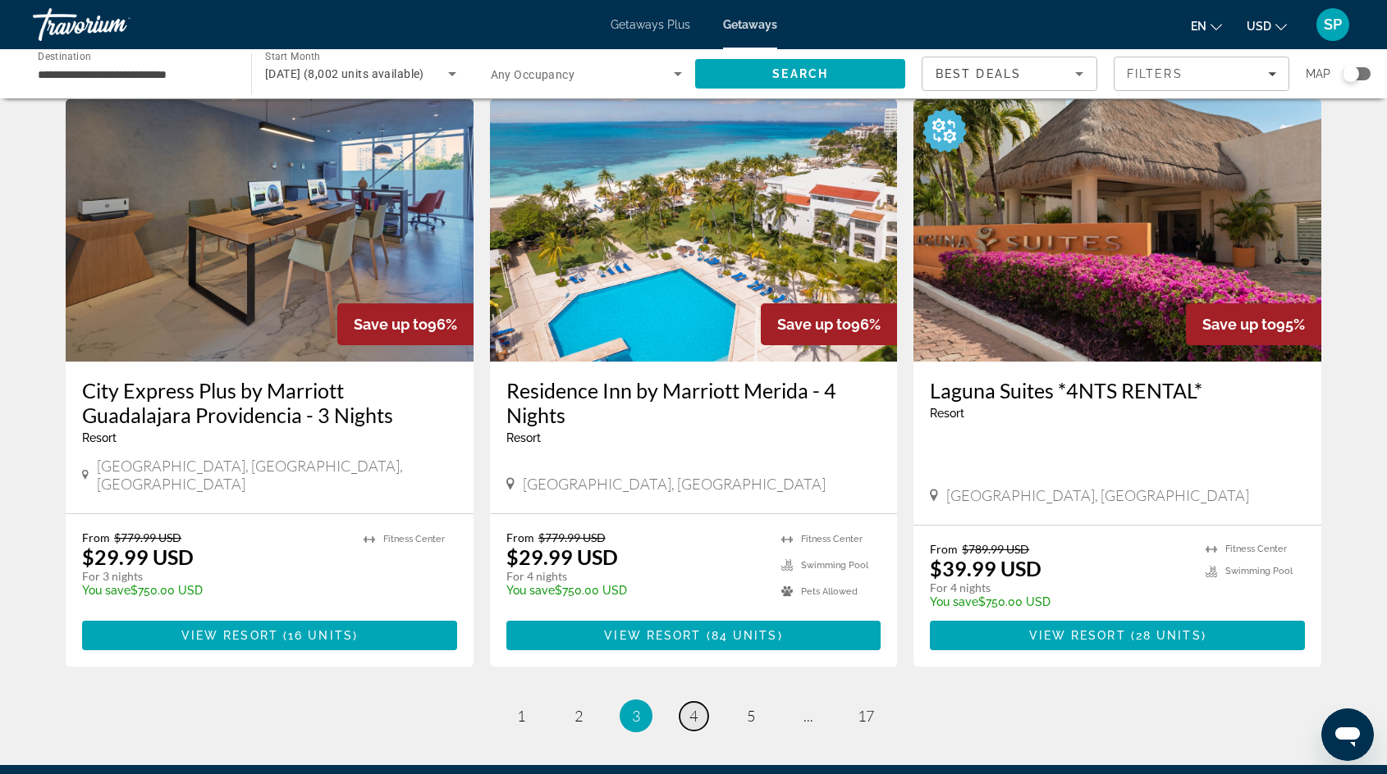
click at [693, 707] on span "4" at bounding box center [693, 716] width 8 height 18
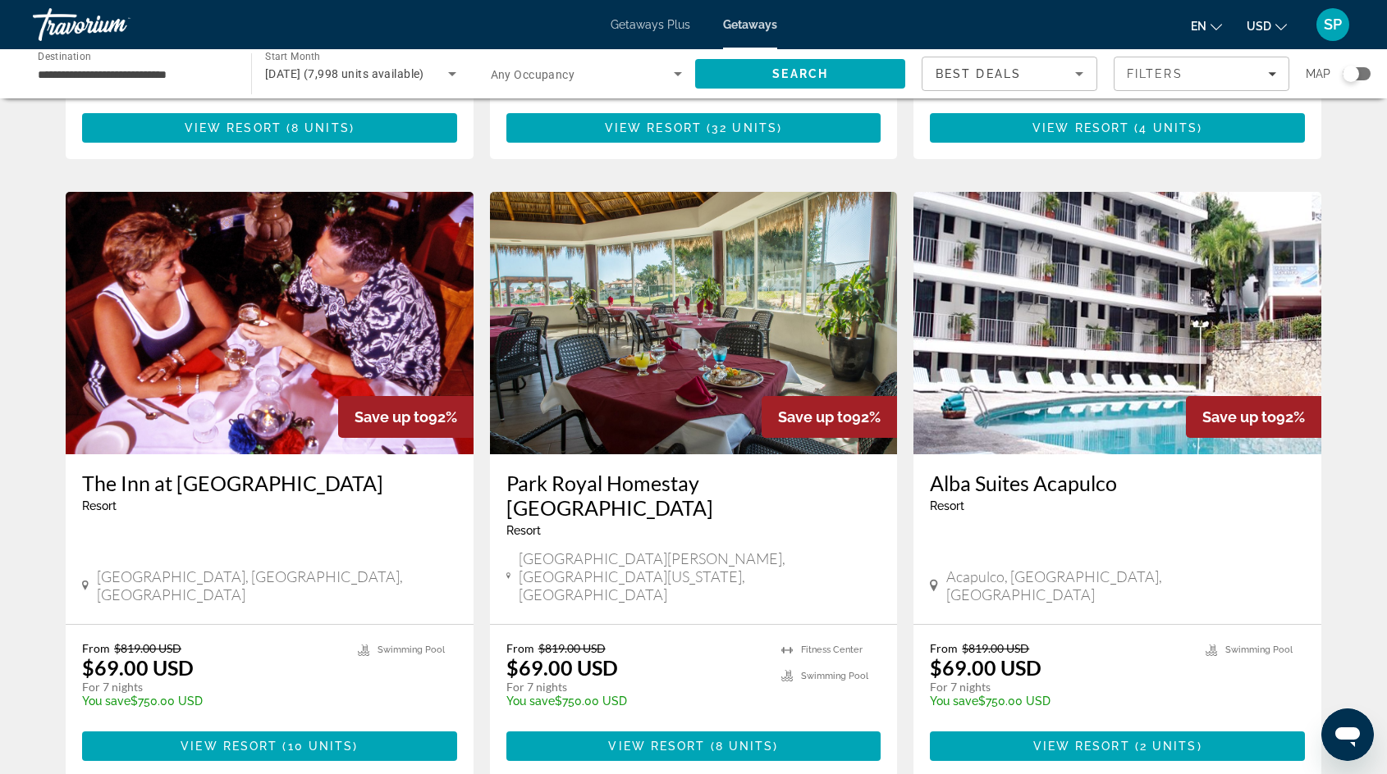
scroll to position [1719, 0]
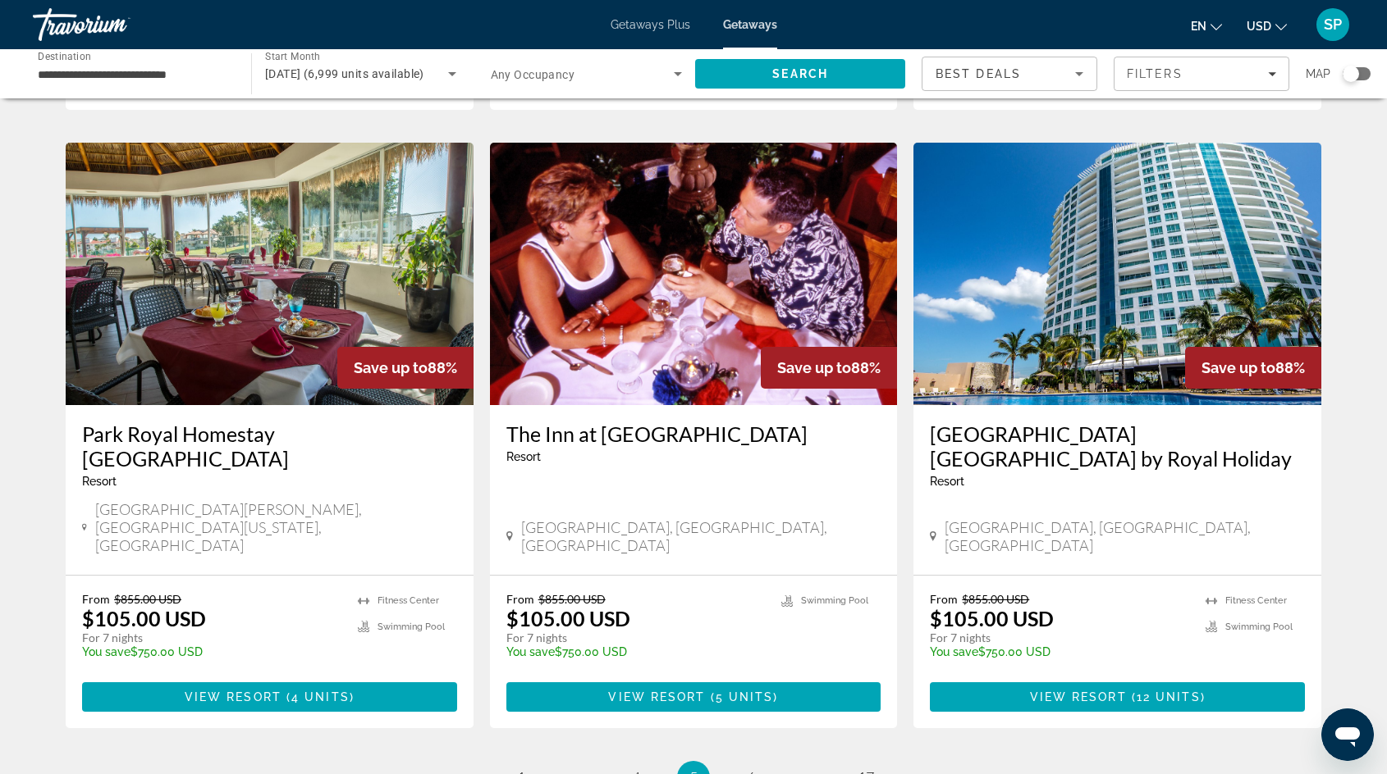
scroll to position [1937, 0]
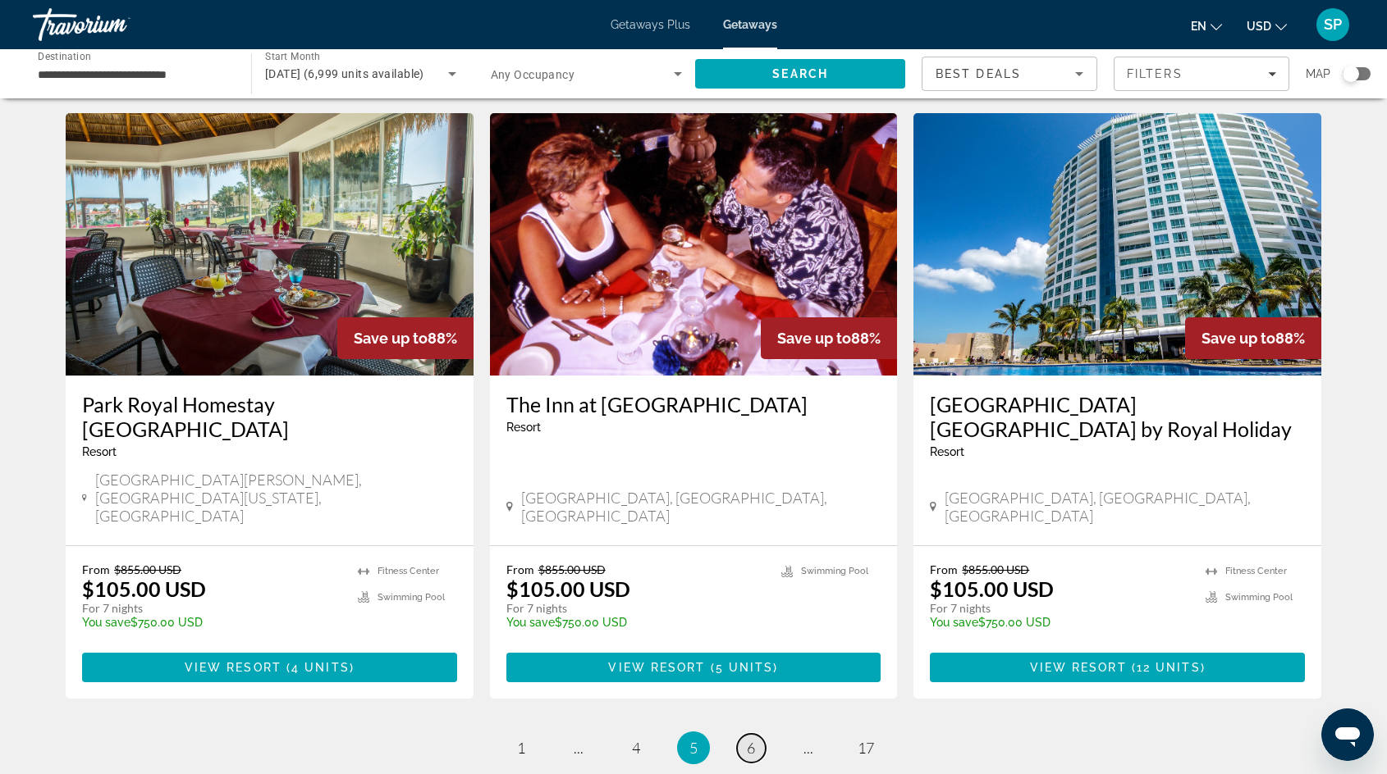
click at [754, 739] on span "6" at bounding box center [751, 748] width 8 height 18
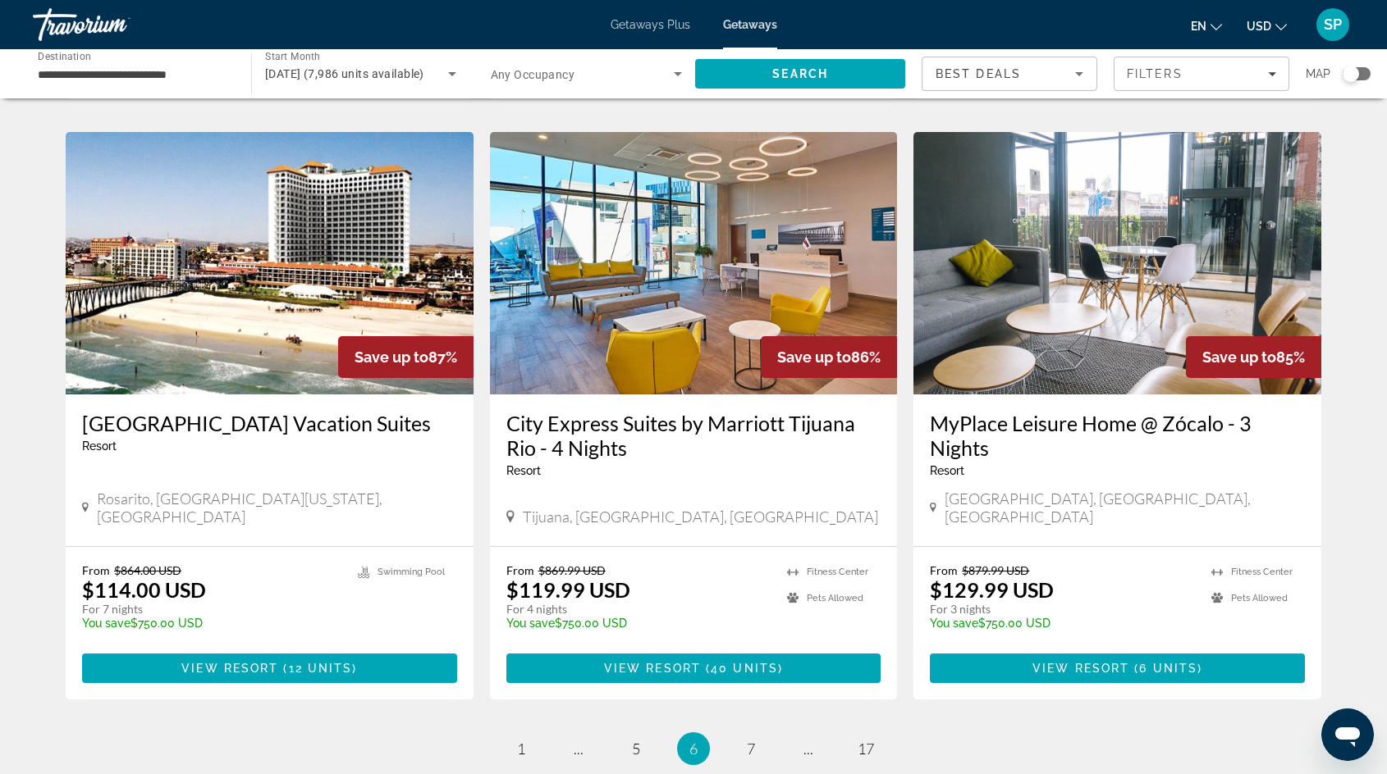
scroll to position [1953, 0]
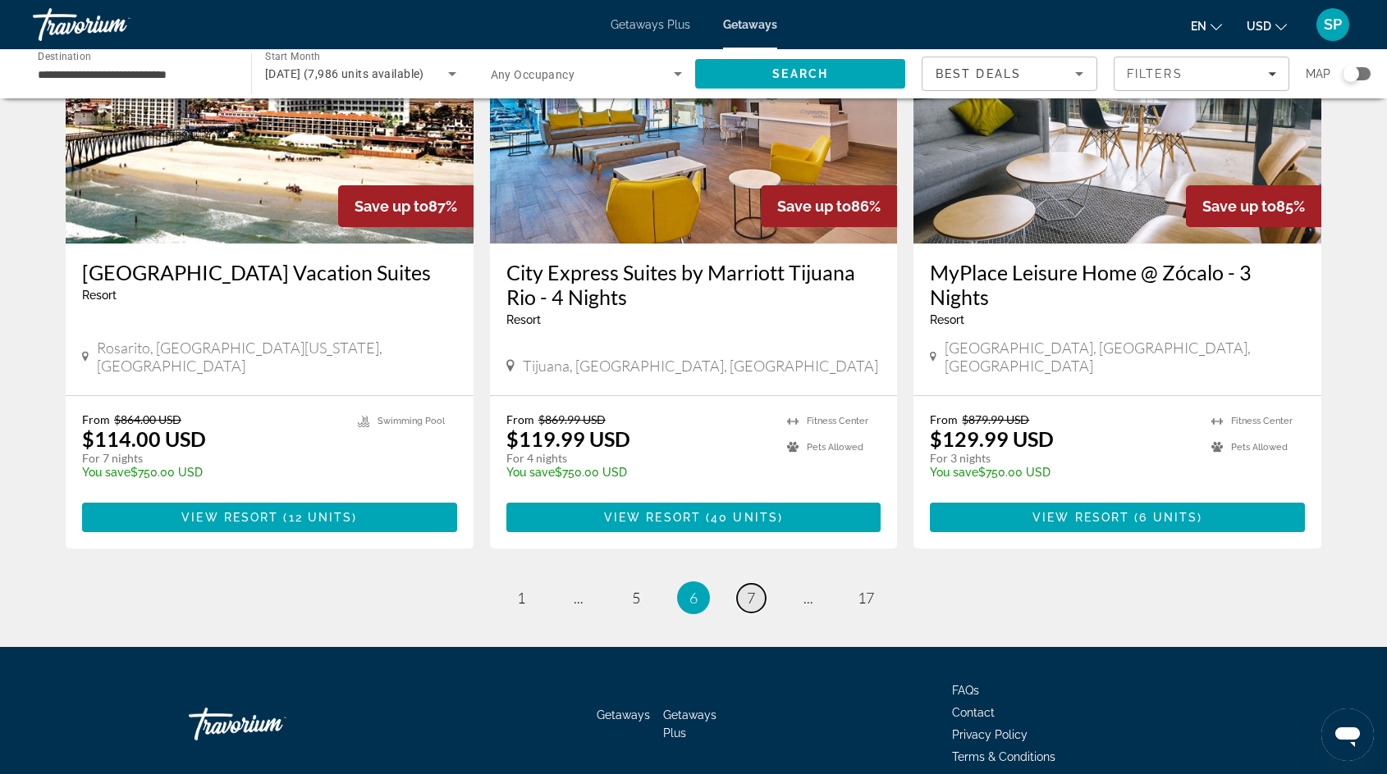
click at [752, 589] on span "7" at bounding box center [751, 598] width 8 height 18
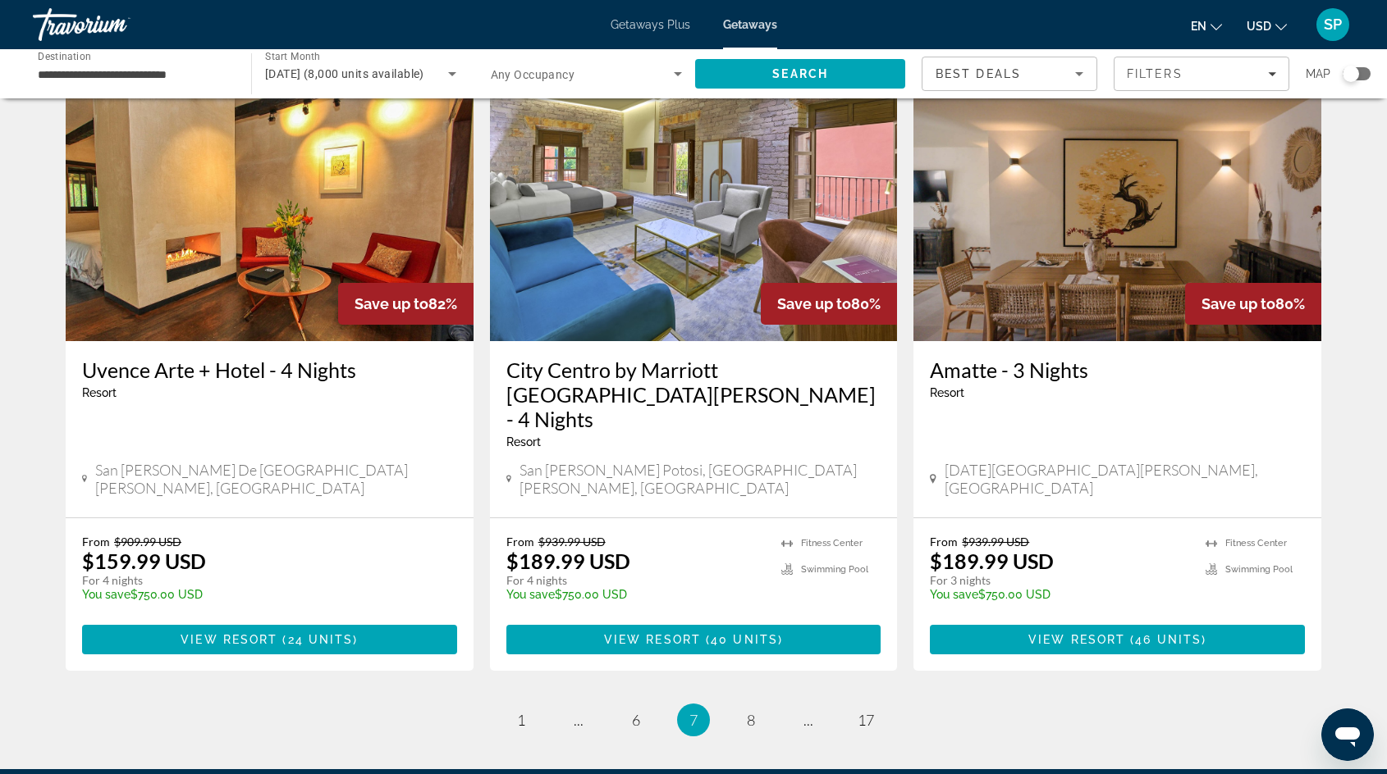
scroll to position [1865, 0]
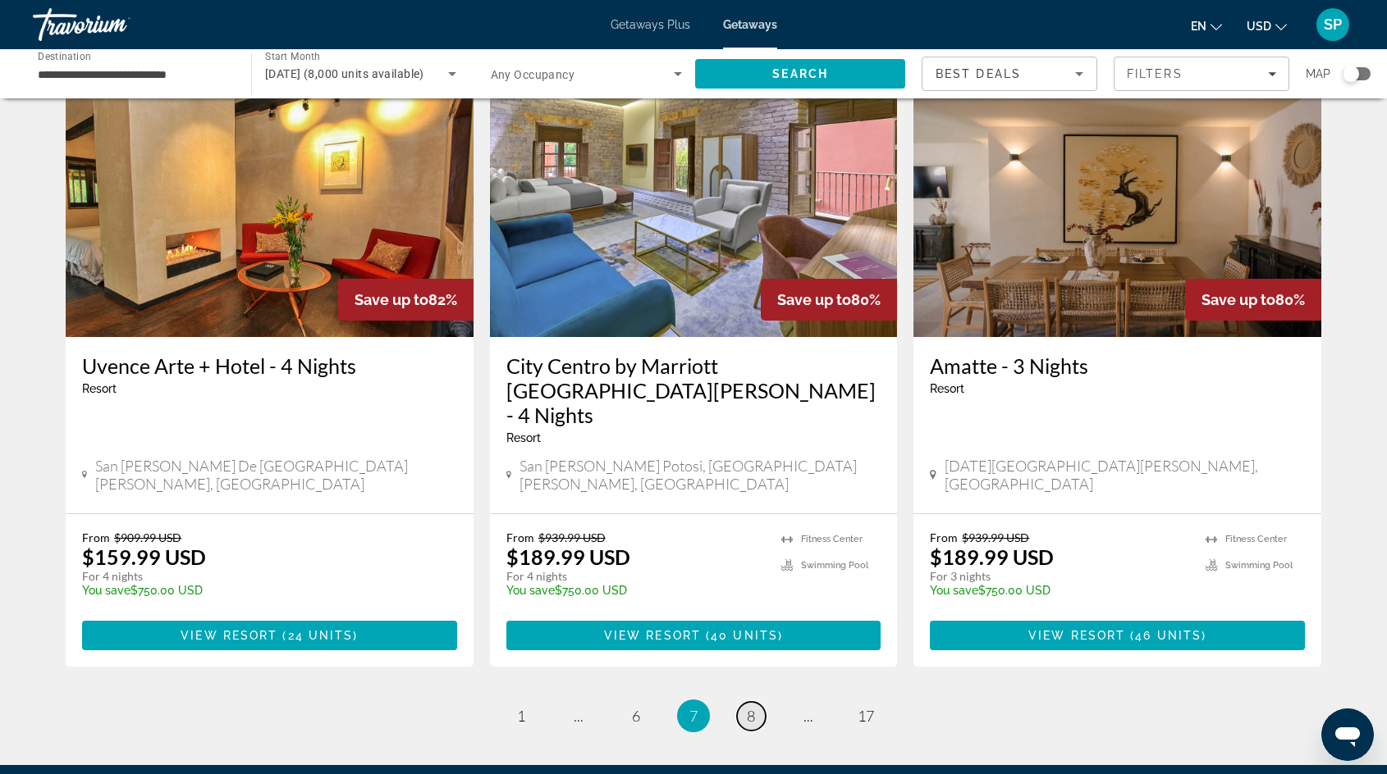
click at [757, 702] on link "page 8" at bounding box center [751, 716] width 29 height 29
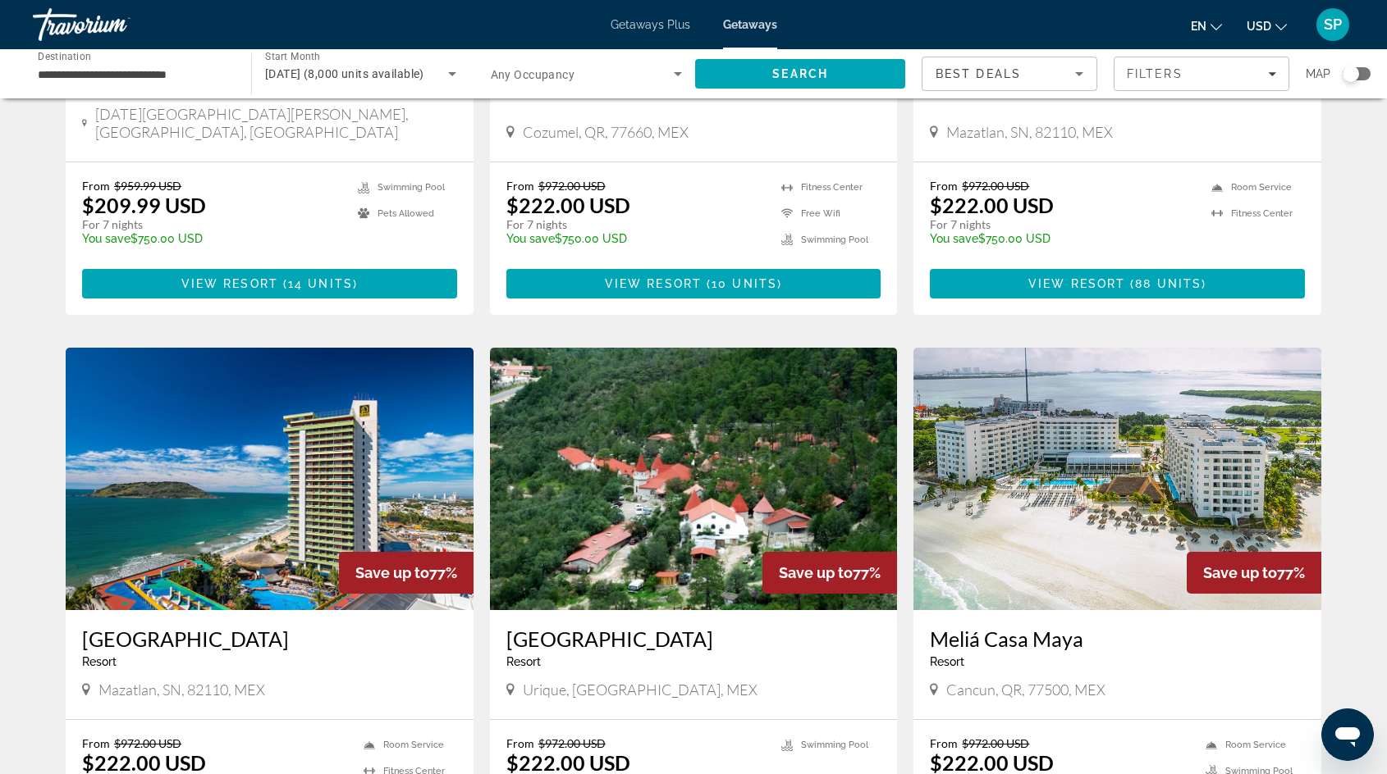
scroll to position [1071, 0]
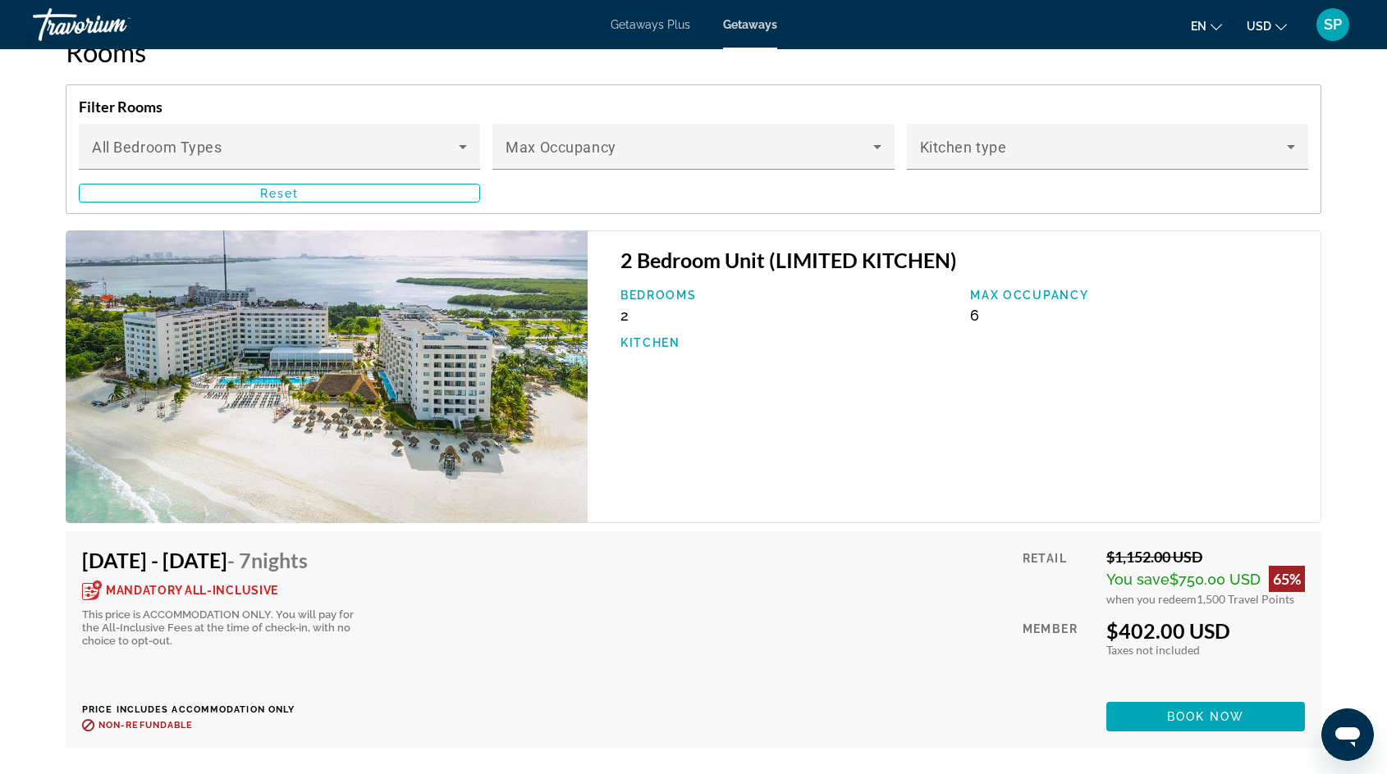
scroll to position [2747, 0]
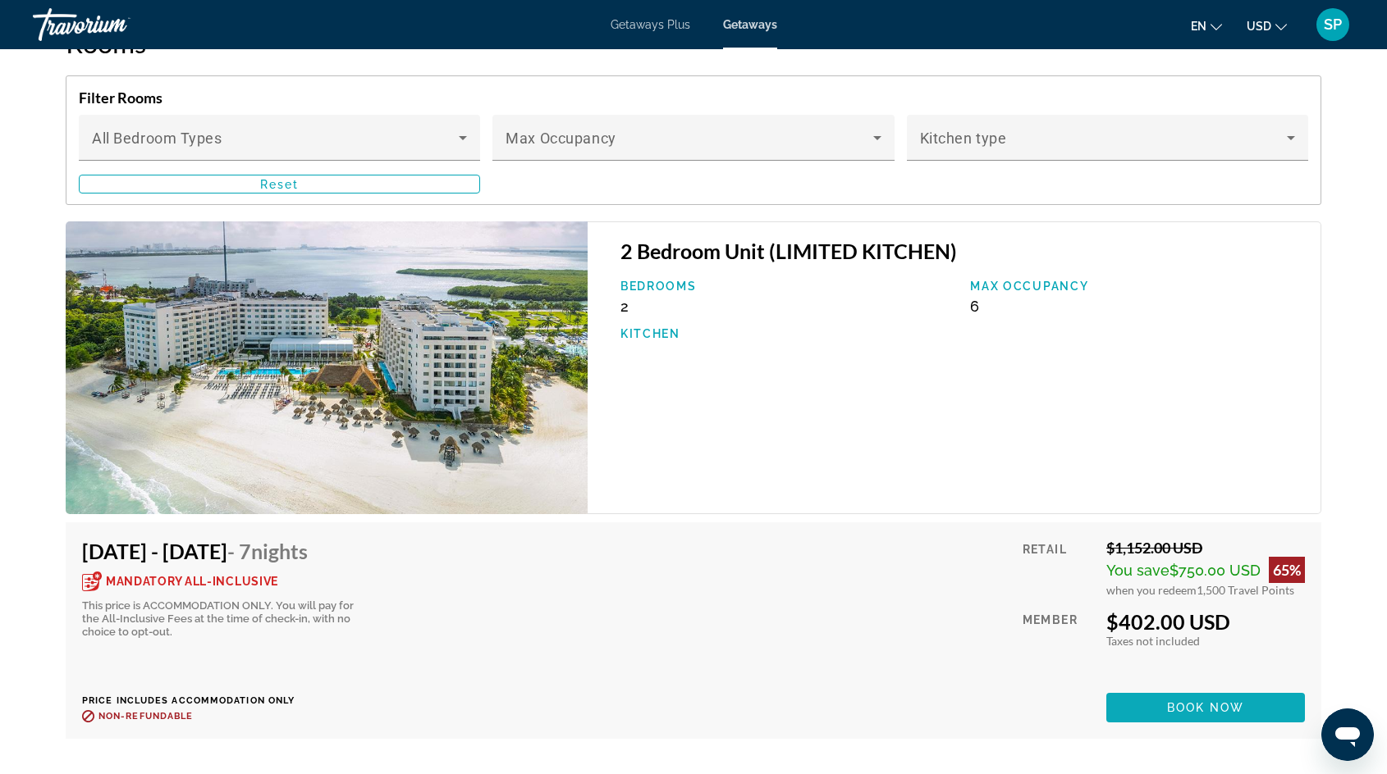
click at [1128, 707] on span "Main content" at bounding box center [1205, 707] width 199 height 39
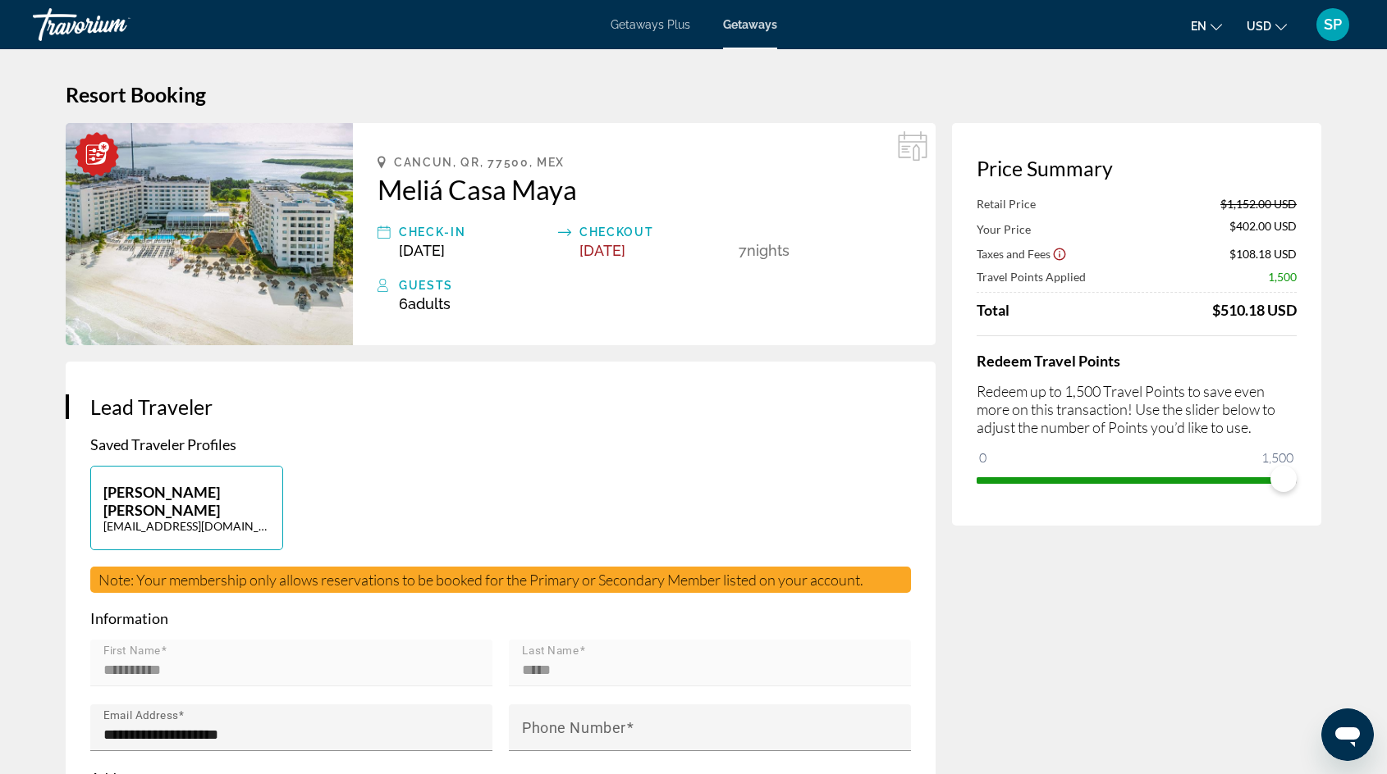
click at [386, 208] on div "Cancun, QR, 77500, MEX Meliá Casa Maya Check-In [DATE] Checkout [DATE] 7 Night …" at bounding box center [644, 234] width 583 height 222
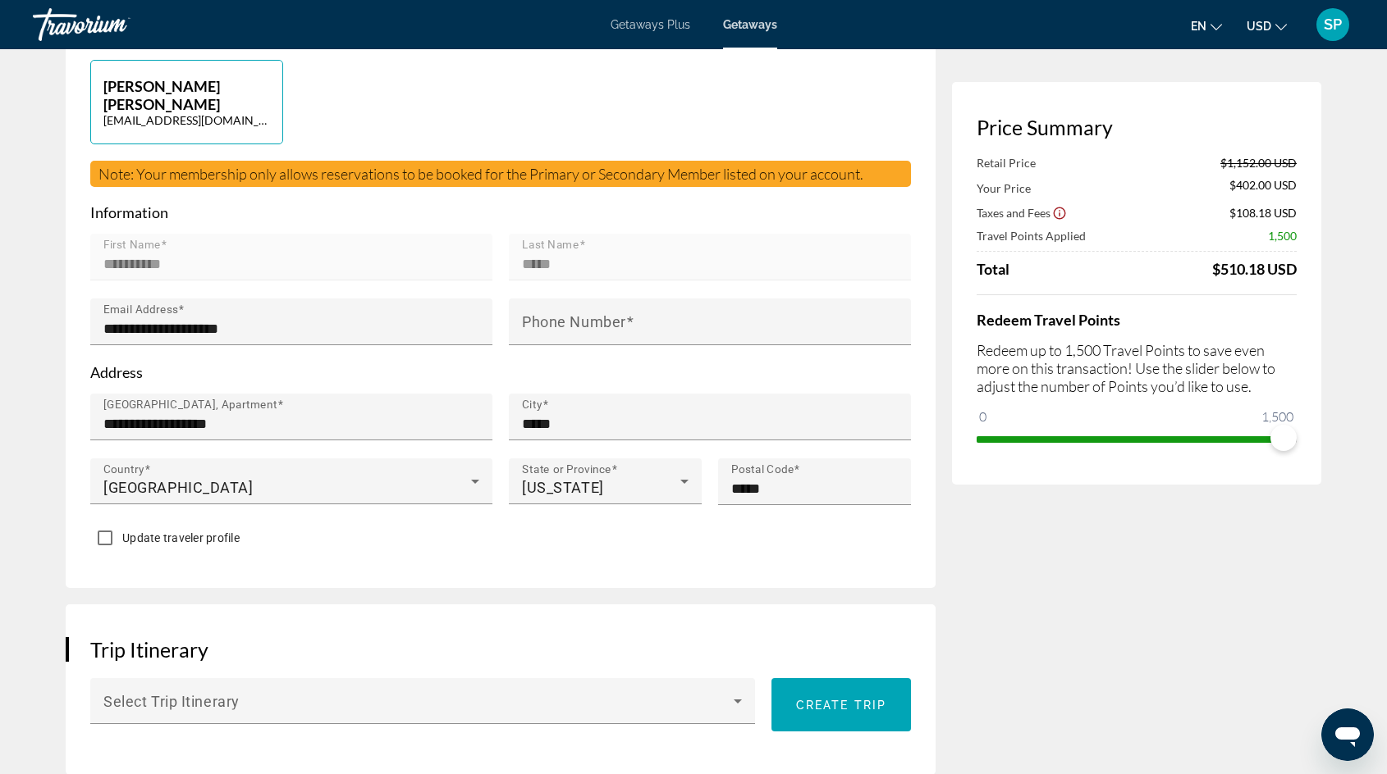
scroll to position [332, 0]
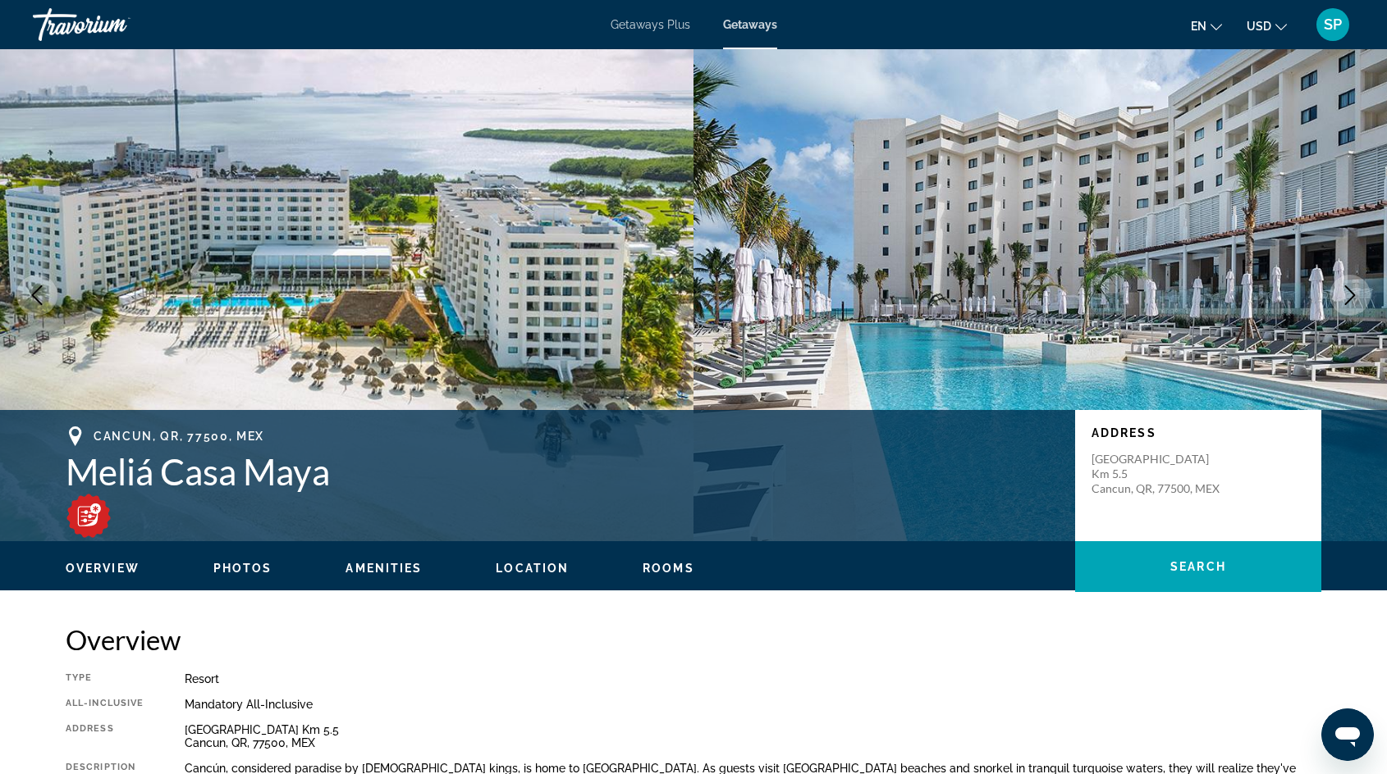
click at [564, 311] on img "Main content" at bounding box center [346, 295] width 693 height 492
click at [1356, 286] on icon "Next image" at bounding box center [1350, 296] width 20 height 20
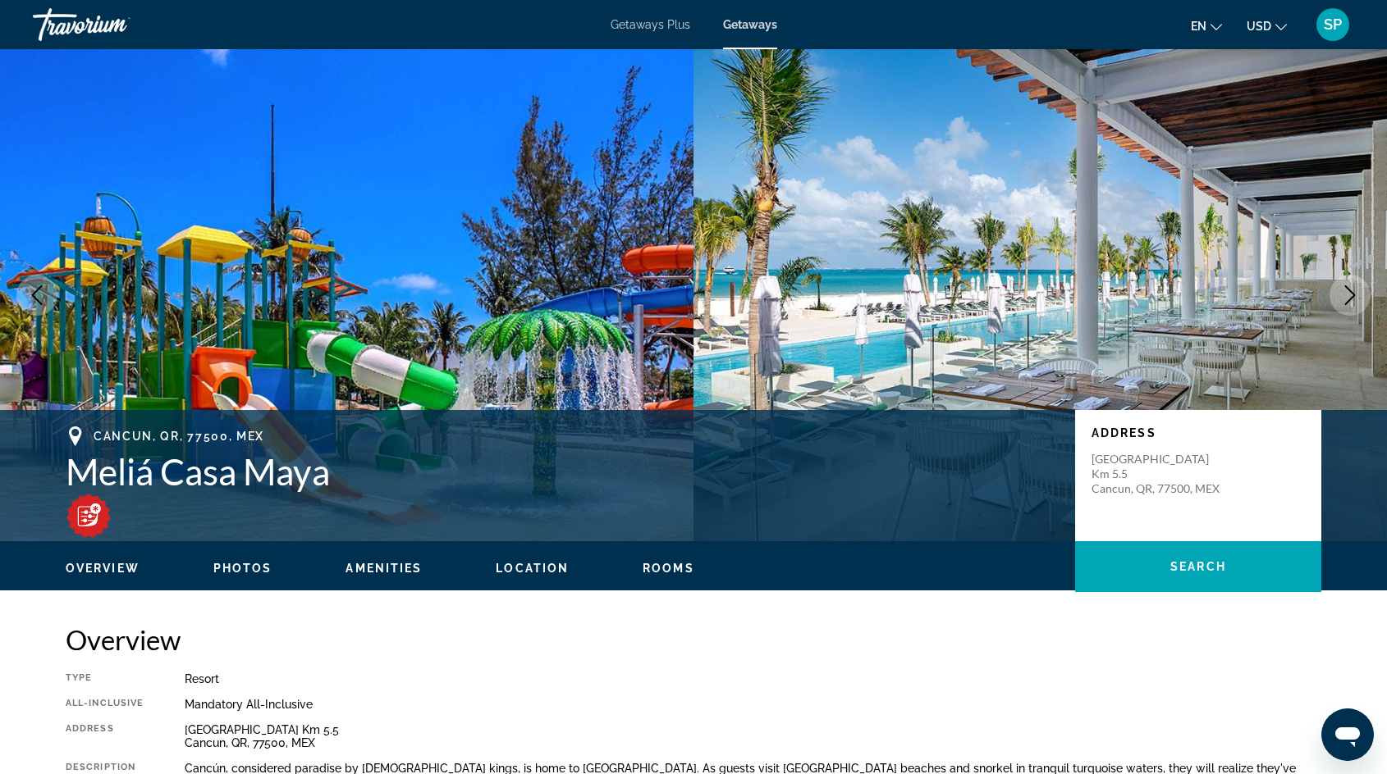
click at [1356, 286] on icon "Next image" at bounding box center [1350, 296] width 20 height 20
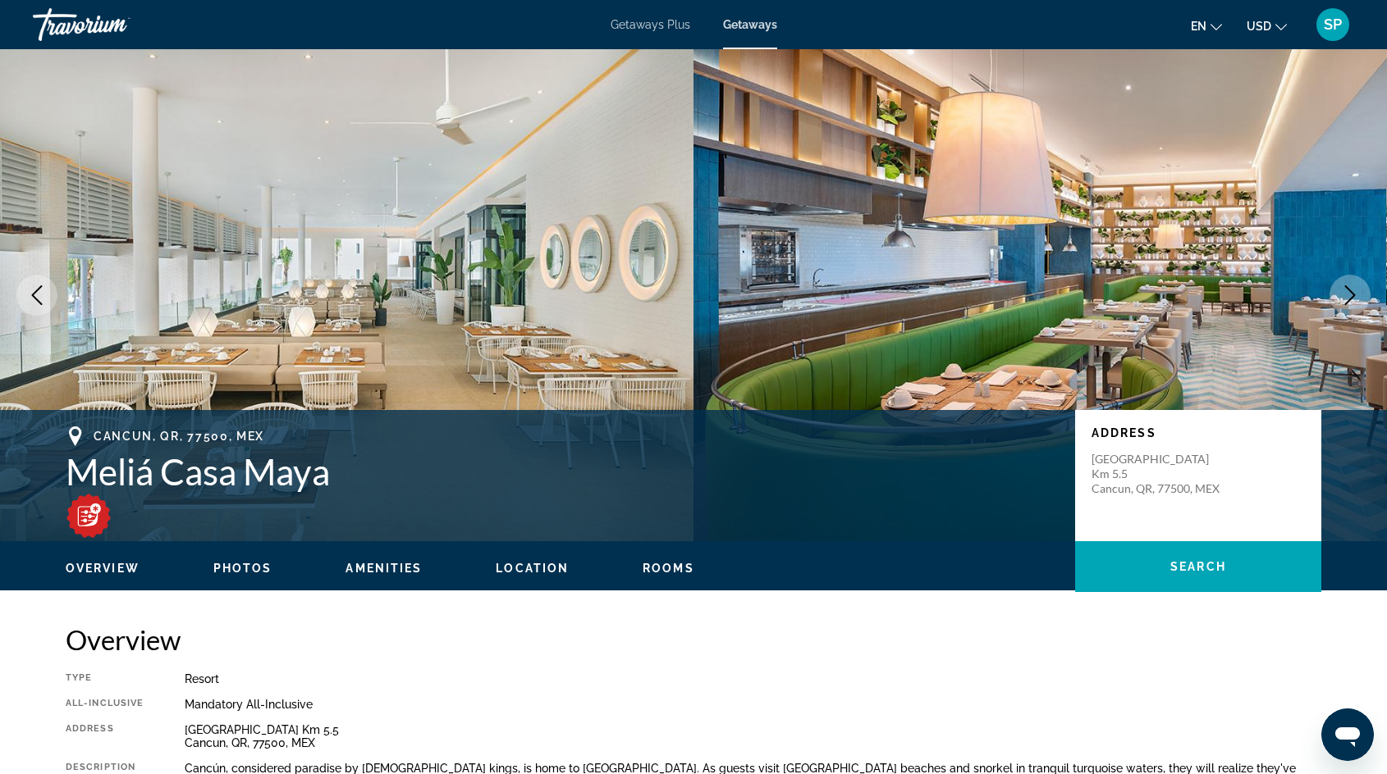
click at [1356, 286] on icon "Next image" at bounding box center [1350, 296] width 20 height 20
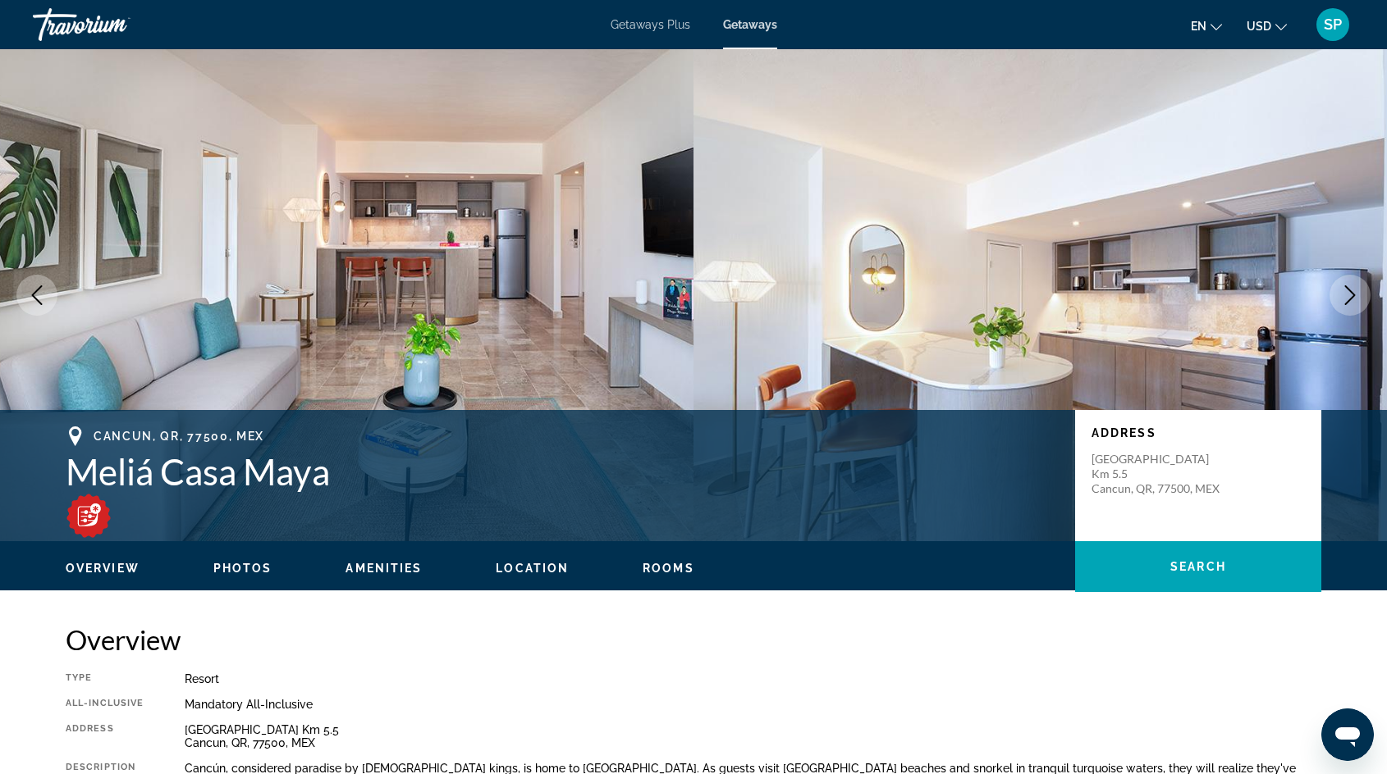
click at [1356, 286] on icon "Next image" at bounding box center [1350, 296] width 20 height 20
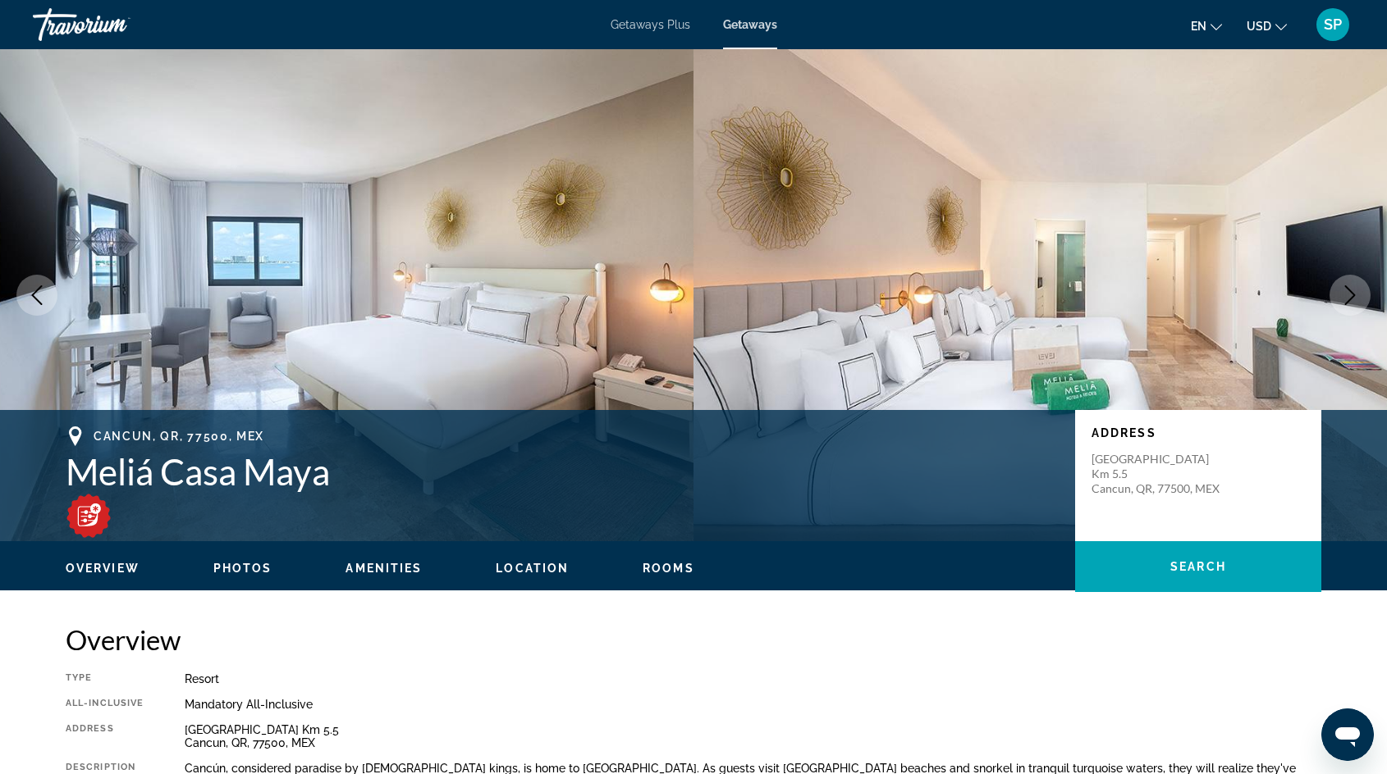
click at [1356, 286] on icon "Next image" at bounding box center [1350, 296] width 20 height 20
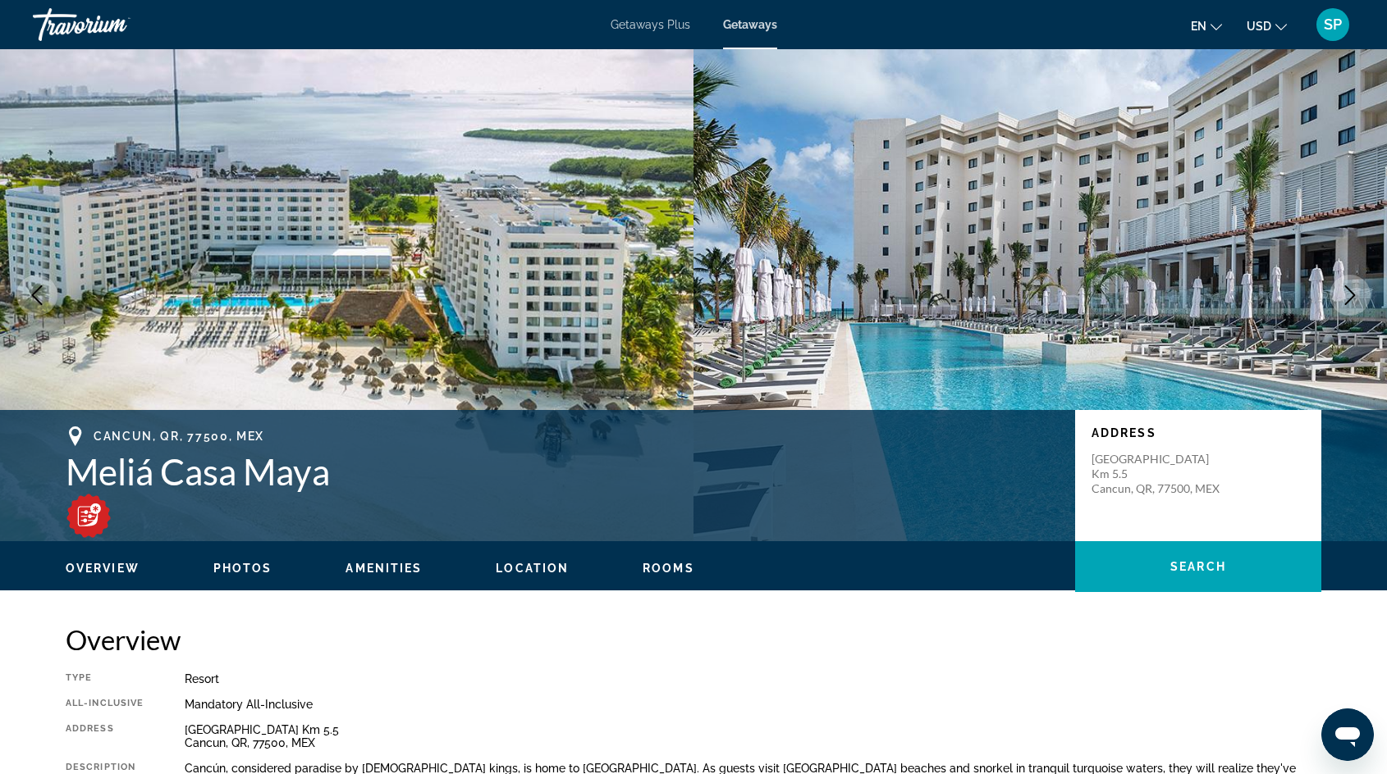
click at [43, 294] on icon "Previous image" at bounding box center [37, 296] width 20 height 20
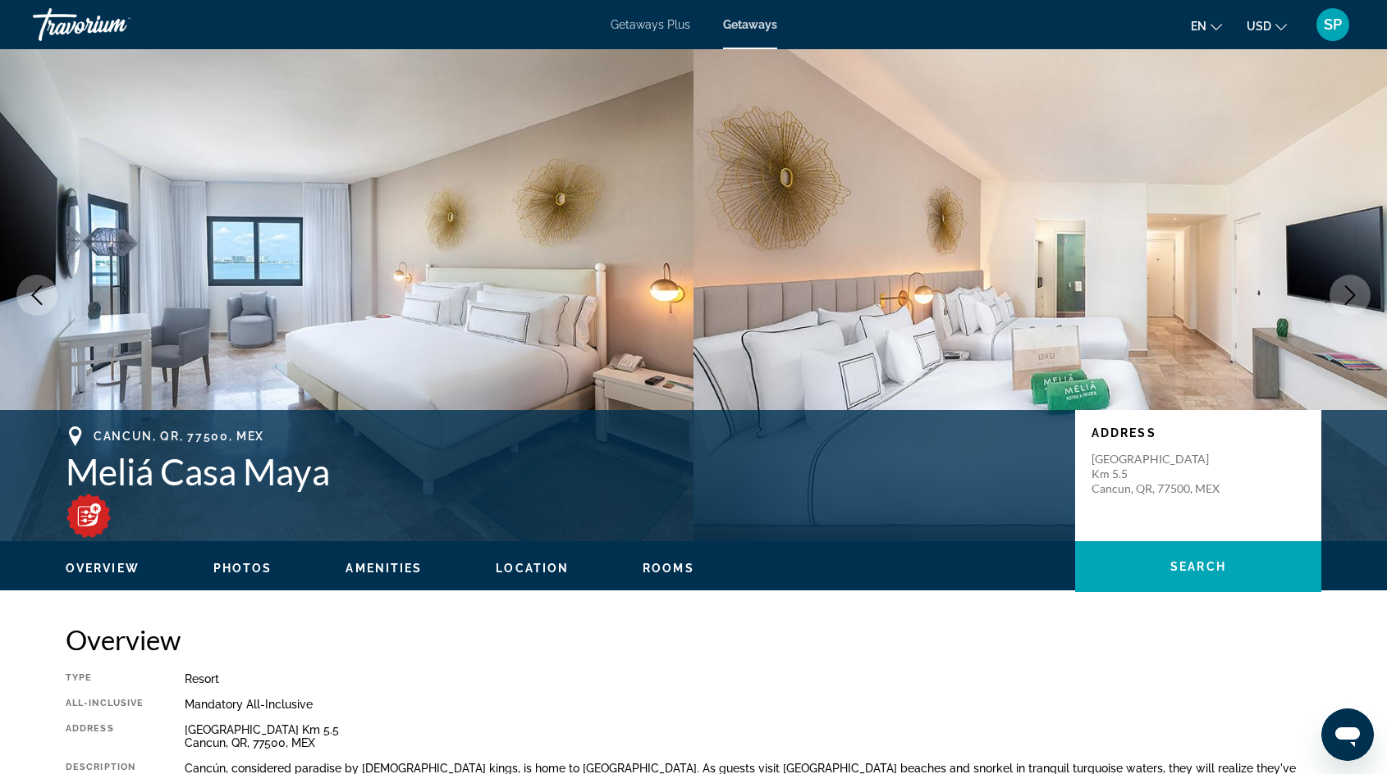
click at [1340, 290] on icon "Next image" at bounding box center [1350, 296] width 20 height 20
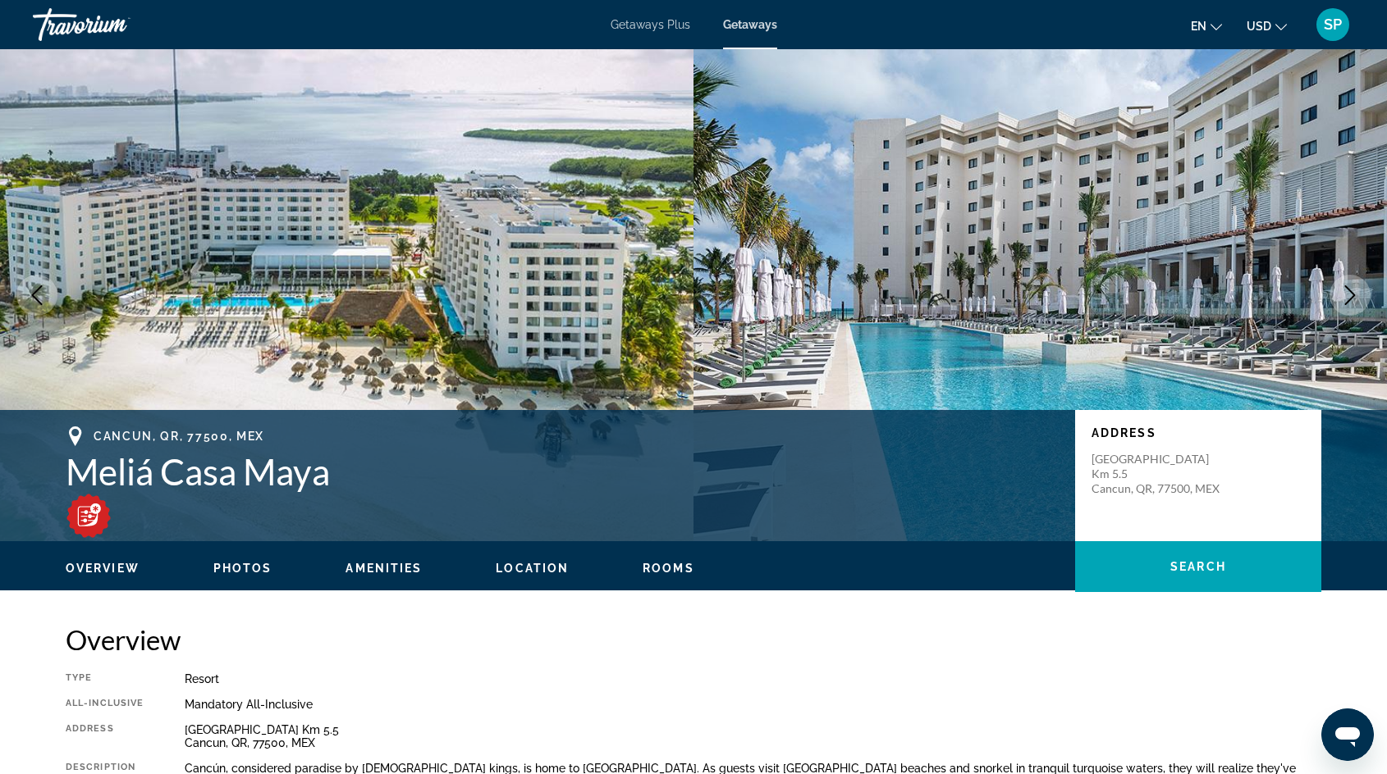
scroll to position [46, 0]
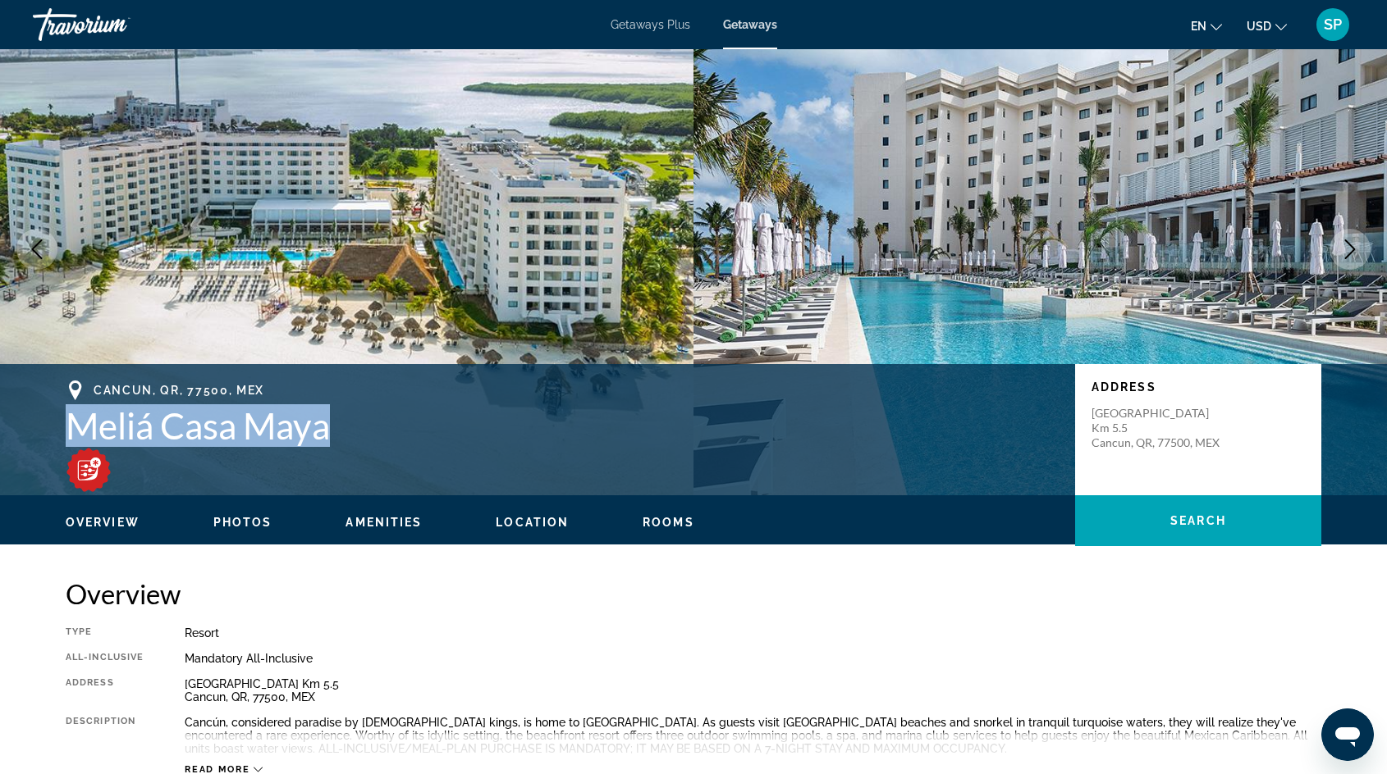
drag, startPoint x: 342, startPoint y: 439, endPoint x: 62, endPoint y: 441, distance: 280.6
click at [62, 441] on div "Cancun, QR, [GEOGRAPHIC_DATA] [GEOGRAPHIC_DATA] Km [GEOGRAPHIC_DATA]" at bounding box center [693, 430] width 1321 height 98
copy h1 "Meliá Casa Maya"
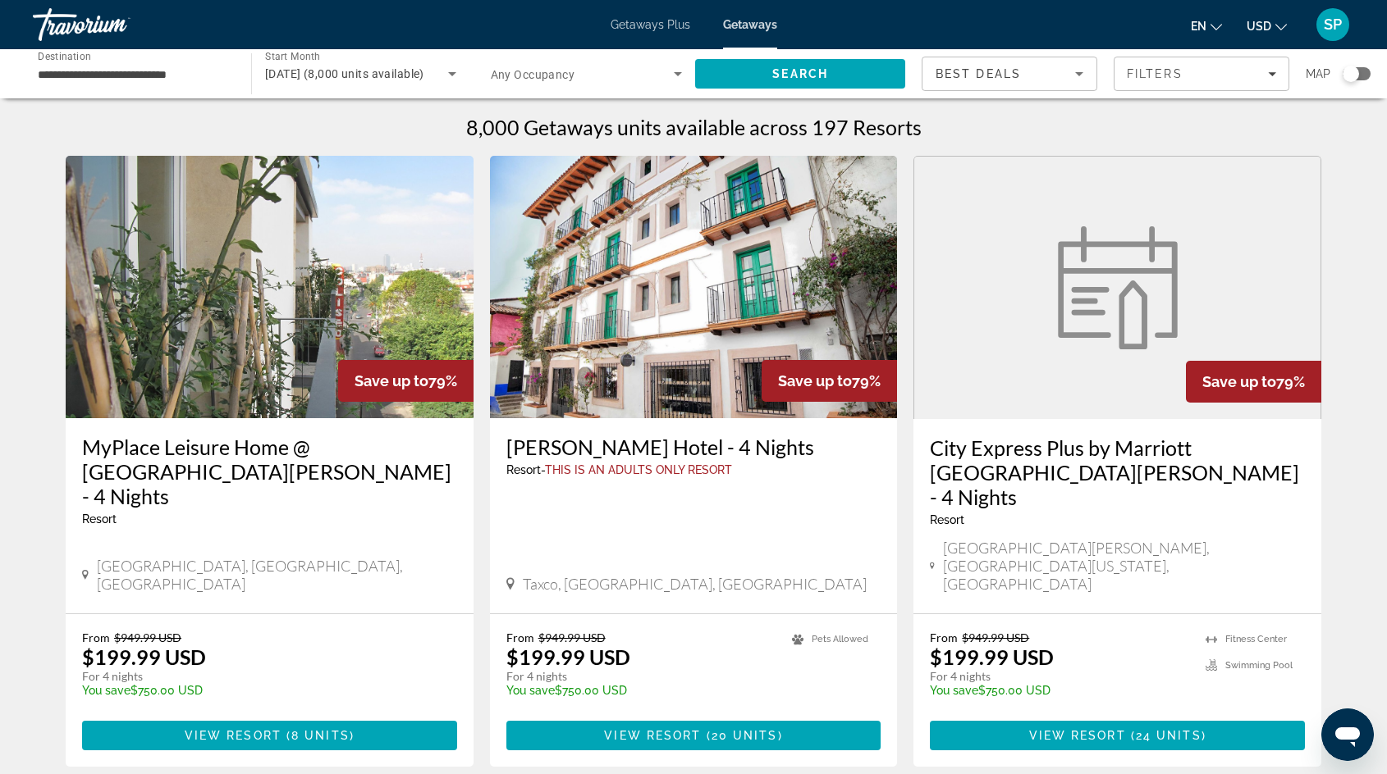
click at [682, 73] on icon "Search widget" at bounding box center [678, 74] width 20 height 20
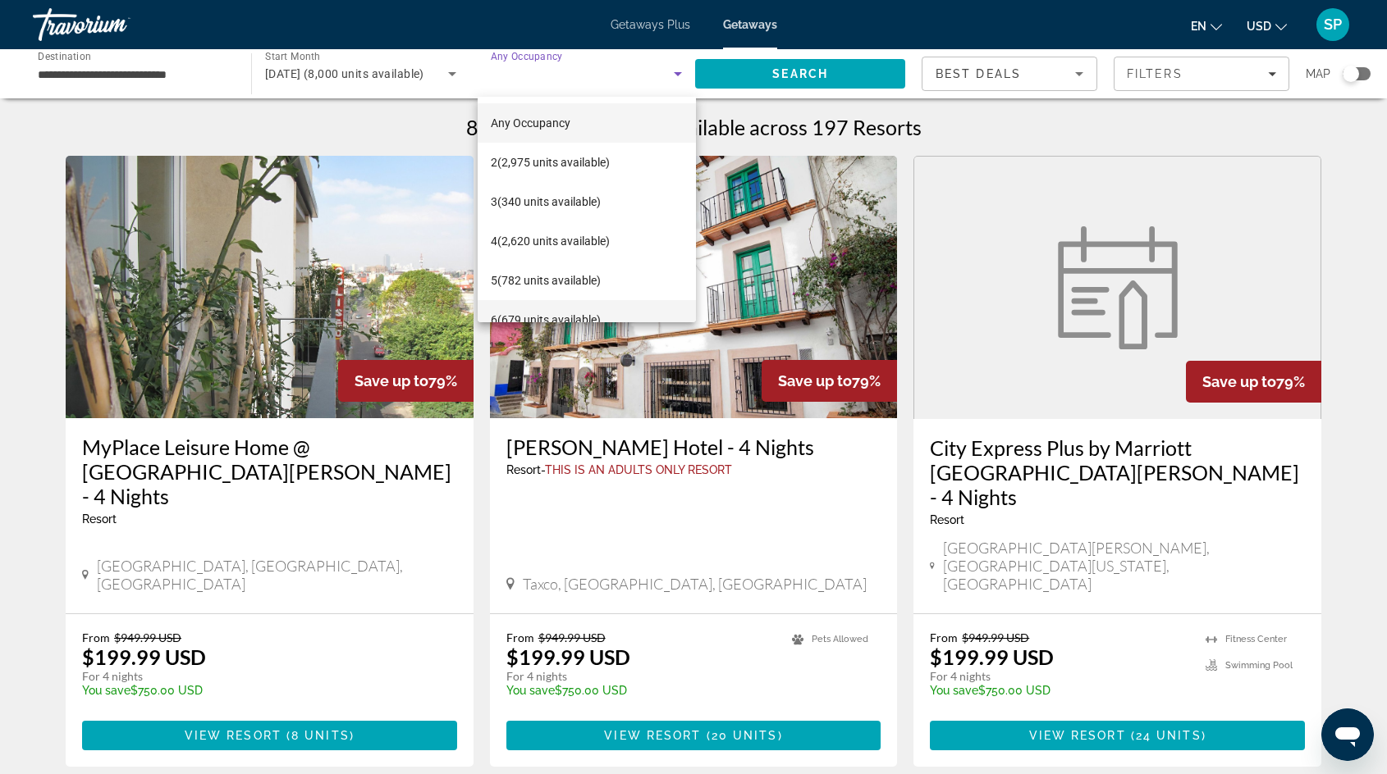
click at [565, 311] on span "6 (679 units available)" at bounding box center [546, 320] width 110 height 20
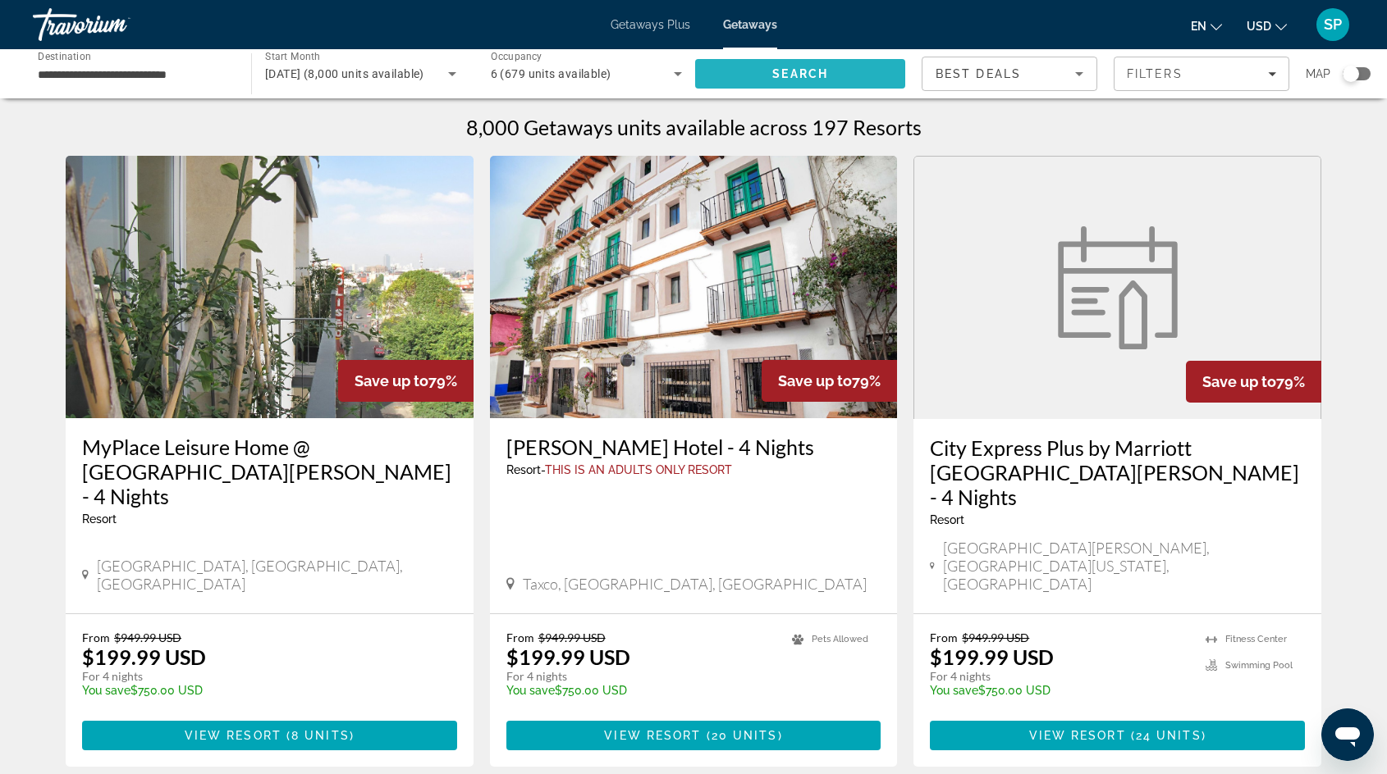
click at [796, 71] on span "Search" at bounding box center [800, 73] width 56 height 13
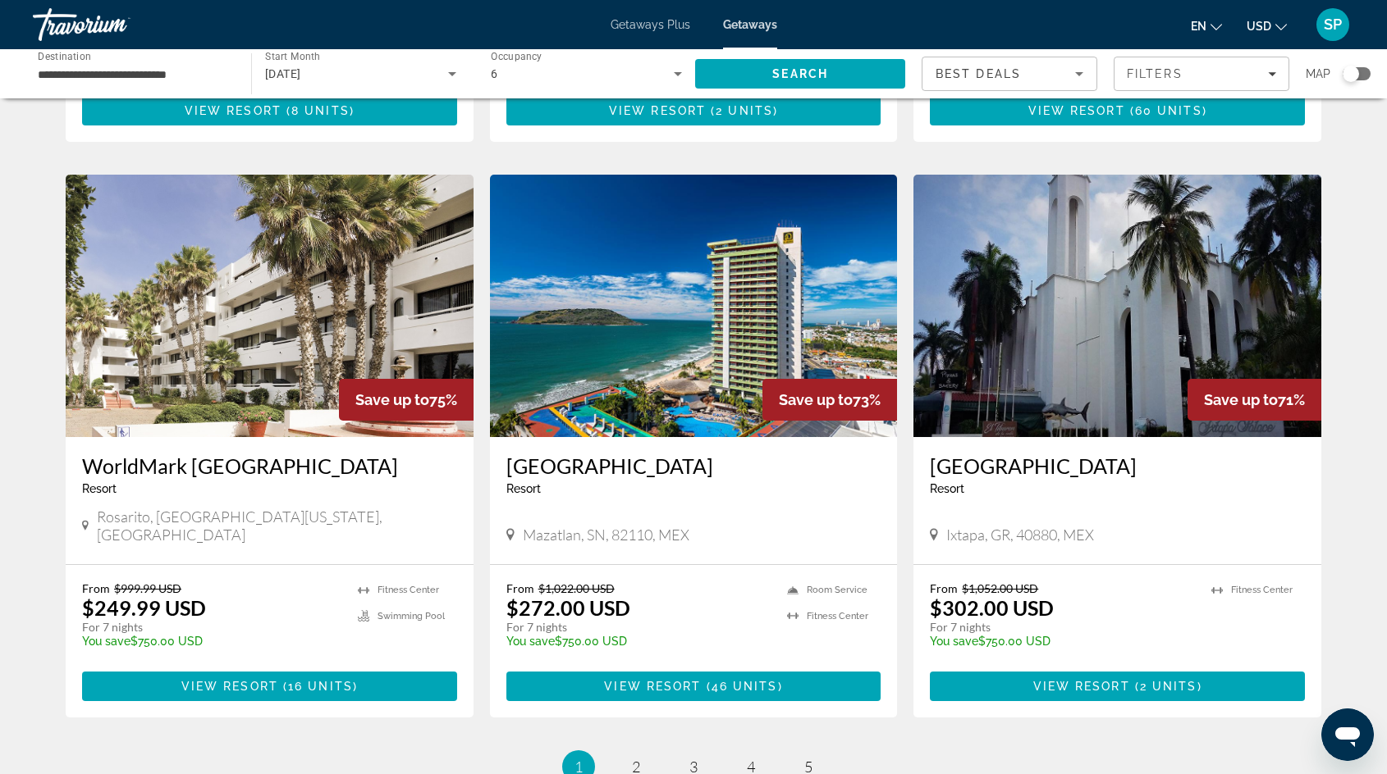
scroll to position [1903, 0]
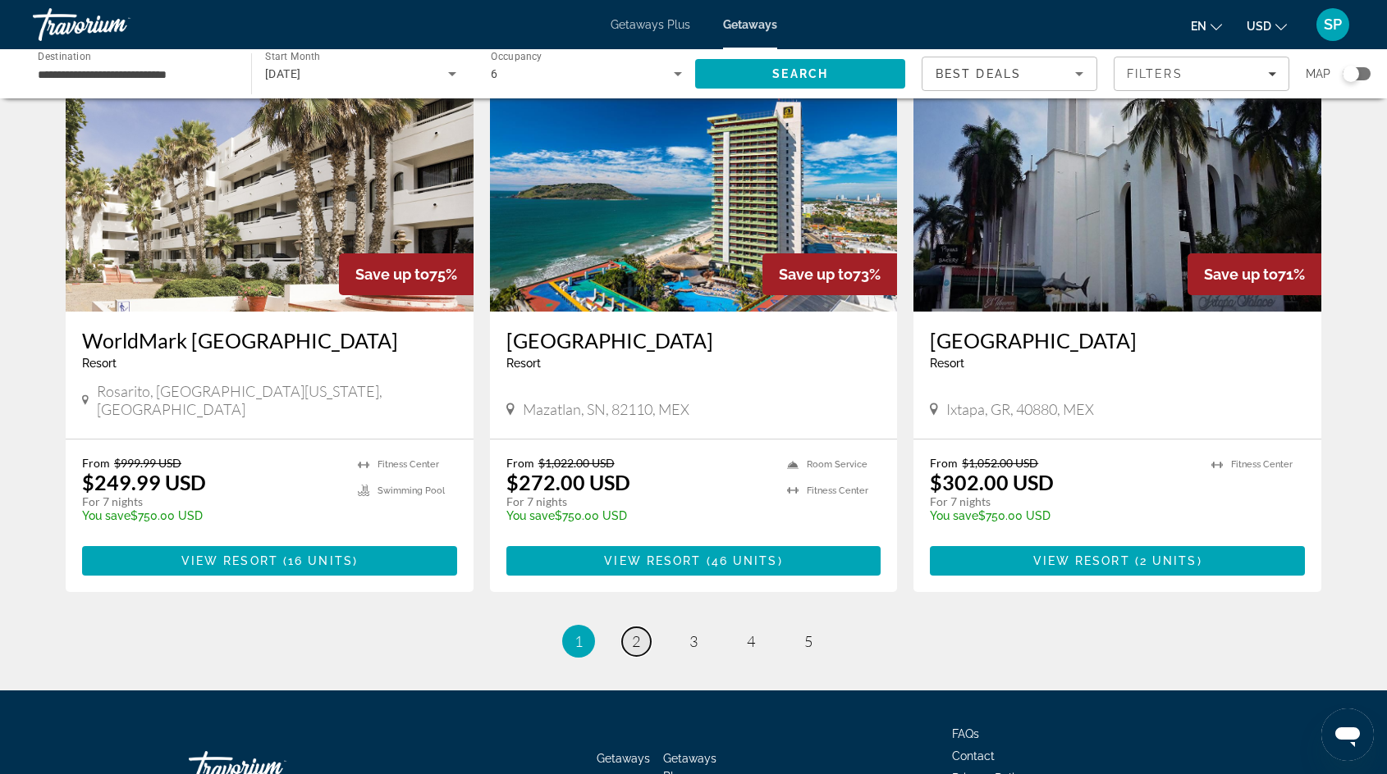
click at [640, 628] on link "page 2" at bounding box center [636, 642] width 29 height 29
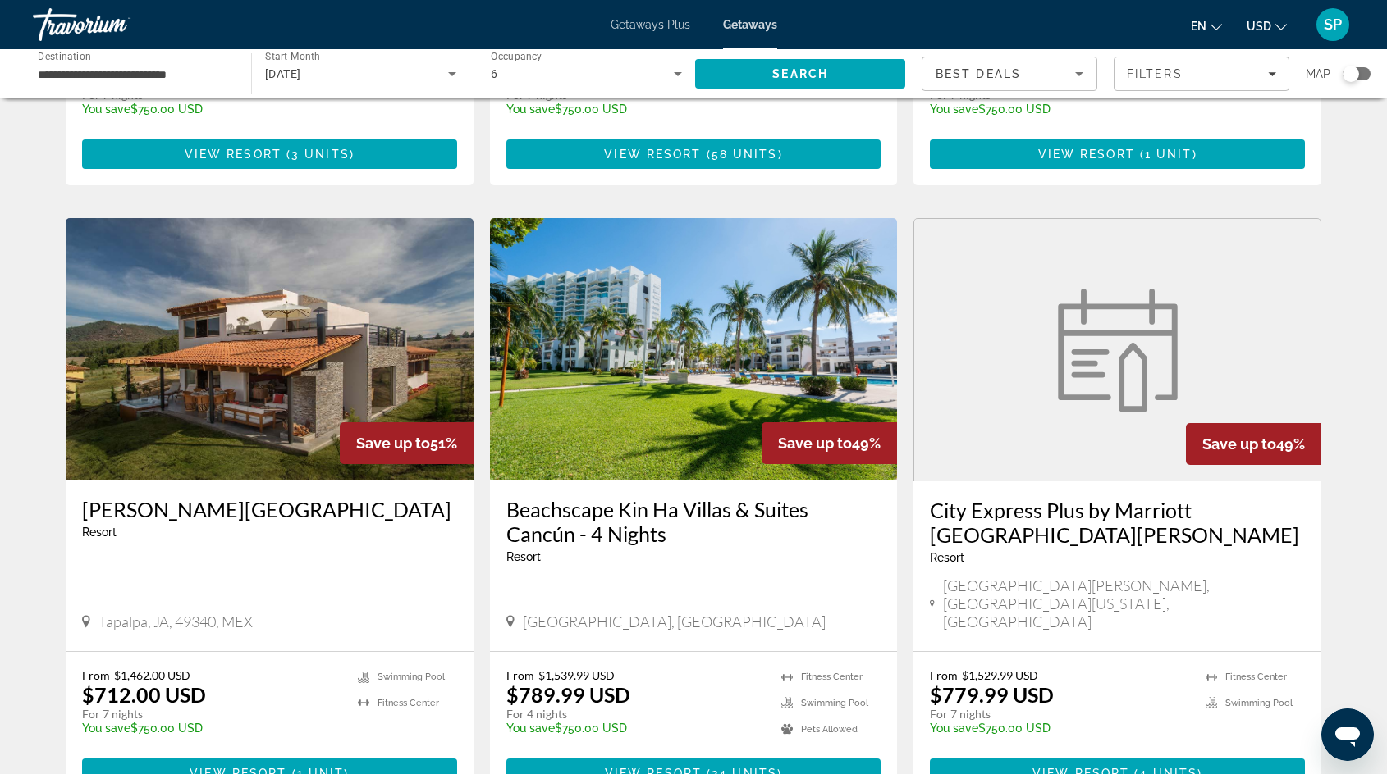
scroll to position [1737, 0]
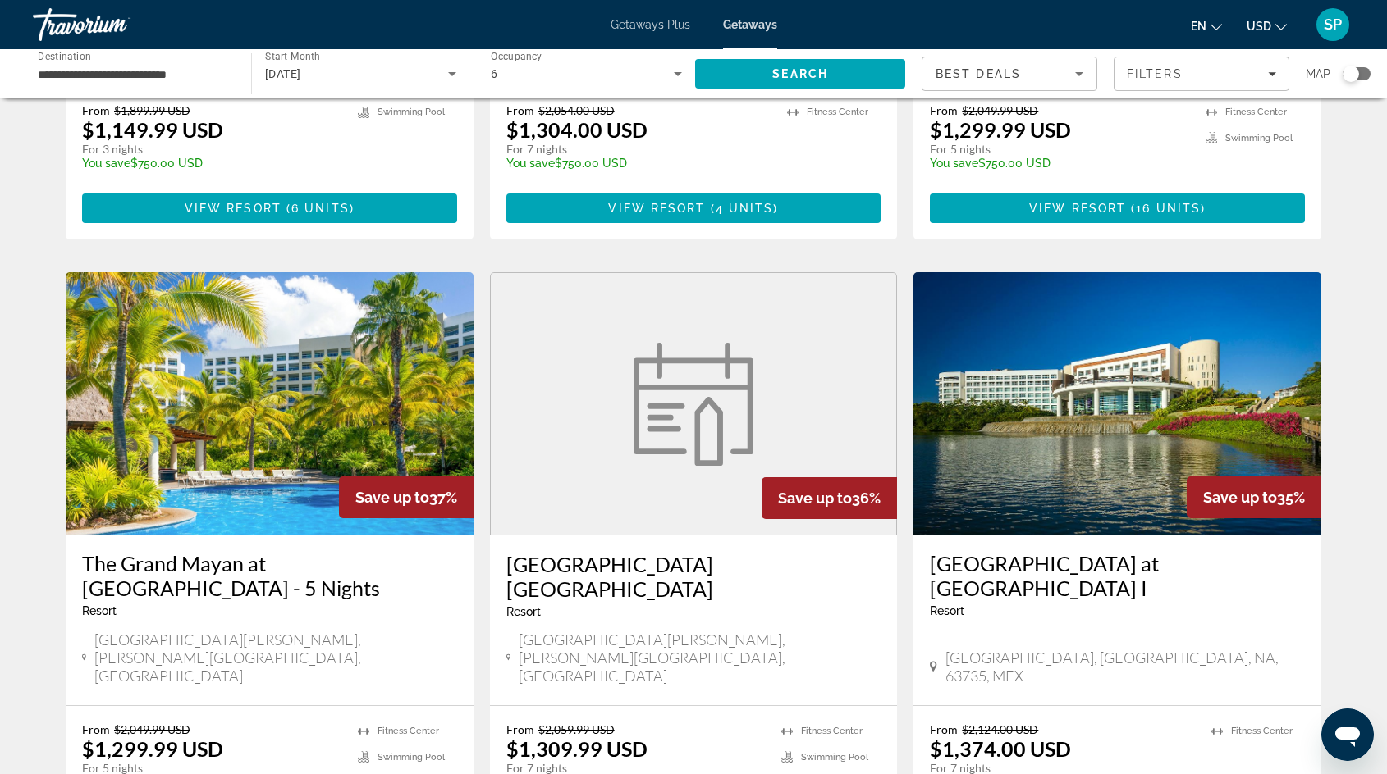
scroll to position [1794, 0]
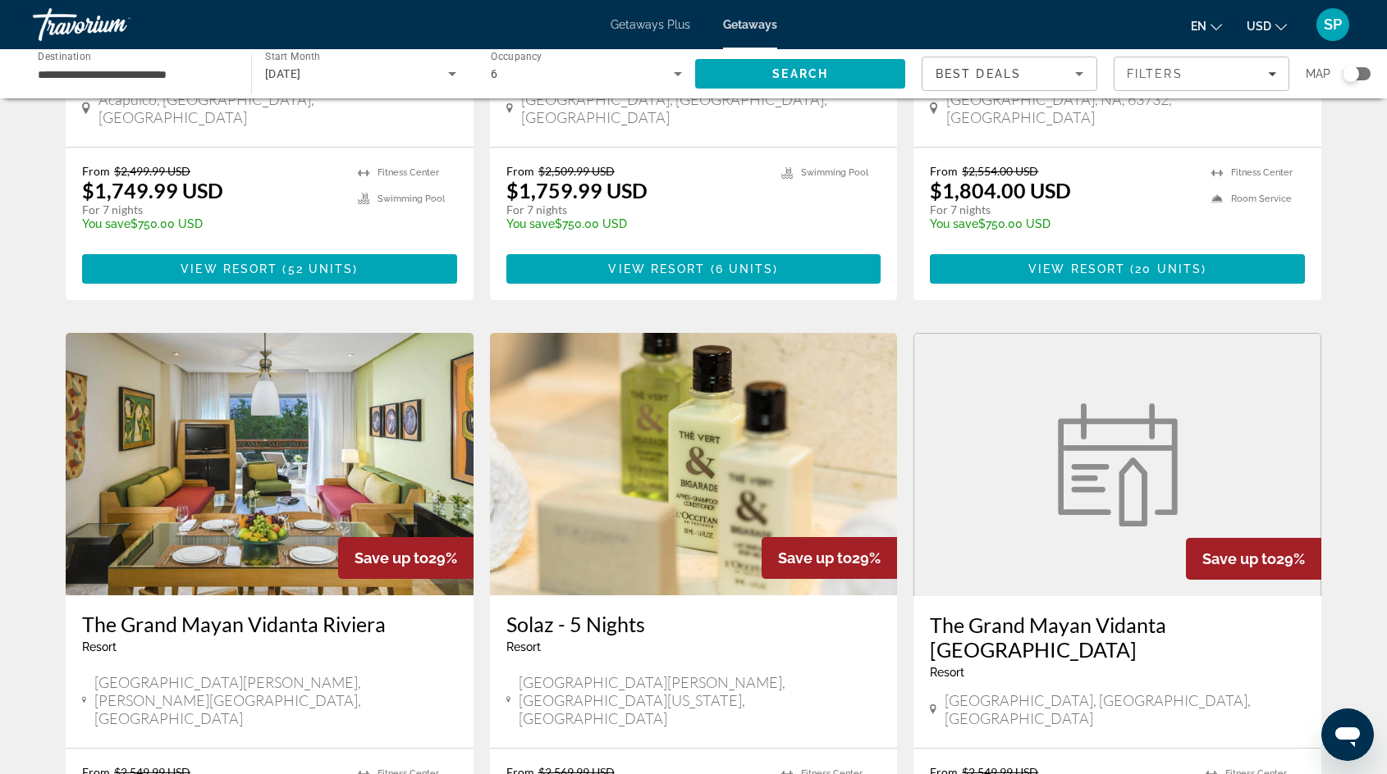
scroll to position [1741, 0]
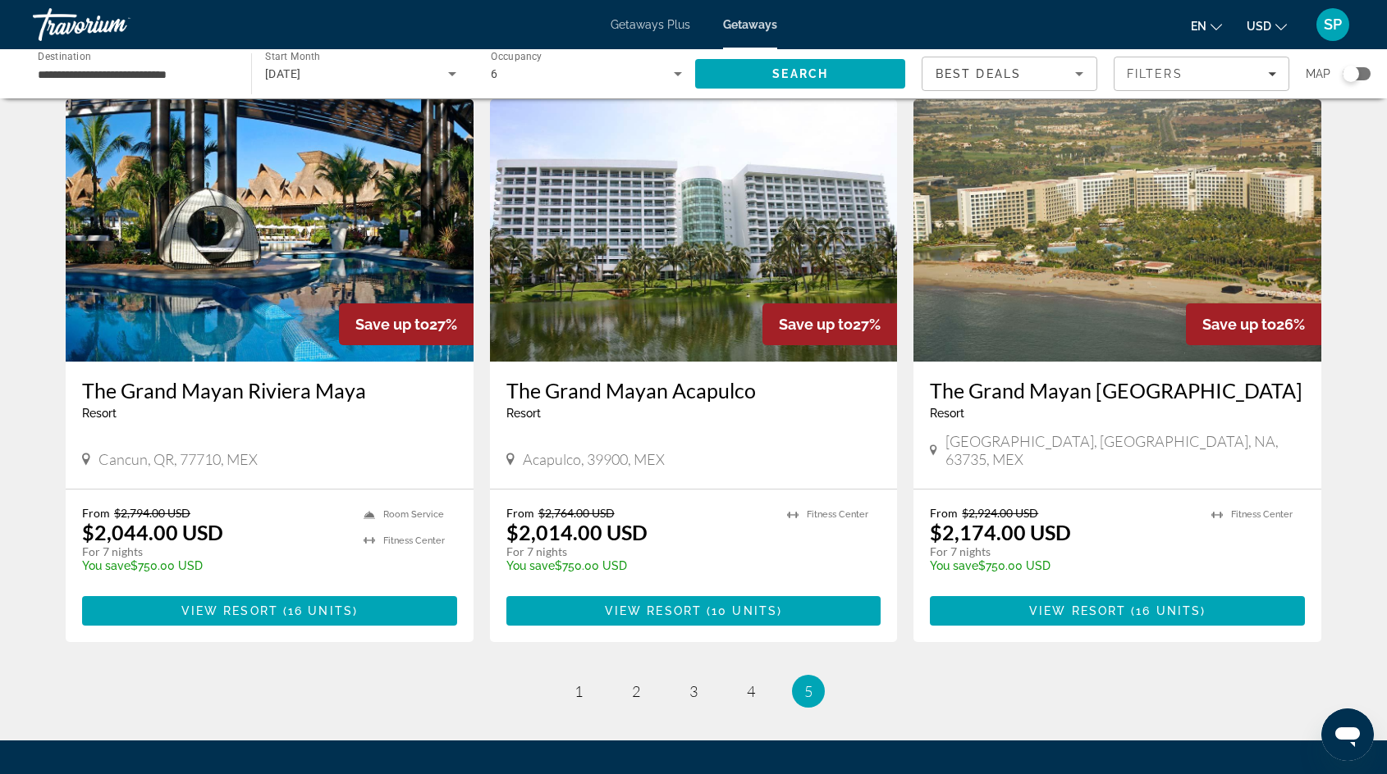
scroll to position [693, 0]
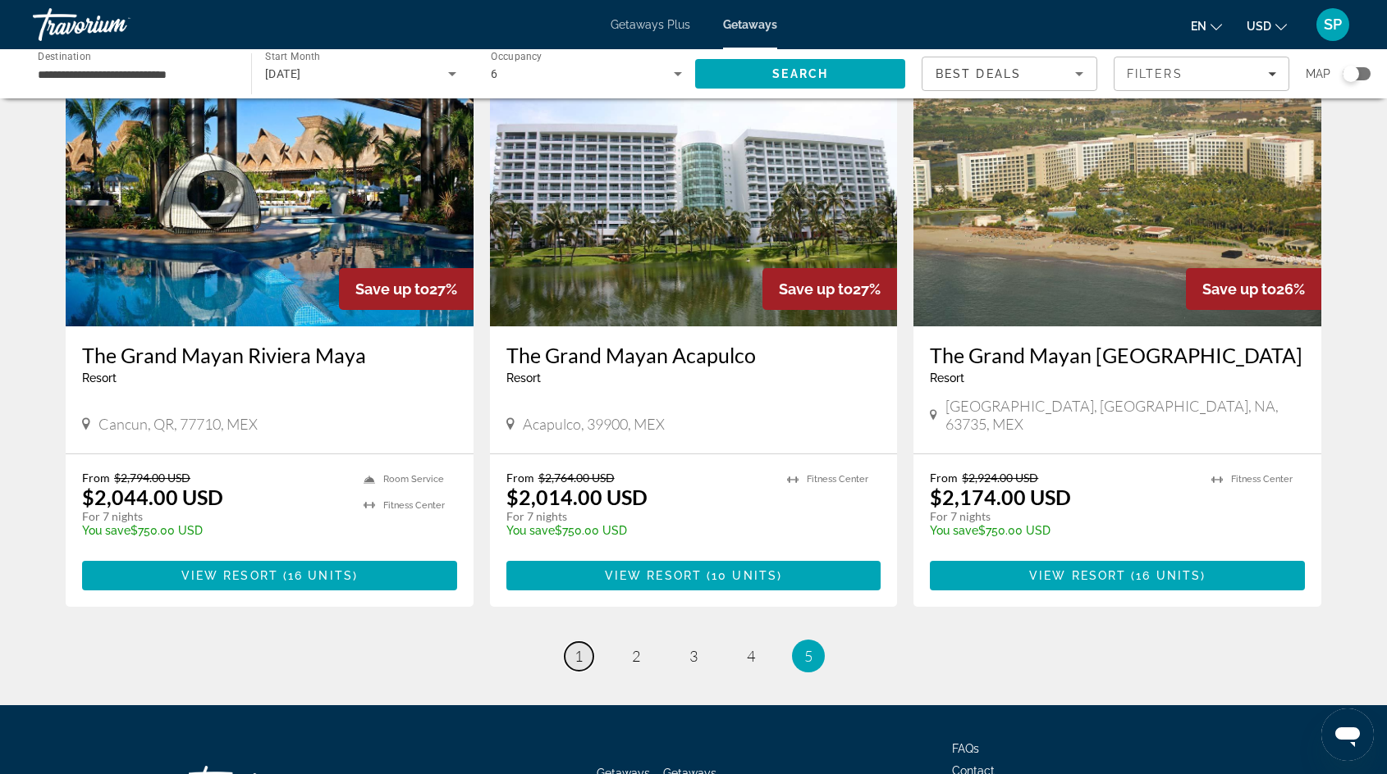
click at [574, 647] on span "1" at bounding box center [578, 656] width 8 height 18
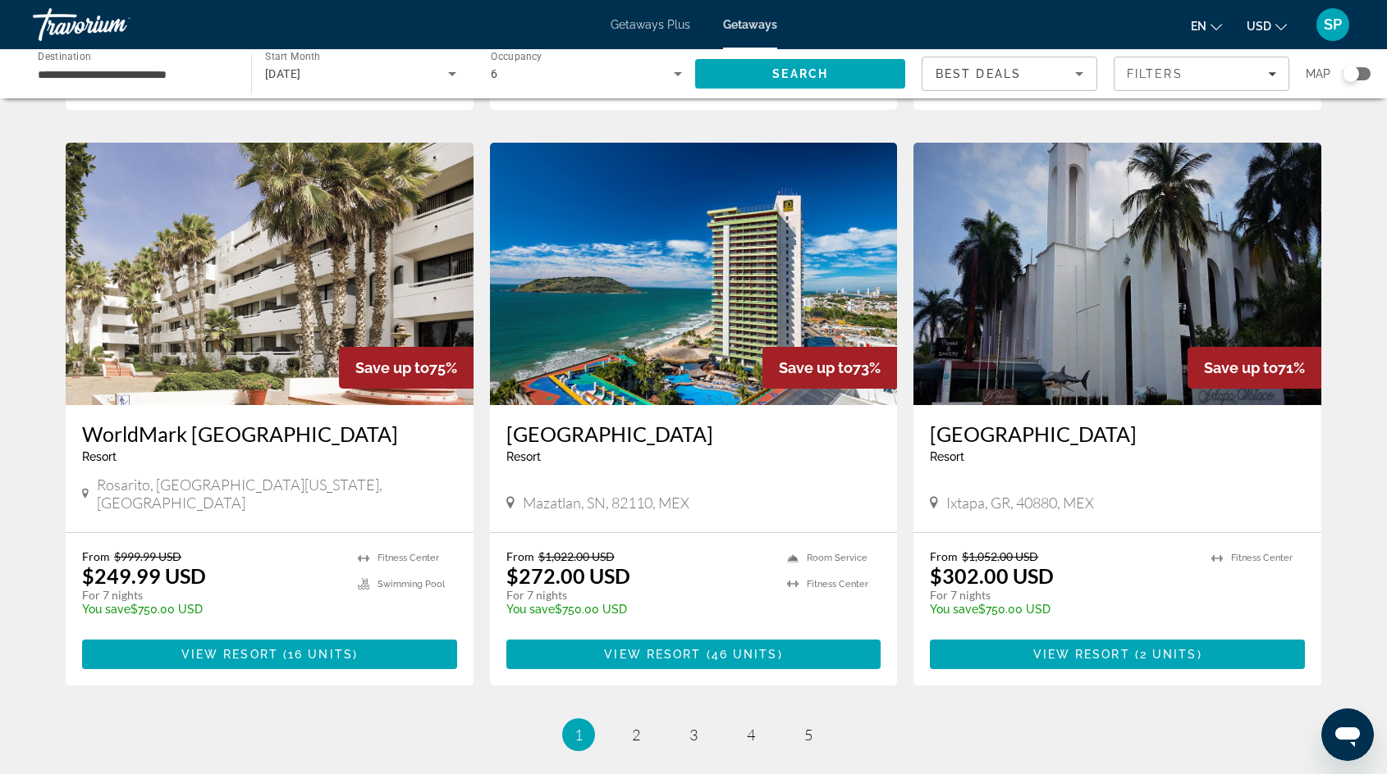
scroll to position [1825, 0]
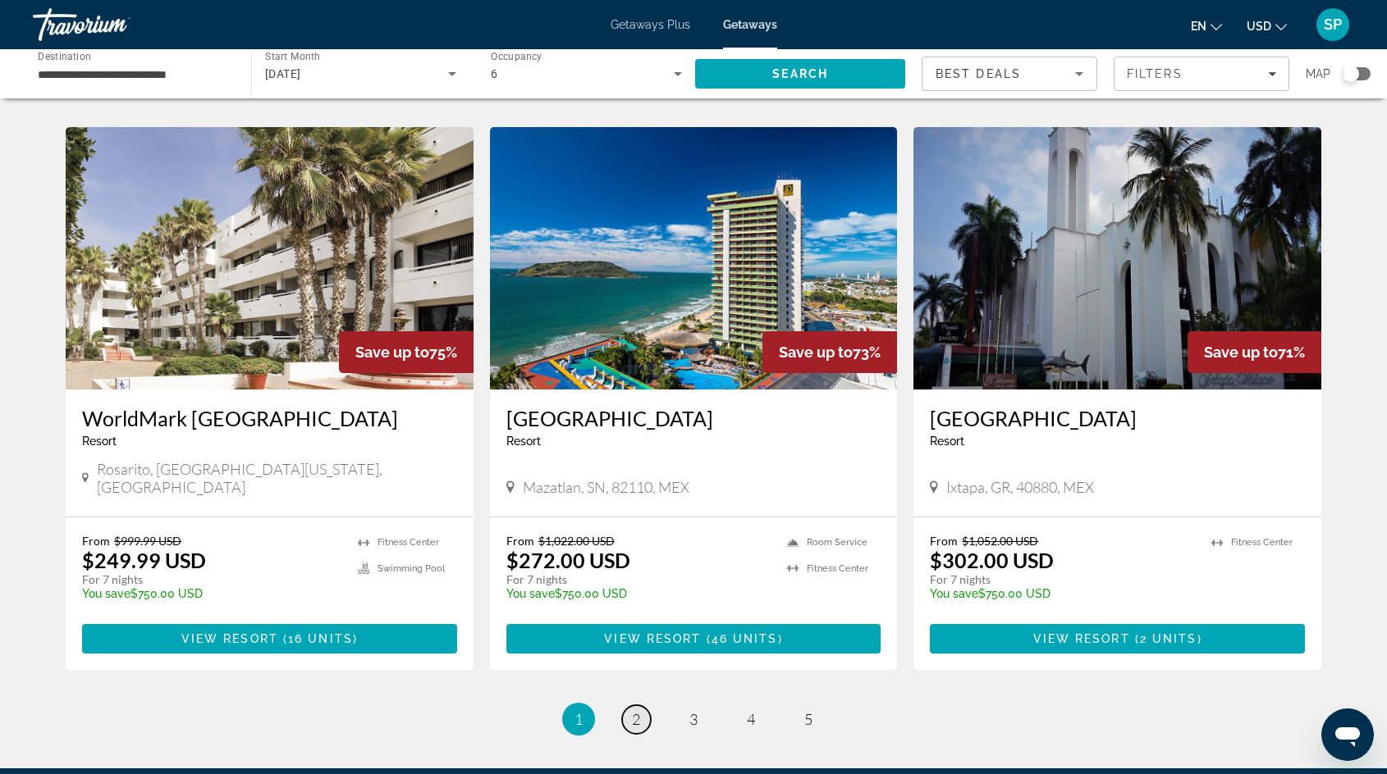
click at [637, 710] on span "2" at bounding box center [636, 719] width 8 height 18
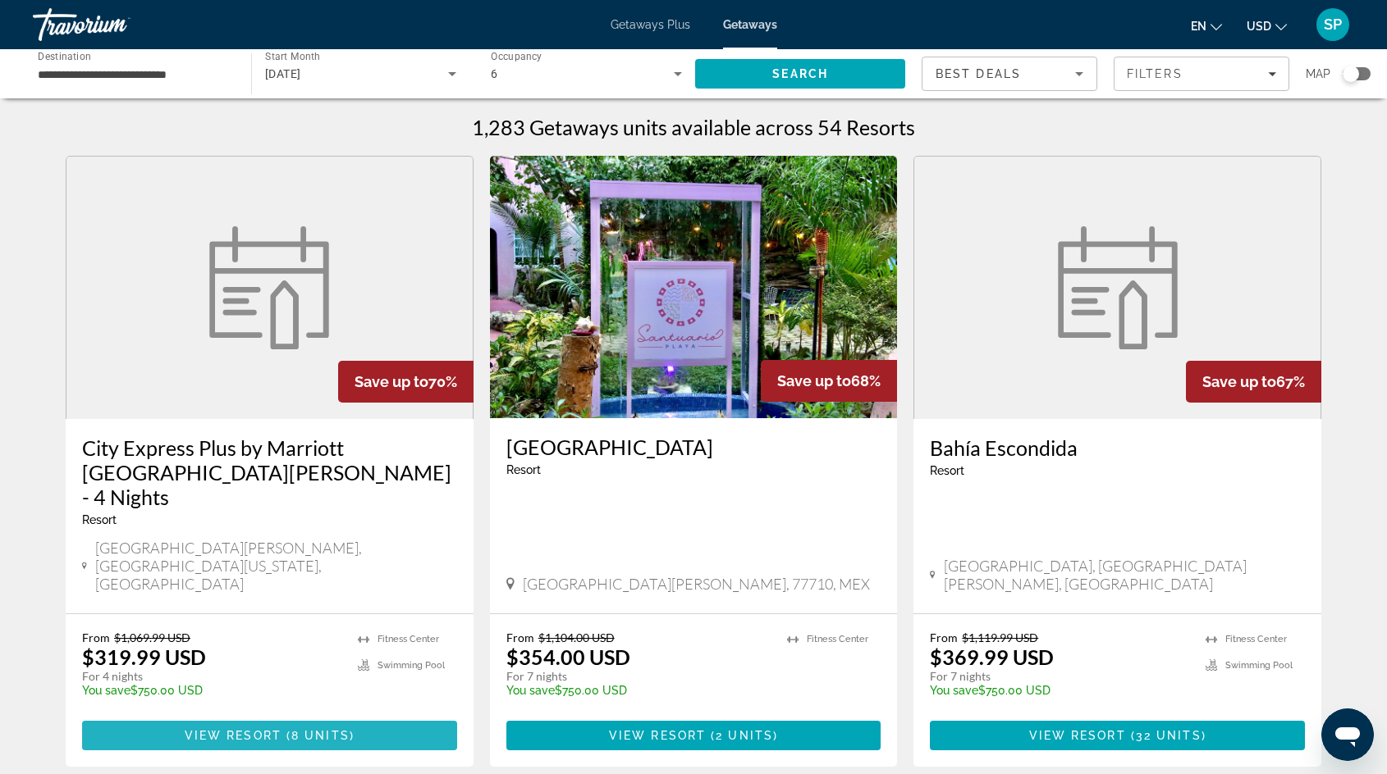
click at [194, 729] on span "View Resort" at bounding box center [233, 735] width 97 height 13
